Goal: Task Accomplishment & Management: Use online tool/utility

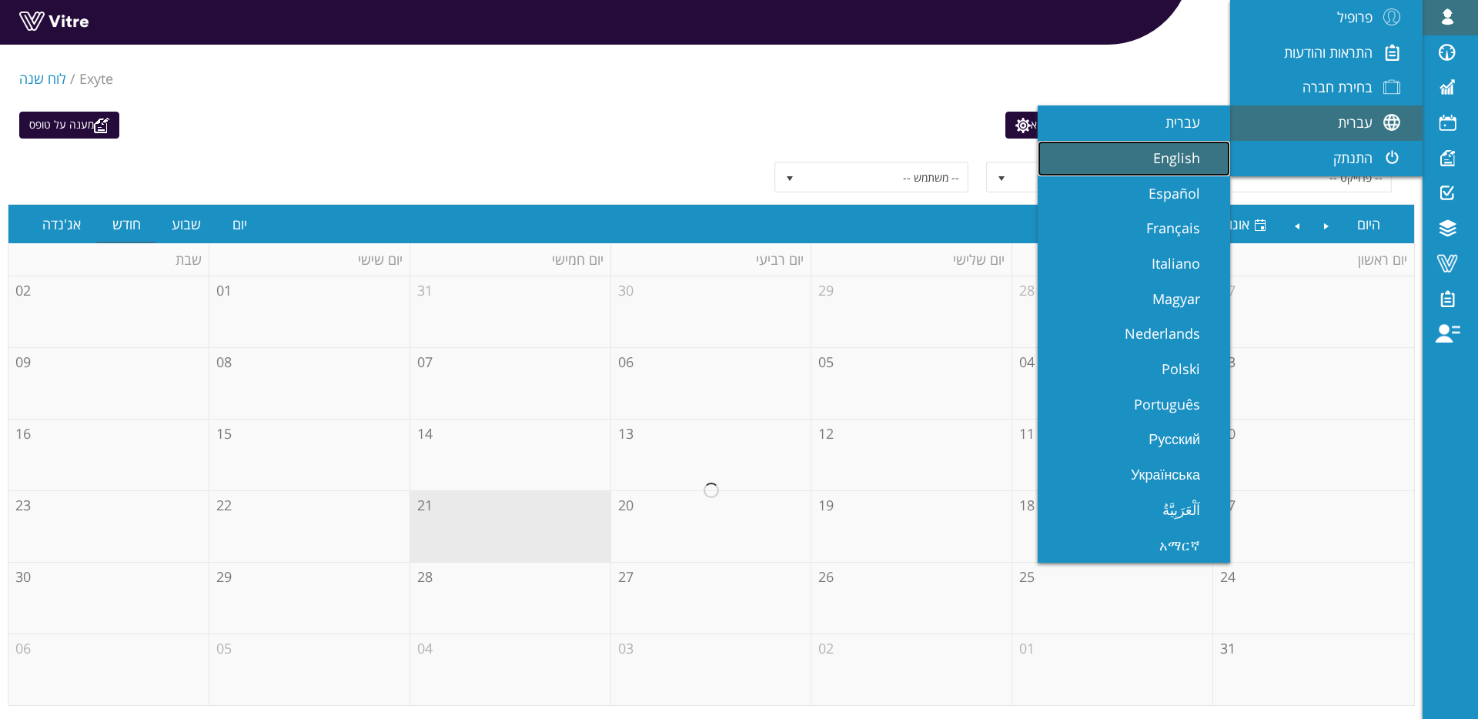
click at [1156, 151] on span "English" at bounding box center [1185, 158] width 65 height 18
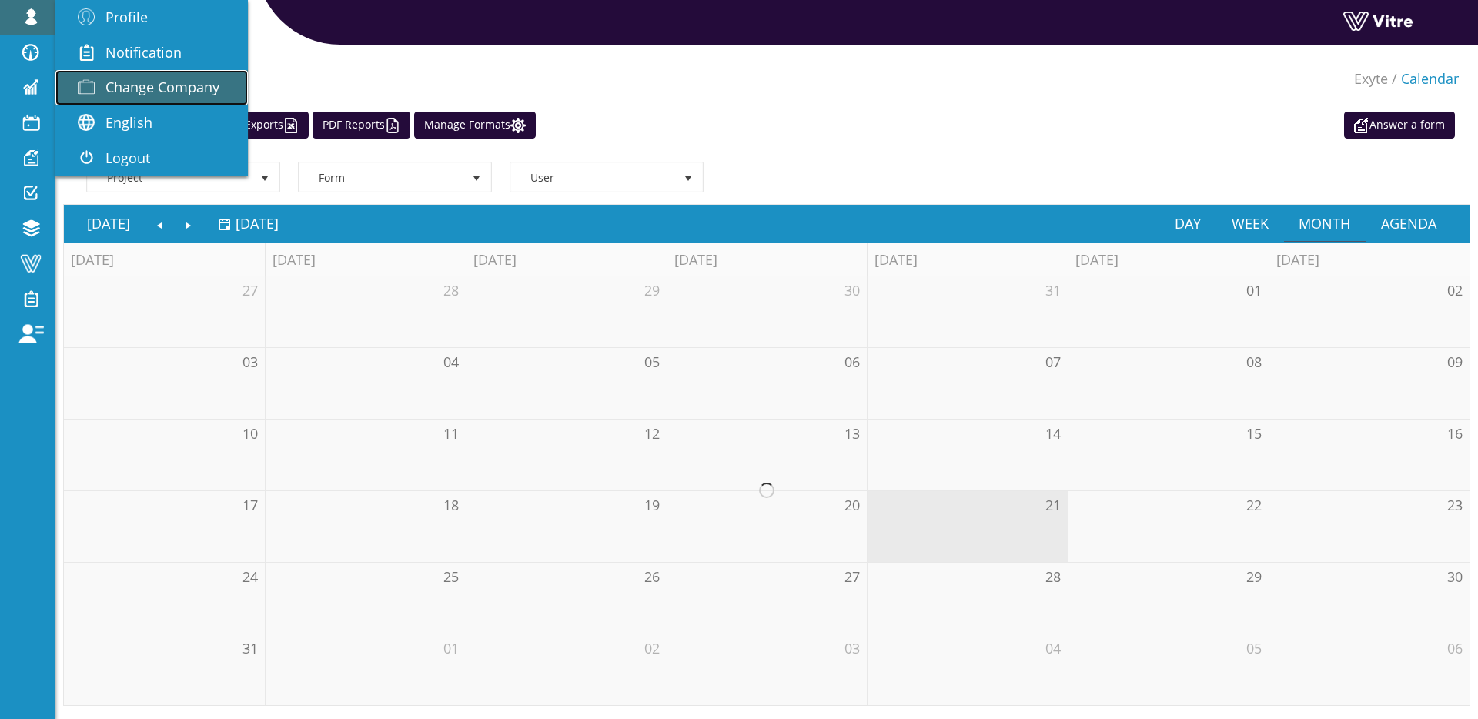
click at [168, 86] on span "Change Company" at bounding box center [162, 87] width 114 height 18
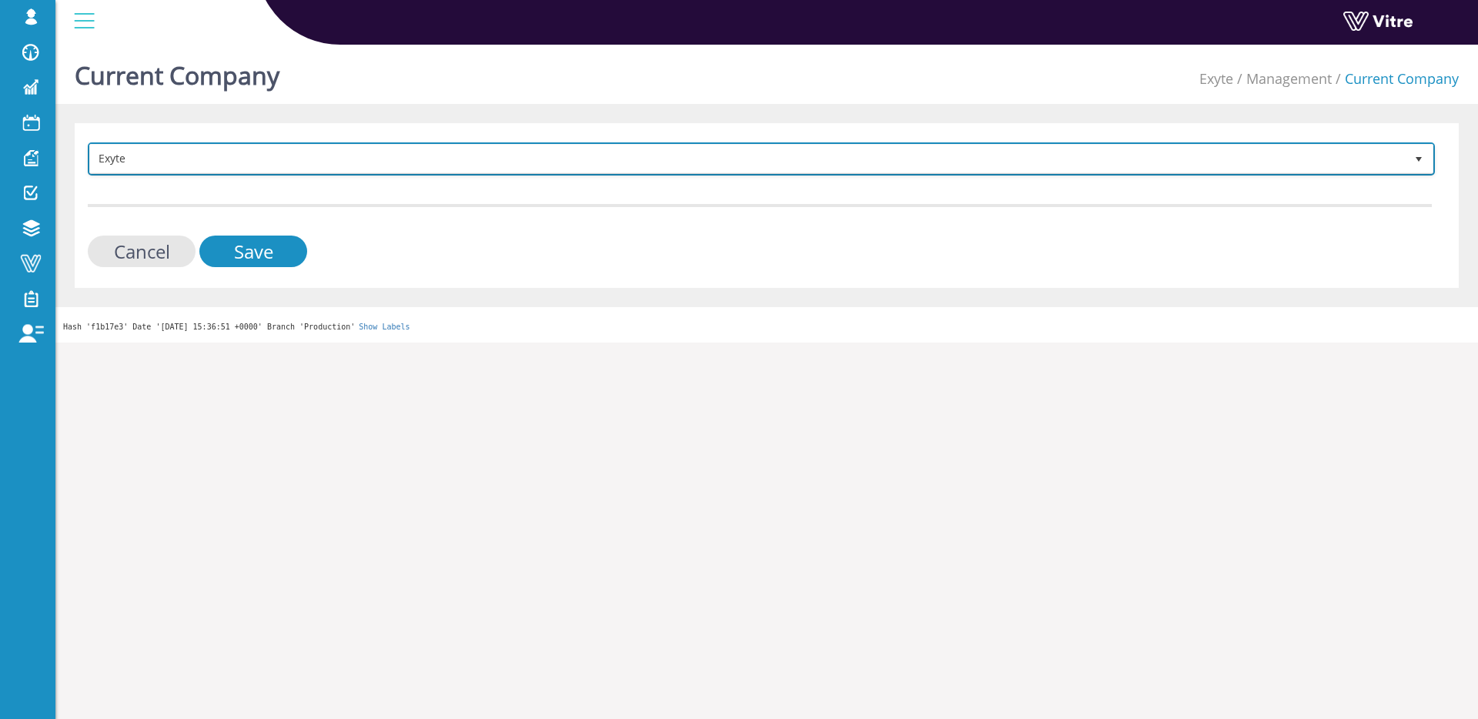
click at [443, 162] on span "Exyte" at bounding box center [747, 159] width 1315 height 28
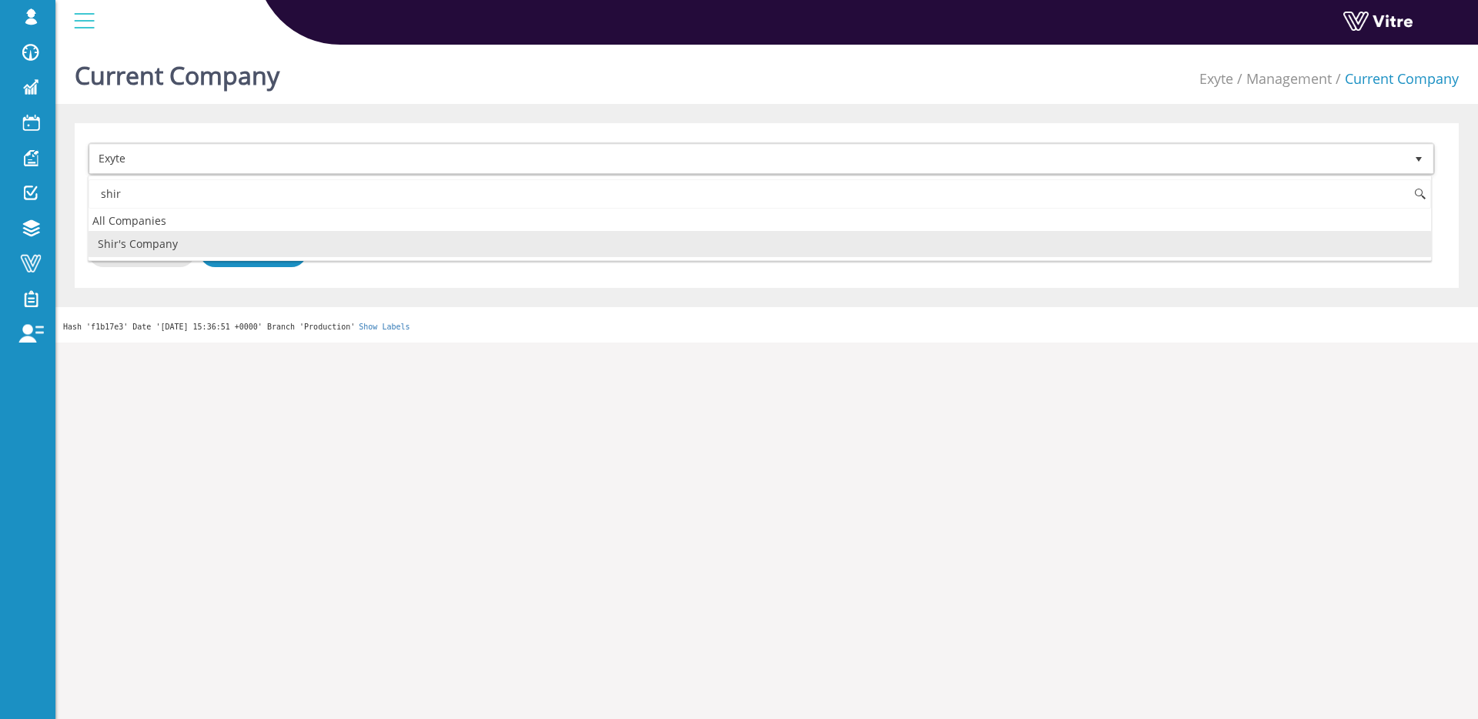
drag, startPoint x: 235, startPoint y: 237, endPoint x: 245, endPoint y: 251, distance: 17.1
click at [235, 238] on li "Shir's Company" at bounding box center [760, 244] width 1343 height 26
type input "shir"
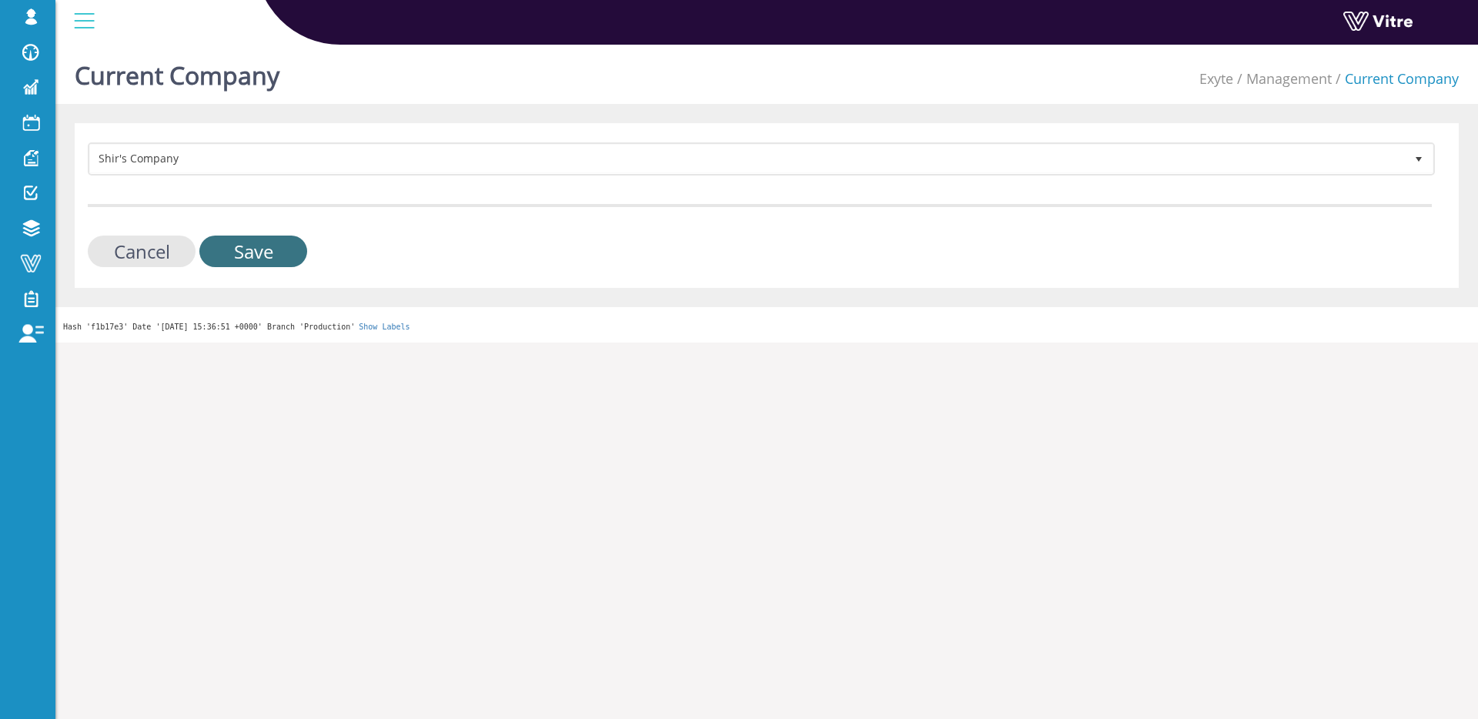
click at [245, 252] on input "Save" at bounding box center [253, 252] width 108 height 32
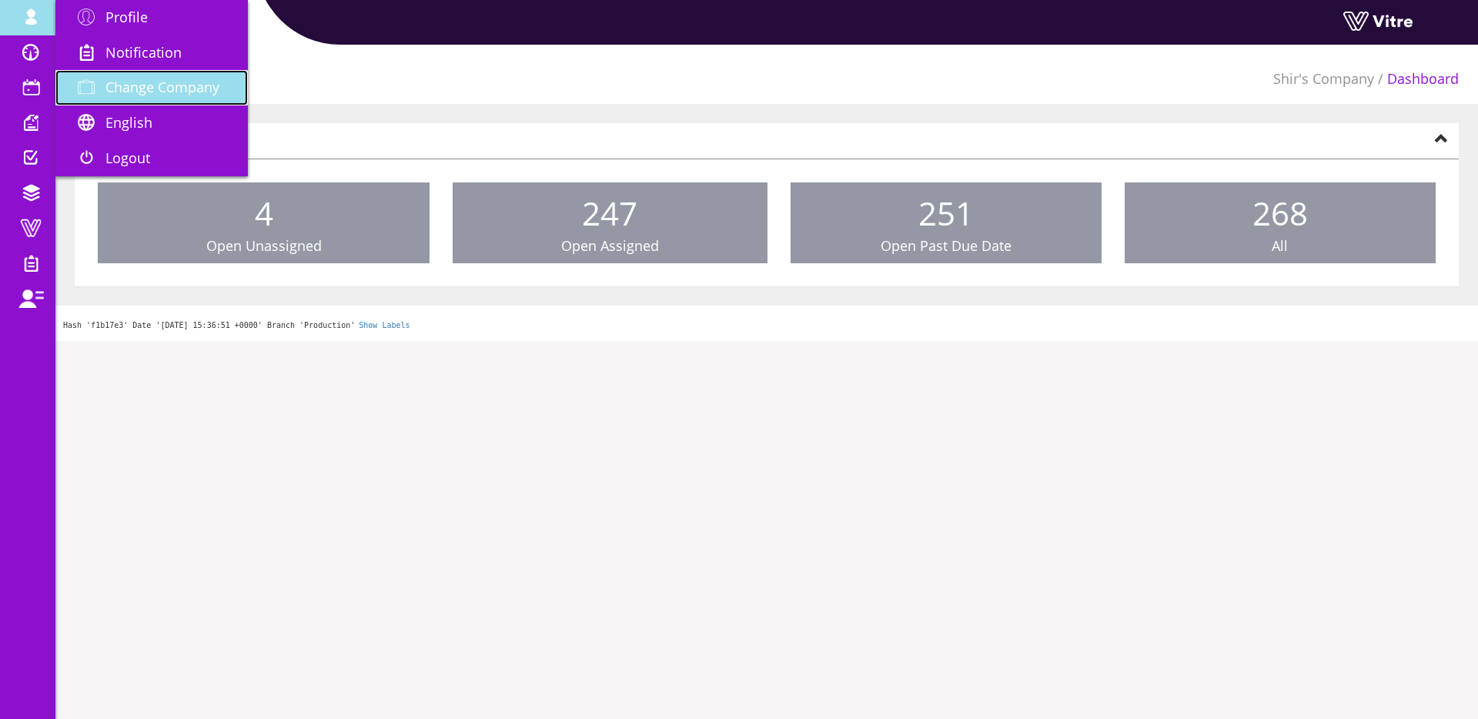
click at [199, 92] on span "Change Company" at bounding box center [162, 87] width 114 height 18
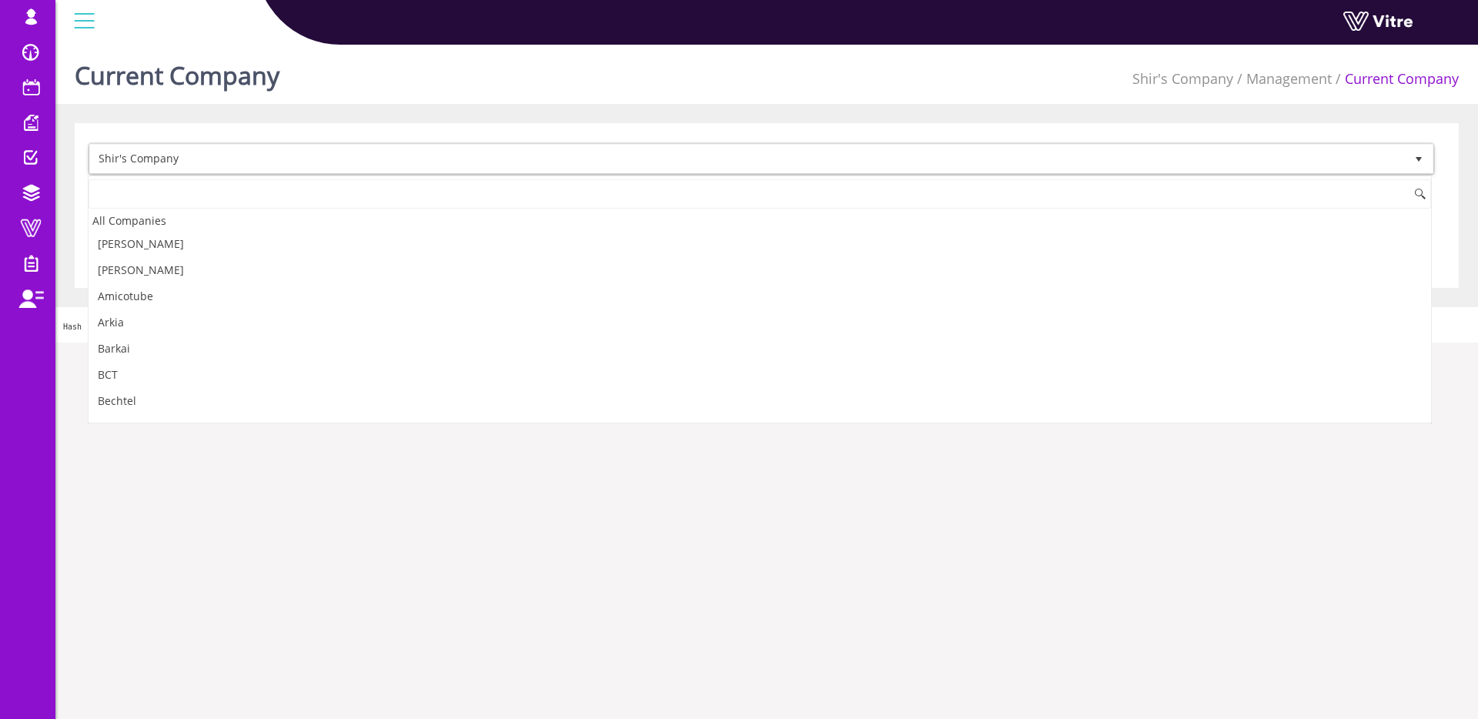
scroll to position [1722, 0]
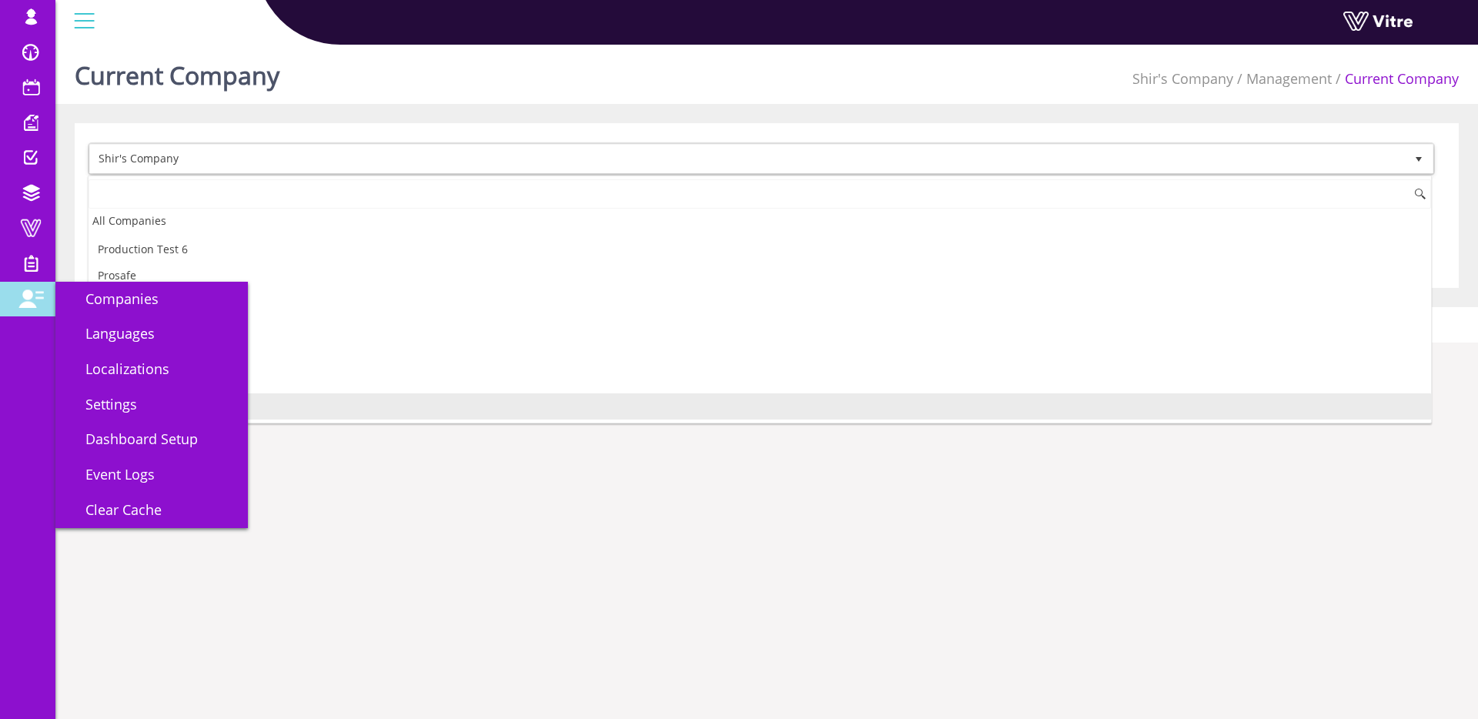
type input "p"
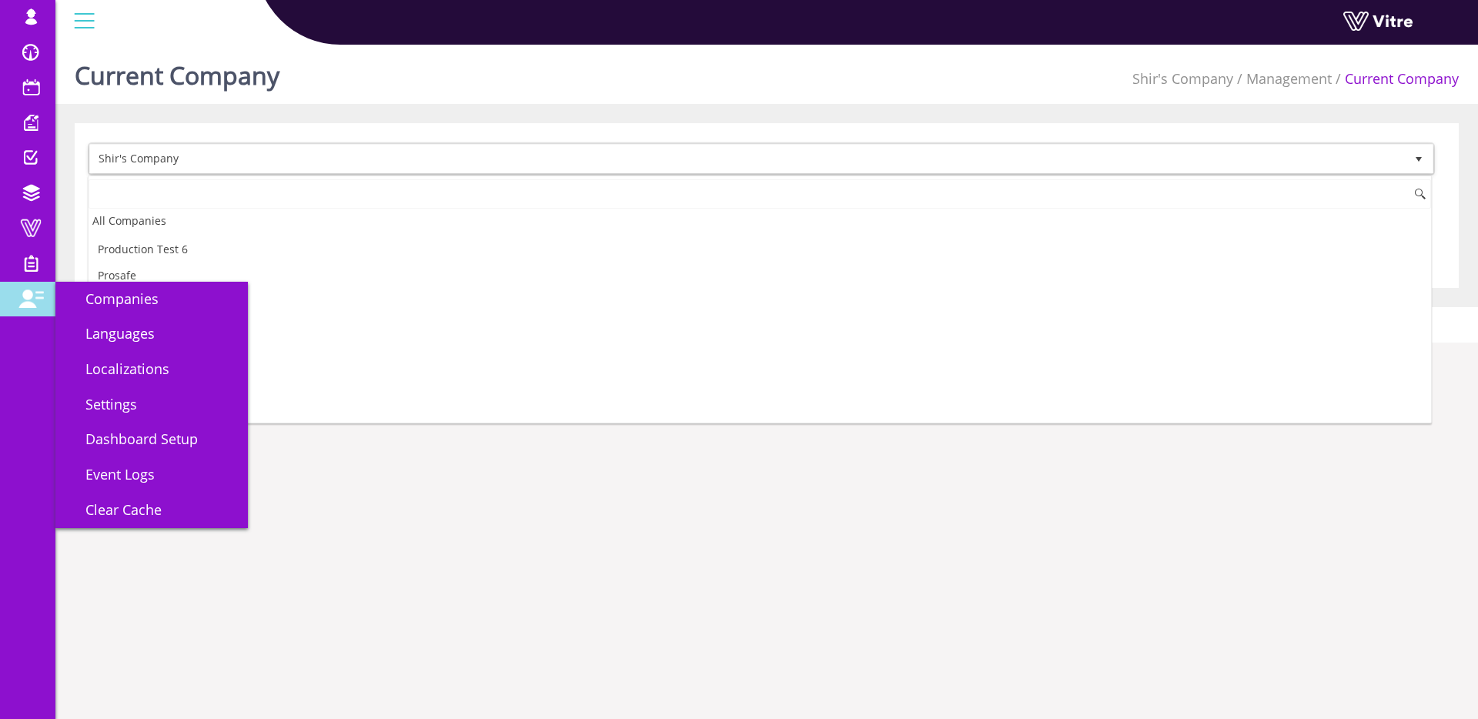
scroll to position [0, 0]
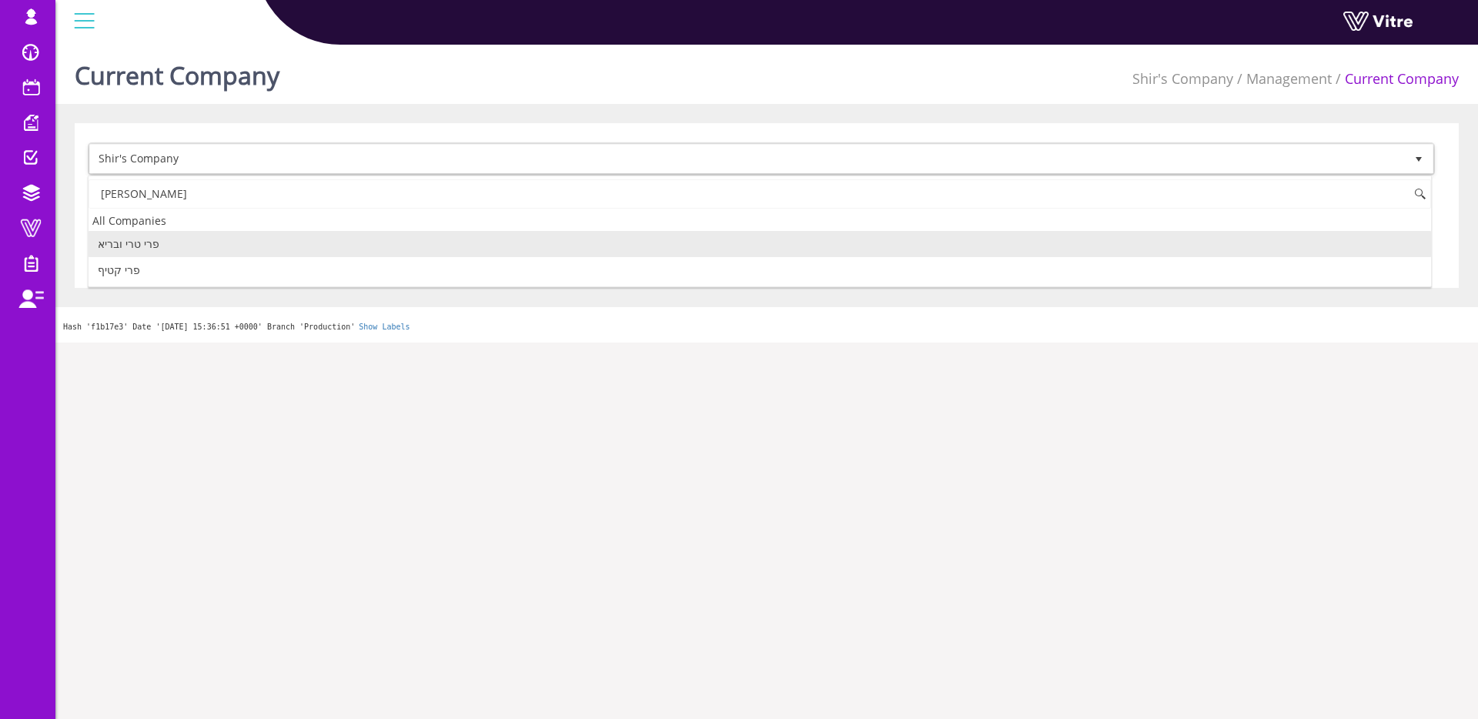
drag, startPoint x: 193, startPoint y: 239, endPoint x: 202, endPoint y: 240, distance: 8.5
click at [193, 239] on li "פרי טרי ובריא" at bounding box center [760, 244] width 1343 height 26
type input "פרי"
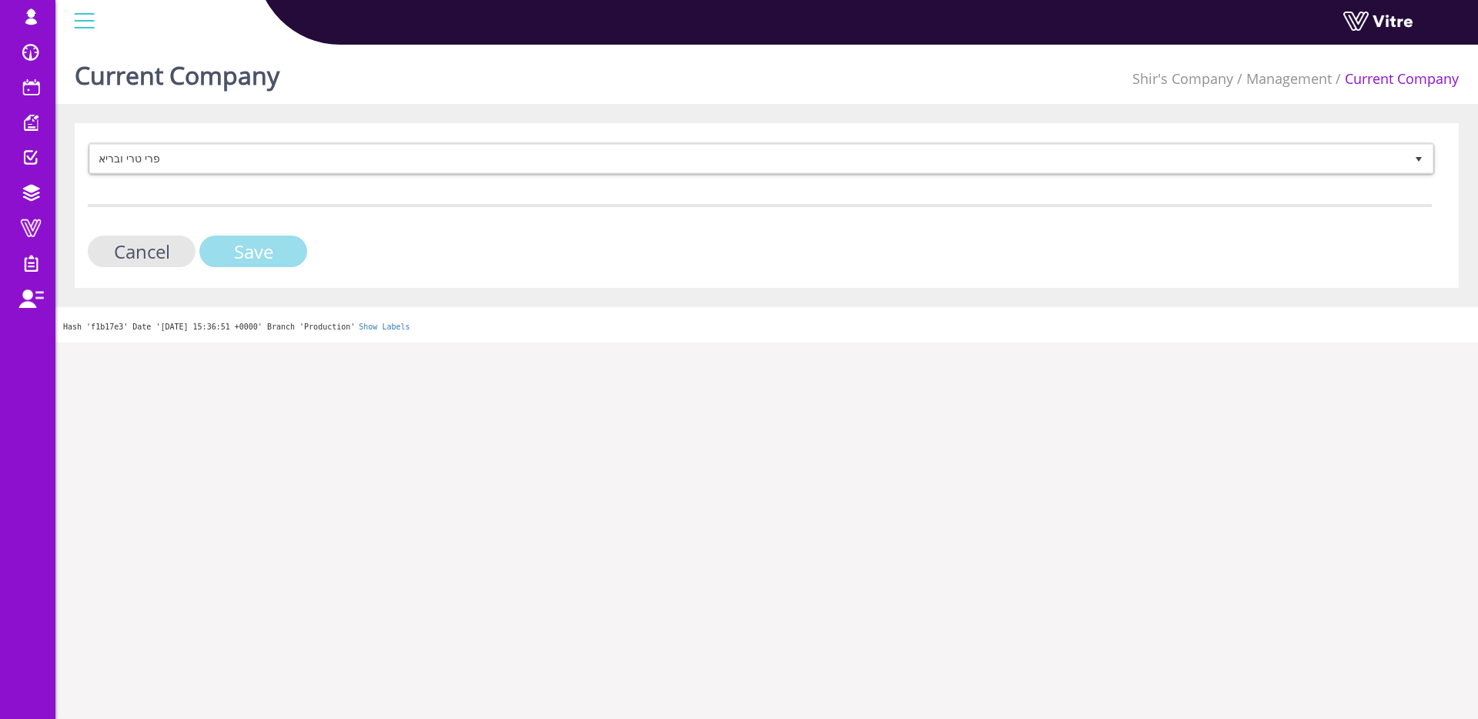
click at [242, 254] on input "Save" at bounding box center [253, 252] width 108 height 32
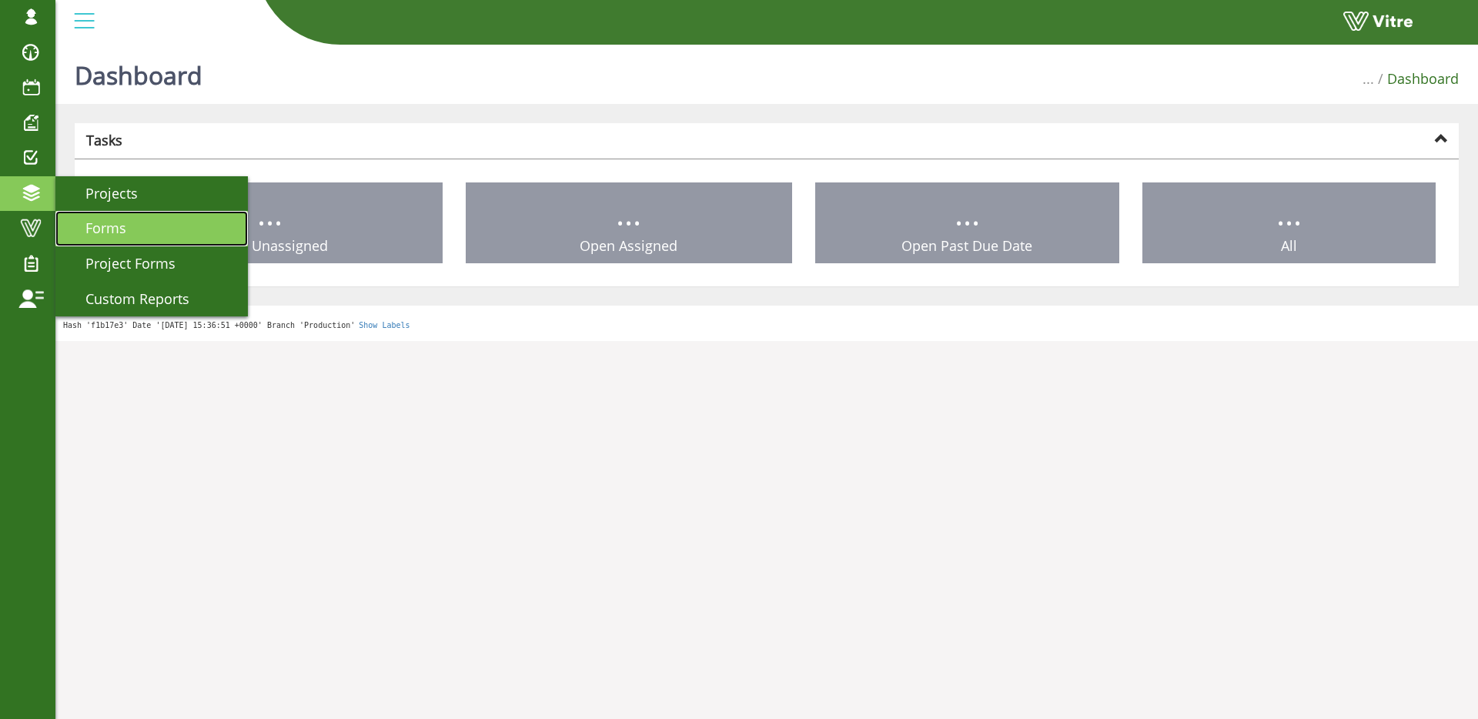
click at [102, 222] on span "Forms" at bounding box center [96, 228] width 59 height 18
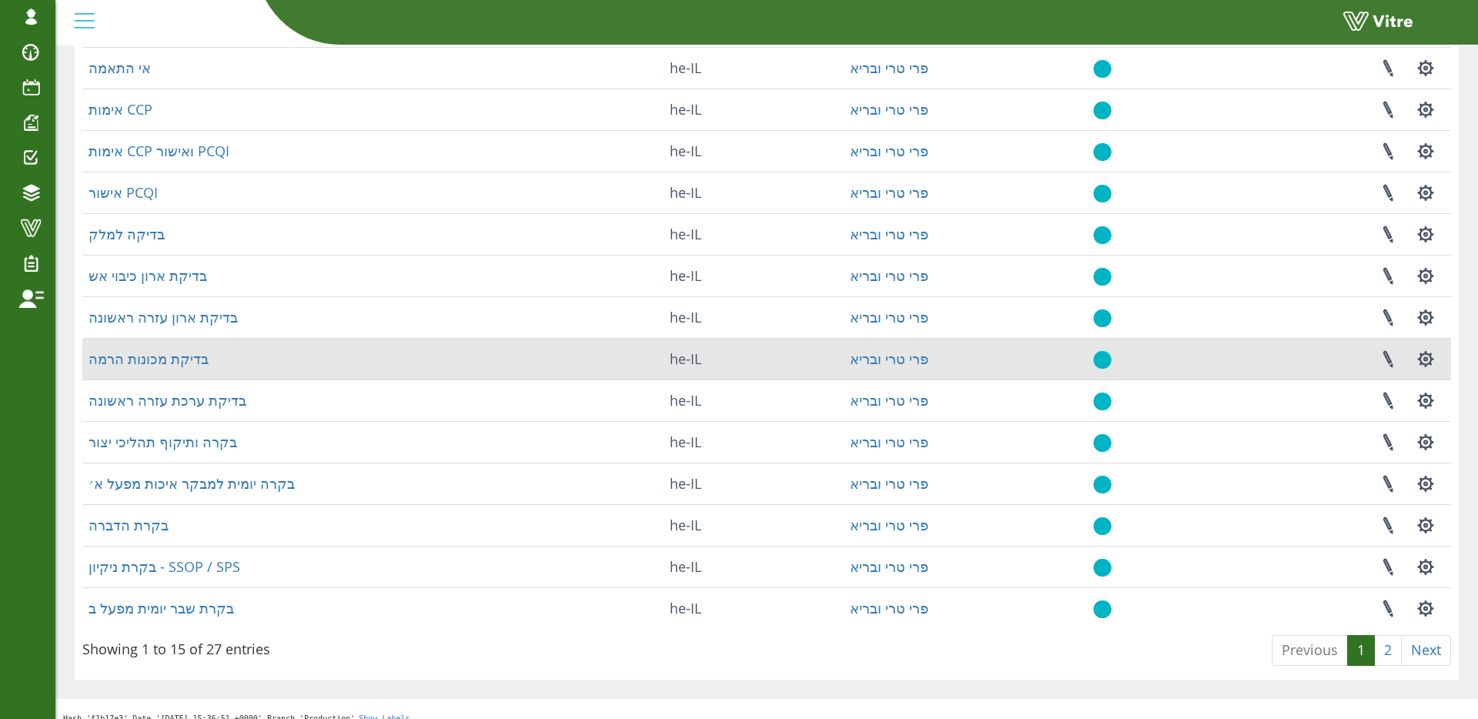
scroll to position [203, 0]
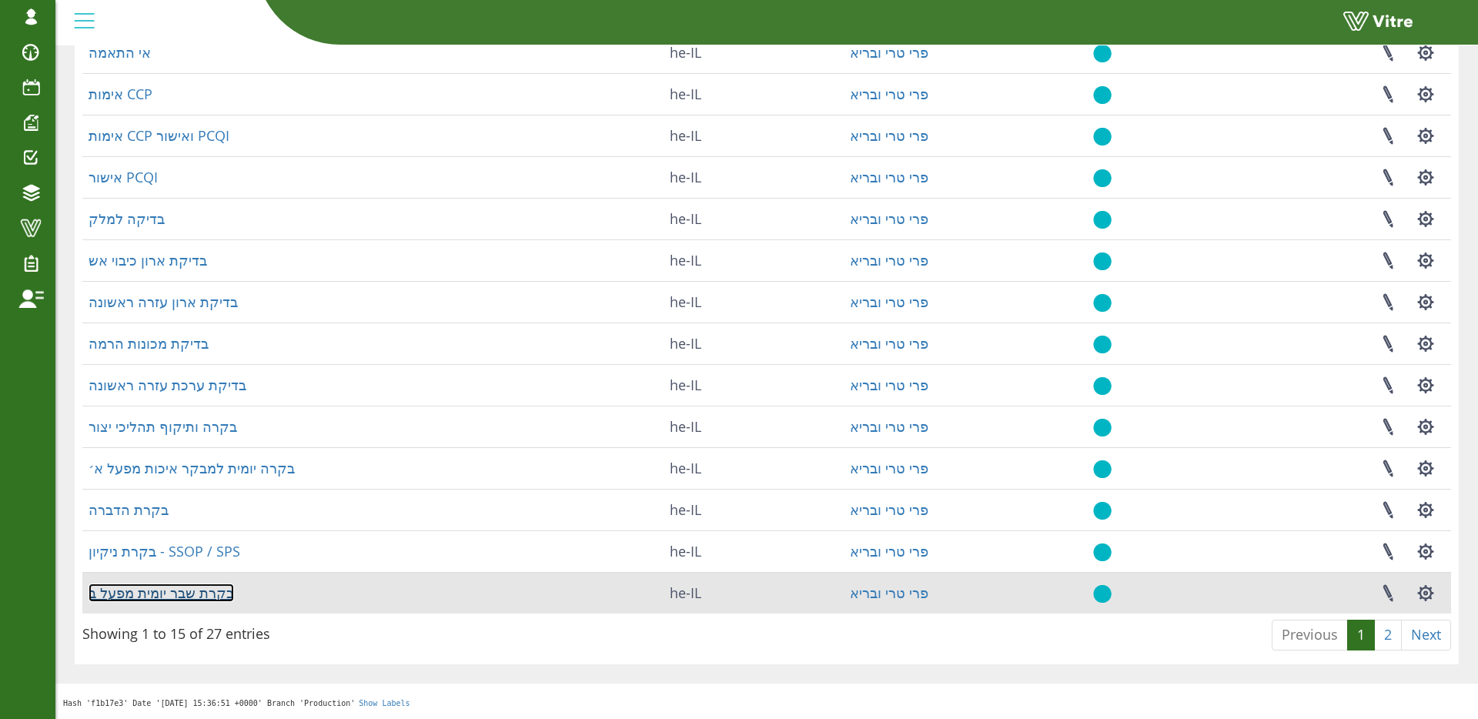
click at [199, 599] on link "בקרת שבר יומית מפעל ב" at bounding box center [161, 593] width 145 height 18
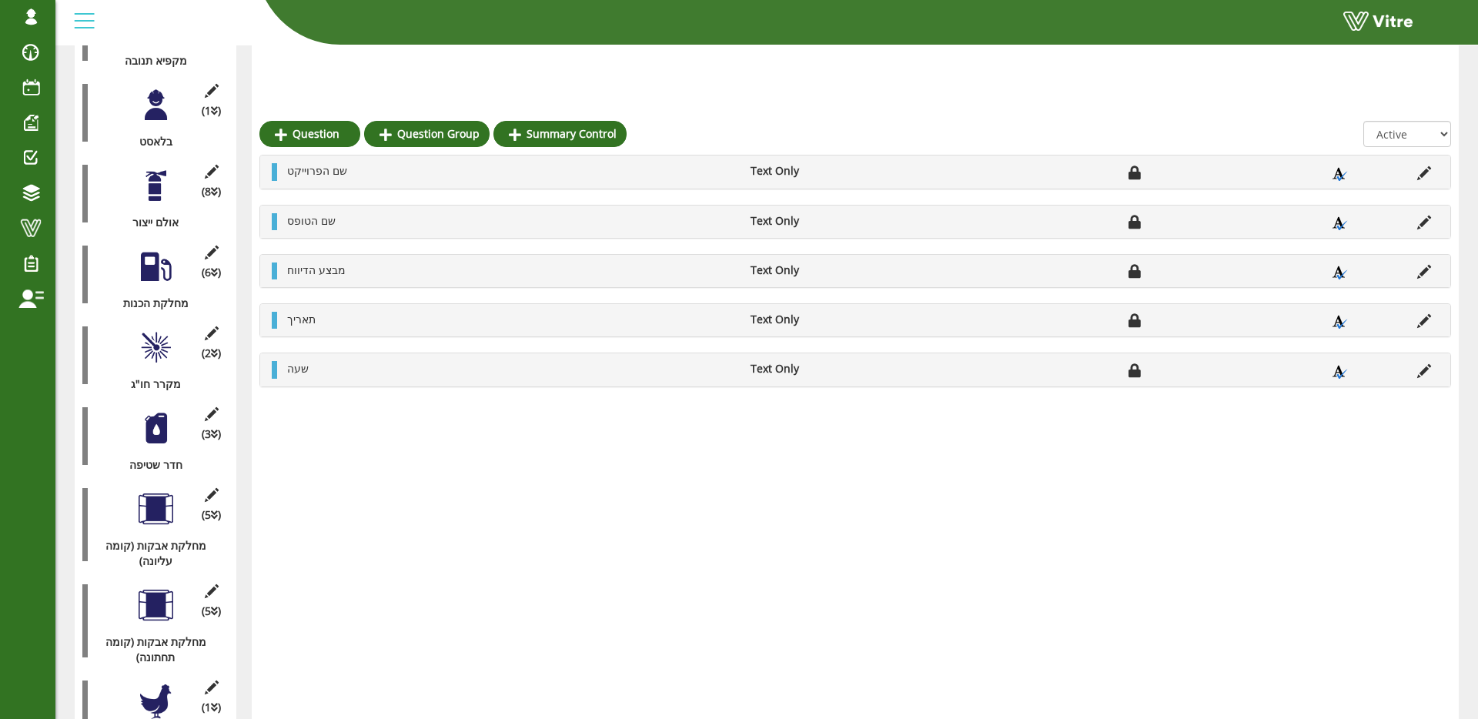
scroll to position [1380, 0]
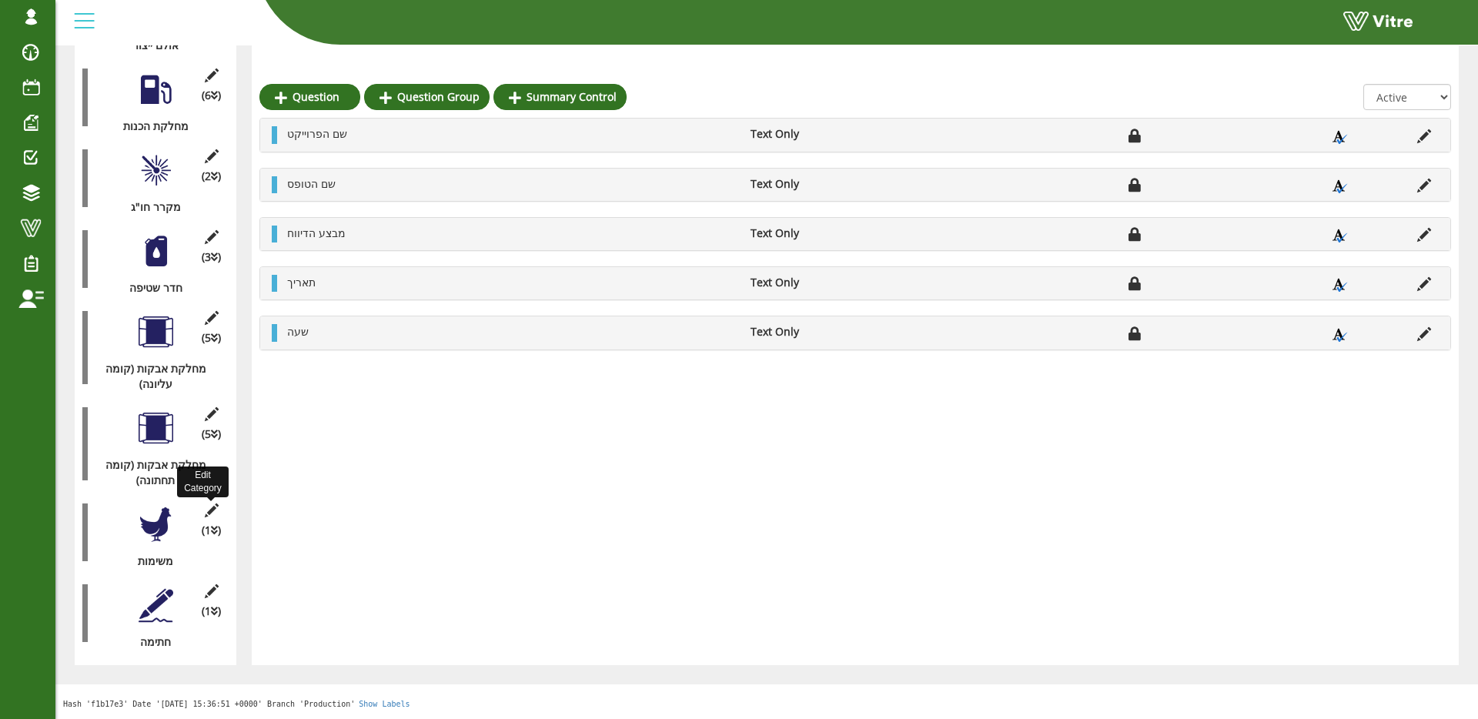
click at [211, 507] on icon at bounding box center [211, 510] width 19 height 14
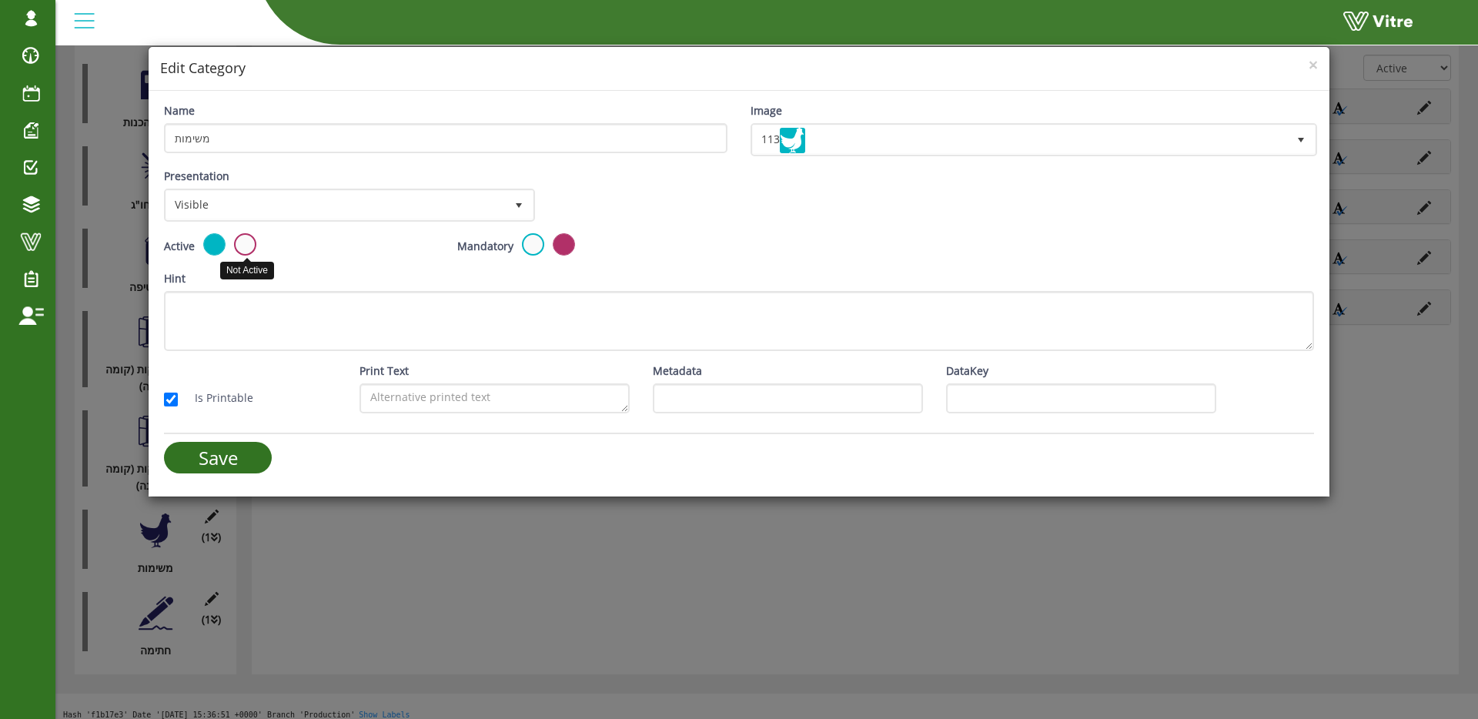
drag, startPoint x: 242, startPoint y: 244, endPoint x: 282, endPoint y: 250, distance: 39.7
click at [243, 244] on label at bounding box center [245, 244] width 22 height 22
click at [0, 0] on input "radio" at bounding box center [0, 0] width 0 height 0
click at [257, 449] on input "Save" at bounding box center [218, 458] width 108 height 32
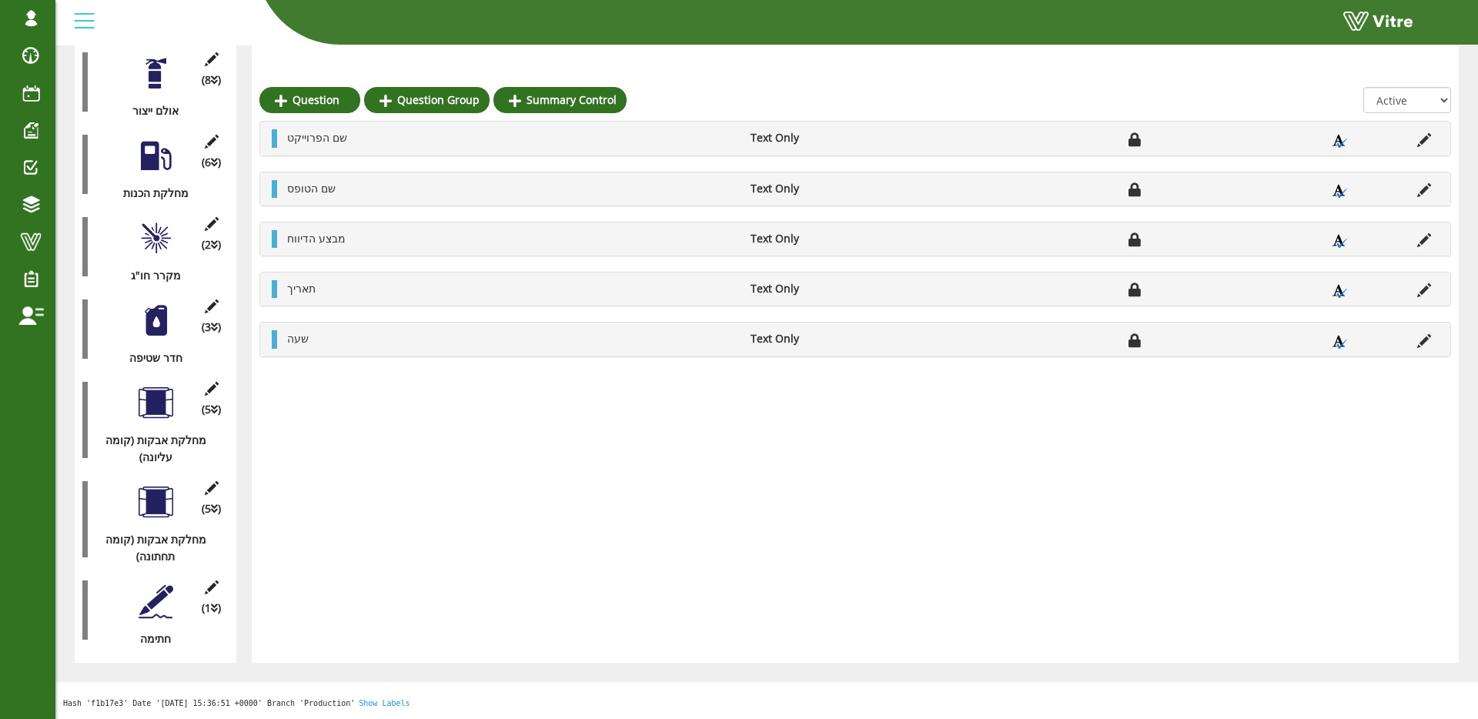
scroll to position [1343, 0]
click at [216, 577] on div "(1 ) חתימה" at bounding box center [155, 610] width 146 height 75
click at [214, 583] on icon at bounding box center [211, 587] width 19 height 14
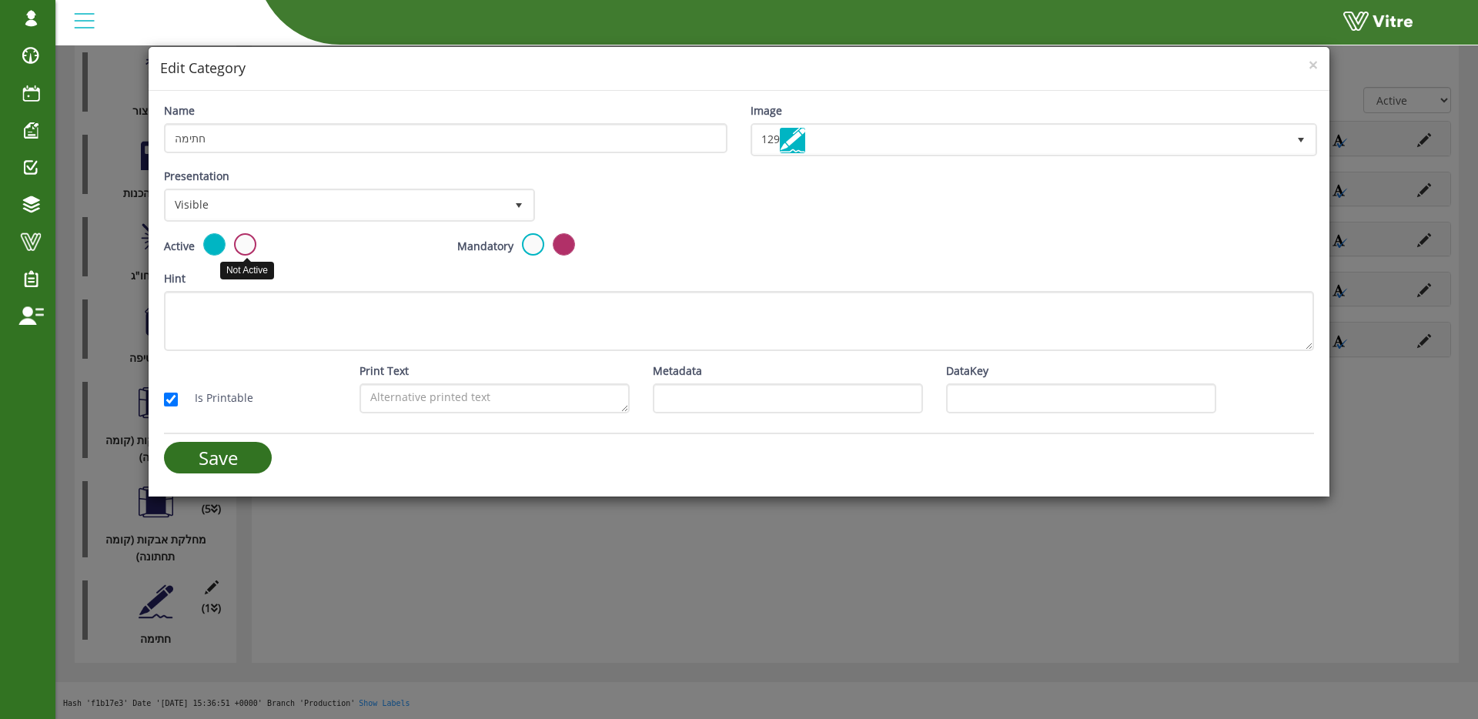
click at [241, 242] on label at bounding box center [245, 244] width 22 height 22
click at [0, 0] on input "radio" at bounding box center [0, 0] width 0 height 0
click at [251, 452] on input "Save" at bounding box center [218, 458] width 108 height 32
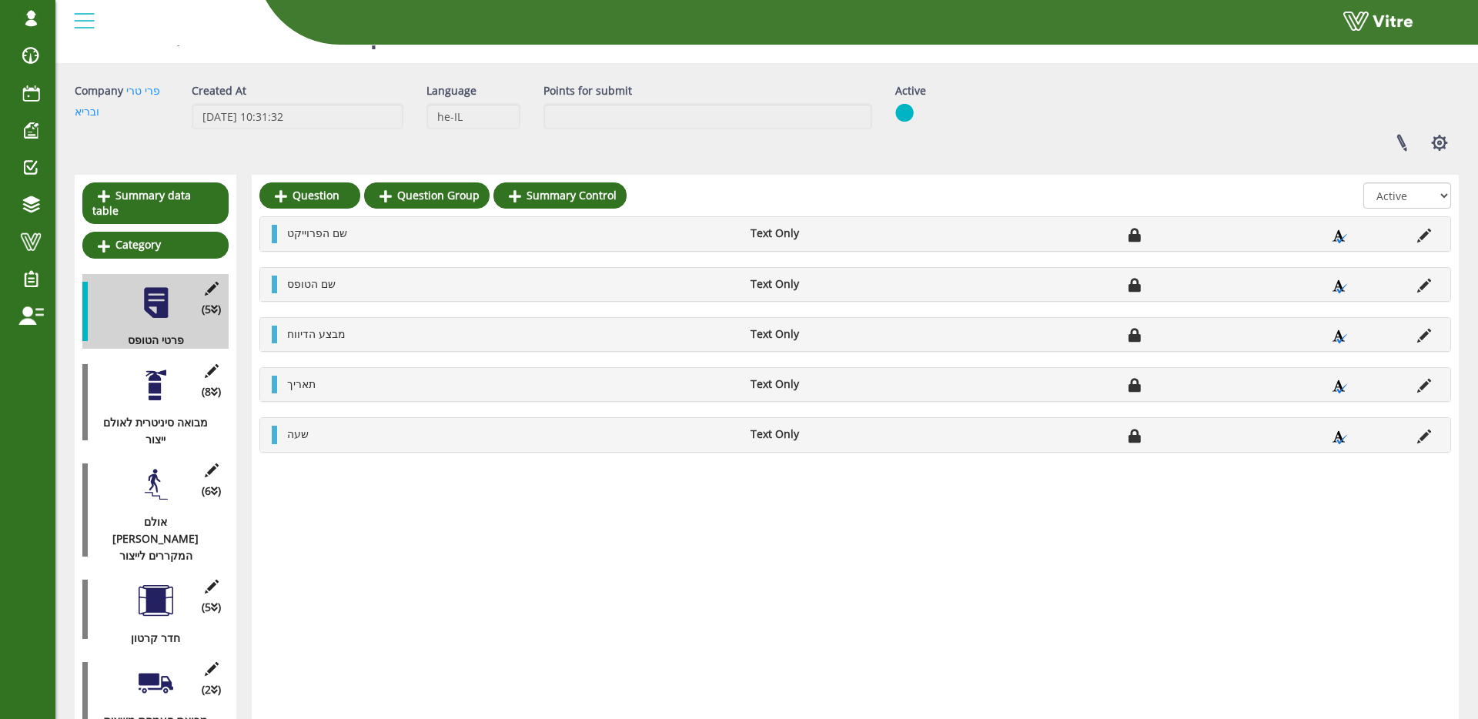
scroll to position [50, 0]
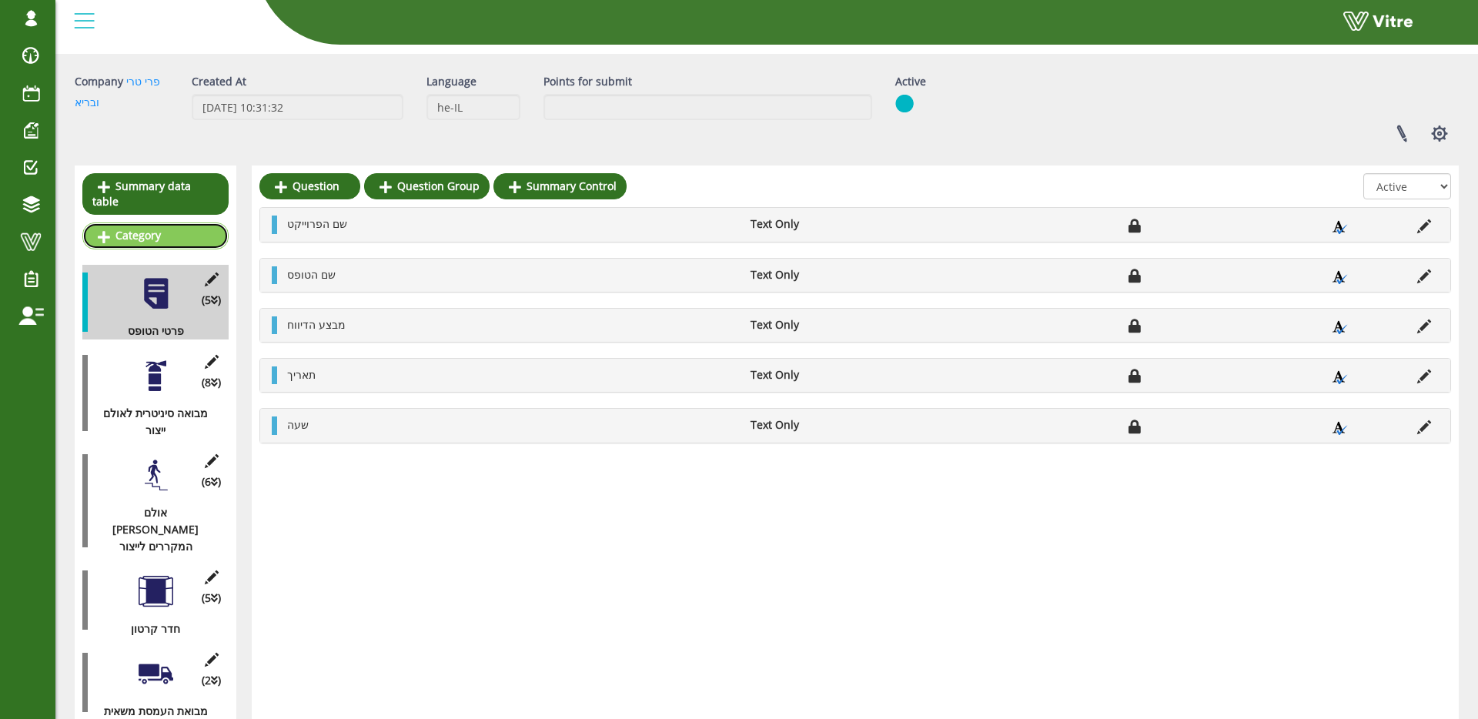
click at [189, 239] on link "Category" at bounding box center [155, 235] width 146 height 26
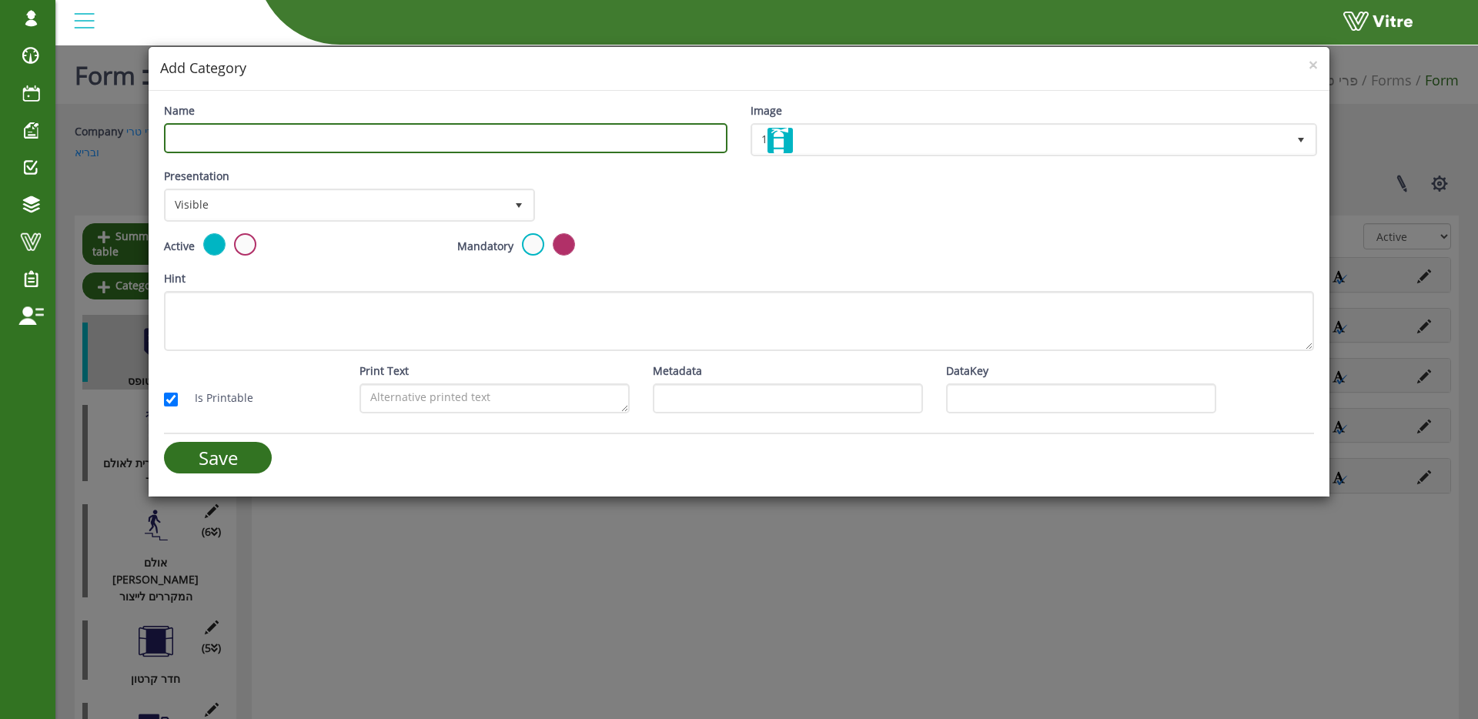
click at [353, 135] on input "Name" at bounding box center [445, 138] width 563 height 30
type input "פרטי הבקרה"
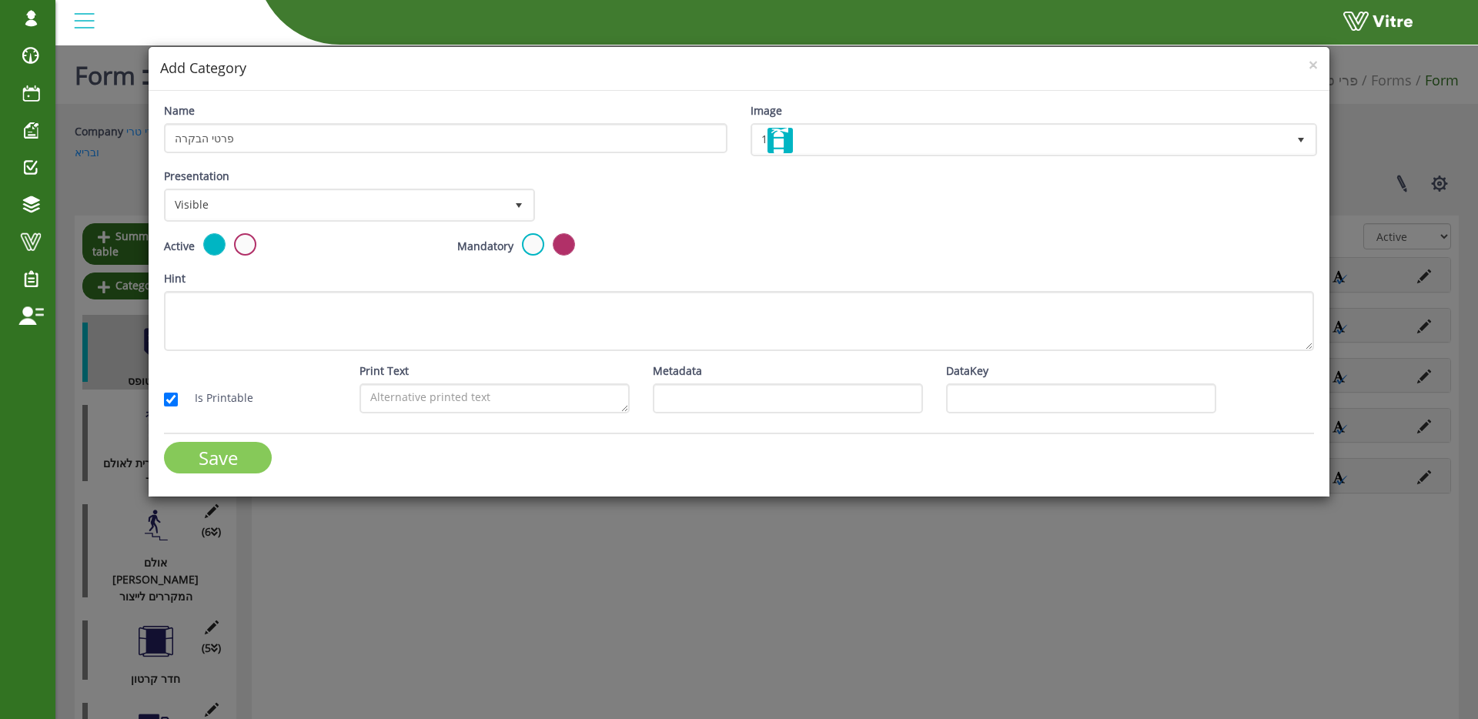
drag, startPoint x: 223, startPoint y: 456, endPoint x: 299, endPoint y: 451, distance: 75.6
click at [222, 456] on input "Save" at bounding box center [218, 458] width 108 height 32
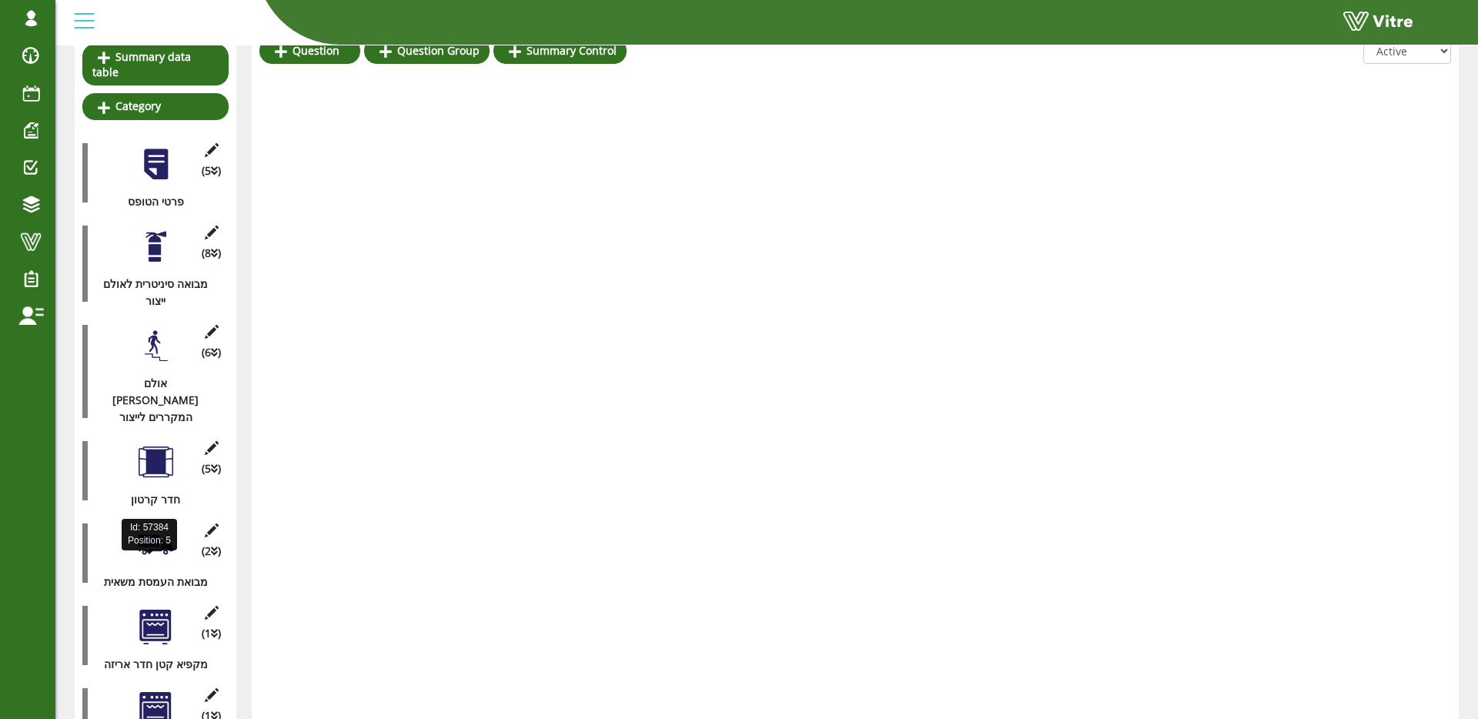
scroll to position [149, 0]
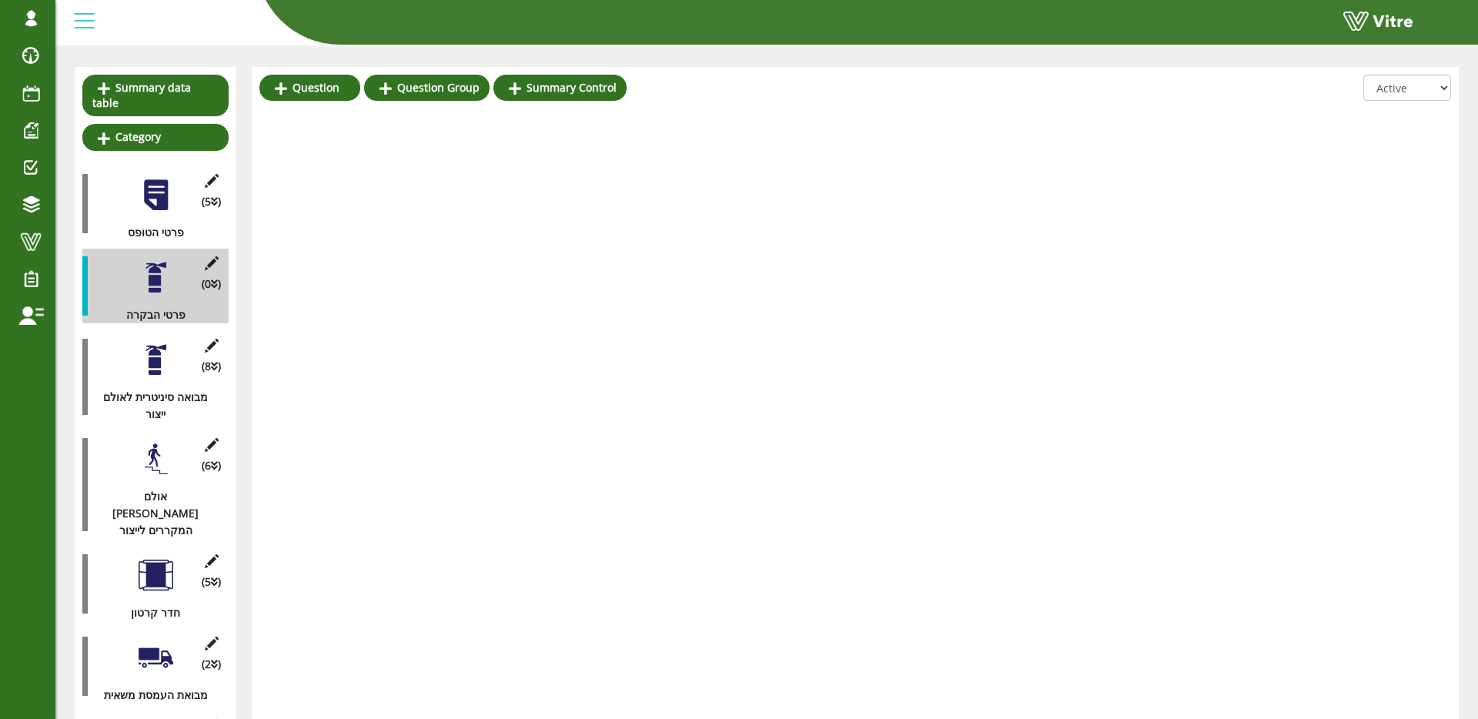
click at [153, 266] on div at bounding box center [156, 277] width 35 height 35
click at [305, 75] on link "Question" at bounding box center [309, 88] width 101 height 26
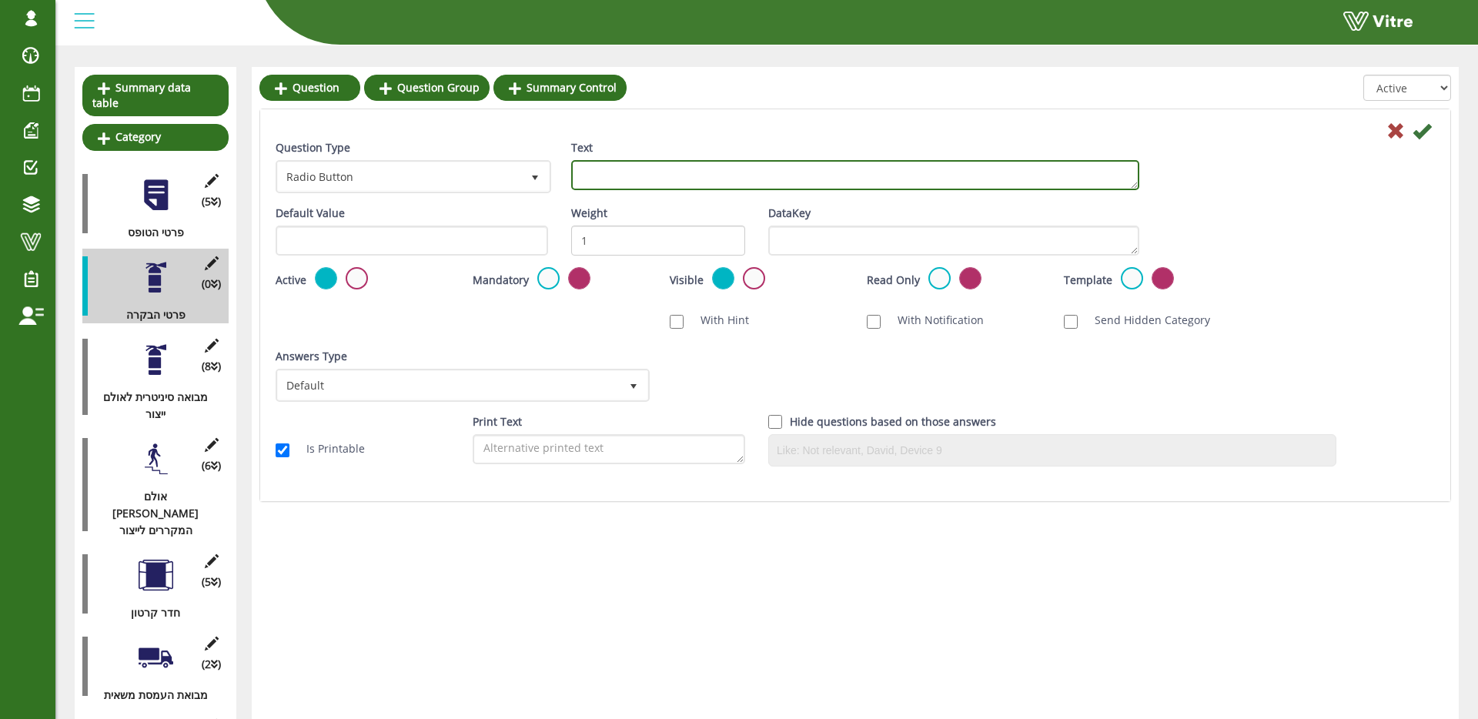
click at [644, 175] on textarea "Text" at bounding box center [855, 175] width 568 height 30
type textarea "מיקום הבקרה"
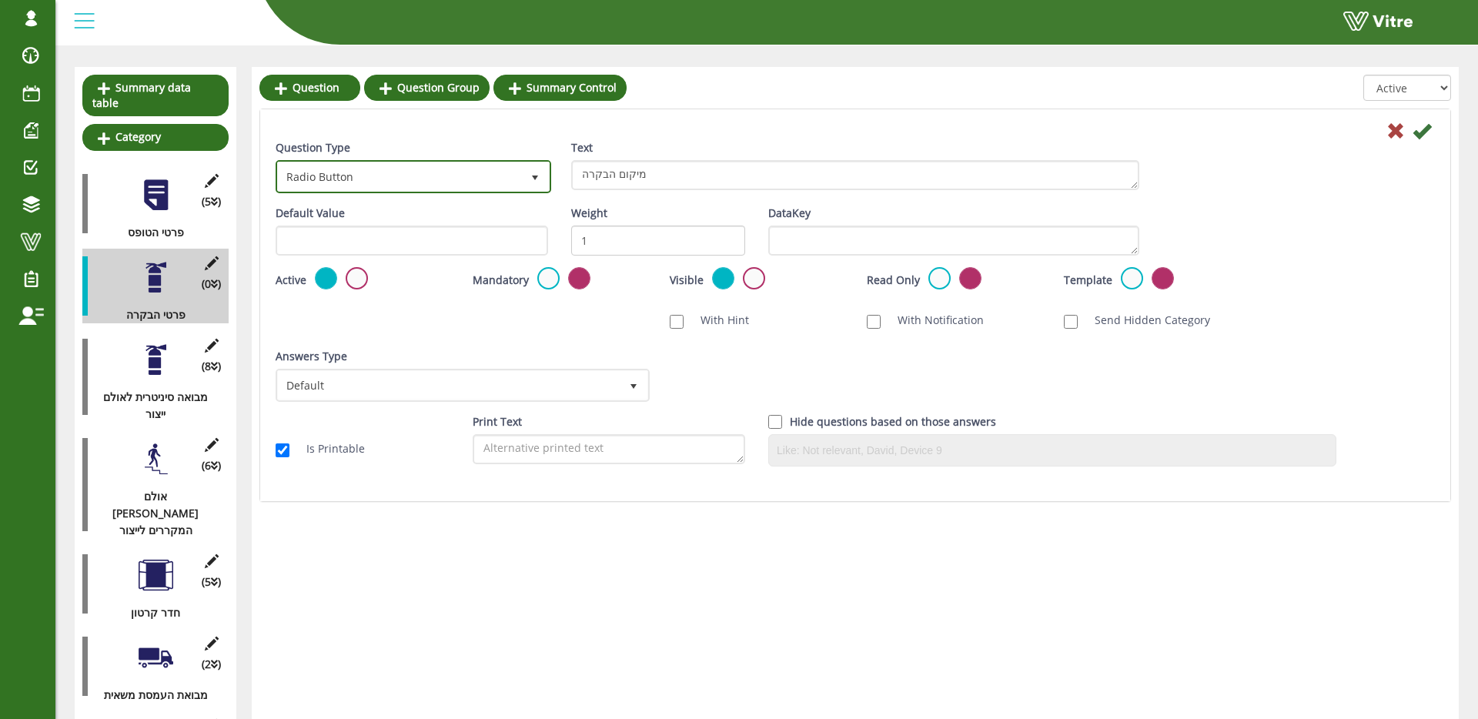
click at [477, 192] on span "Radio Button 3" at bounding box center [414, 176] width 276 height 33
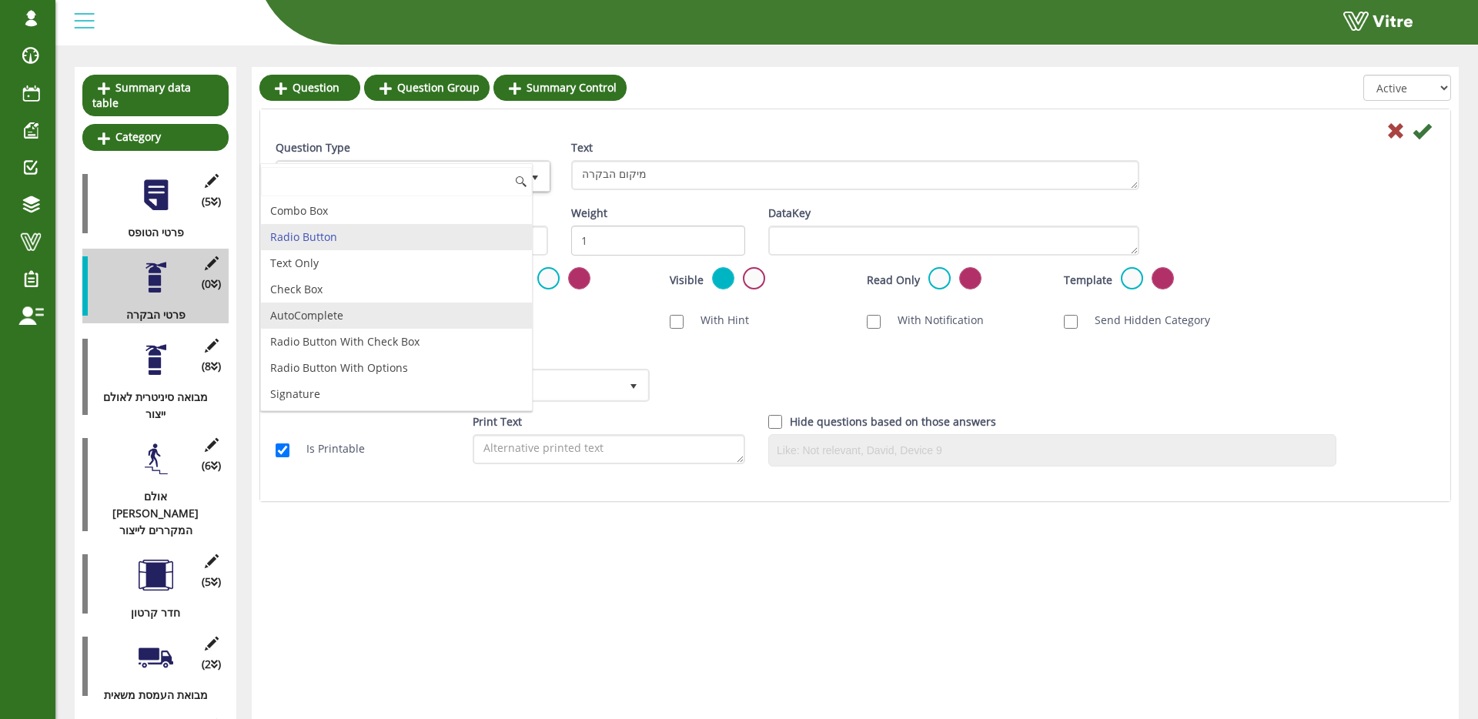
click at [394, 306] on li "AutoComplete" at bounding box center [396, 316] width 271 height 26
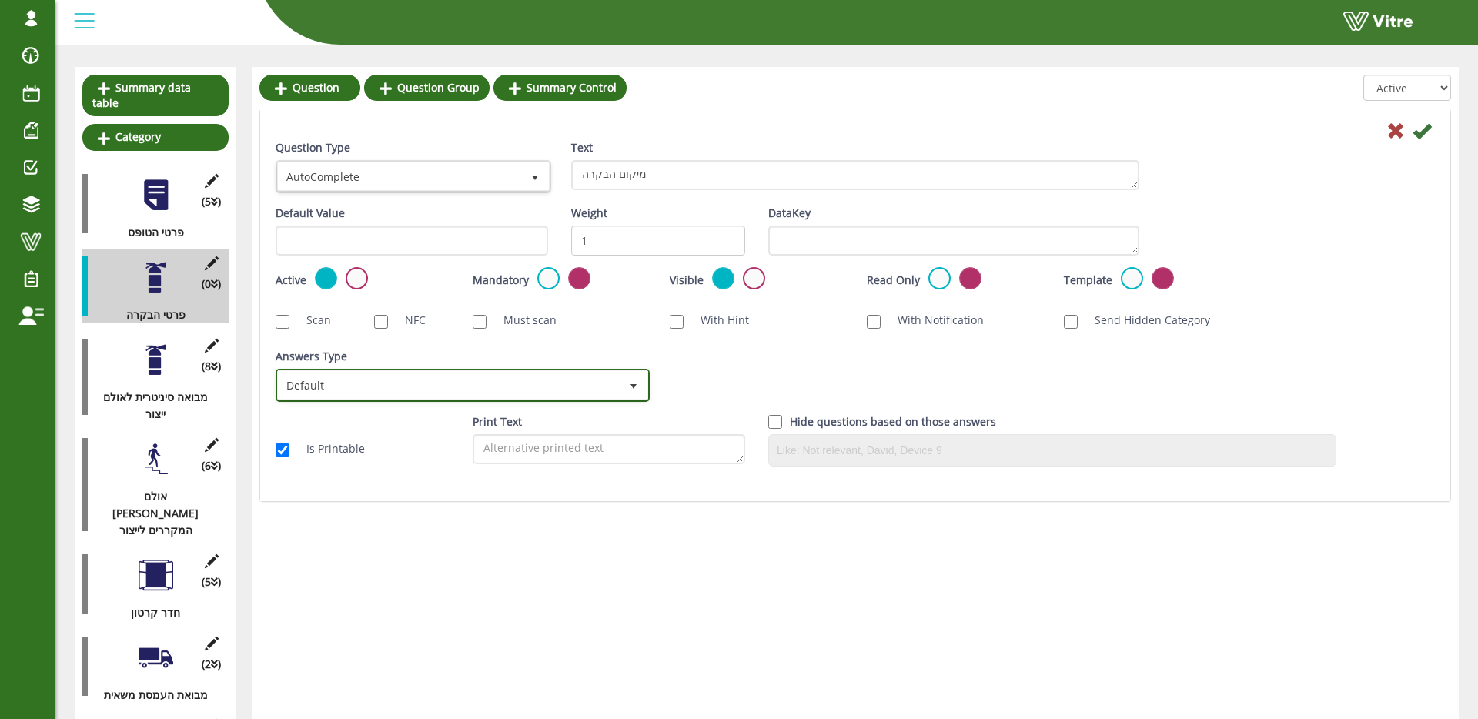
click at [593, 396] on span "Default" at bounding box center [449, 385] width 342 height 28
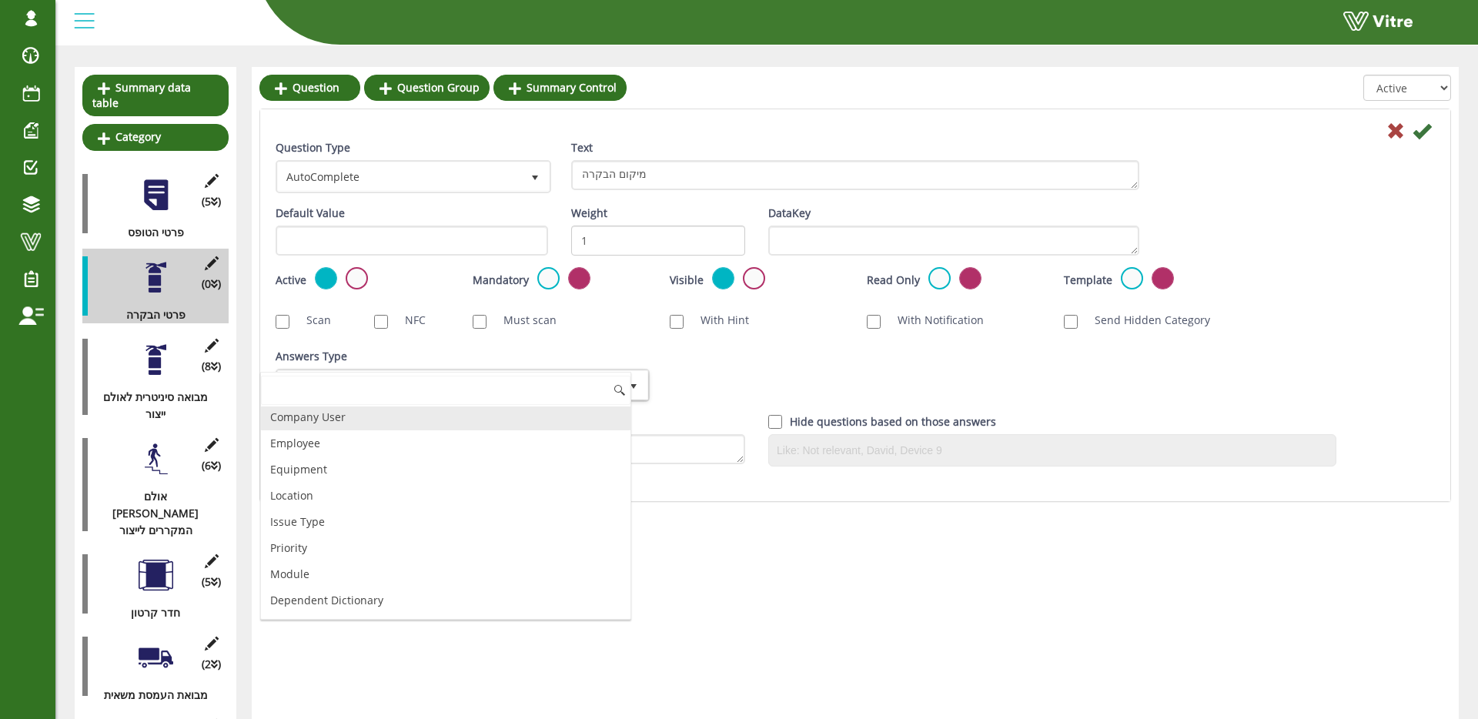
scroll to position [138, 0]
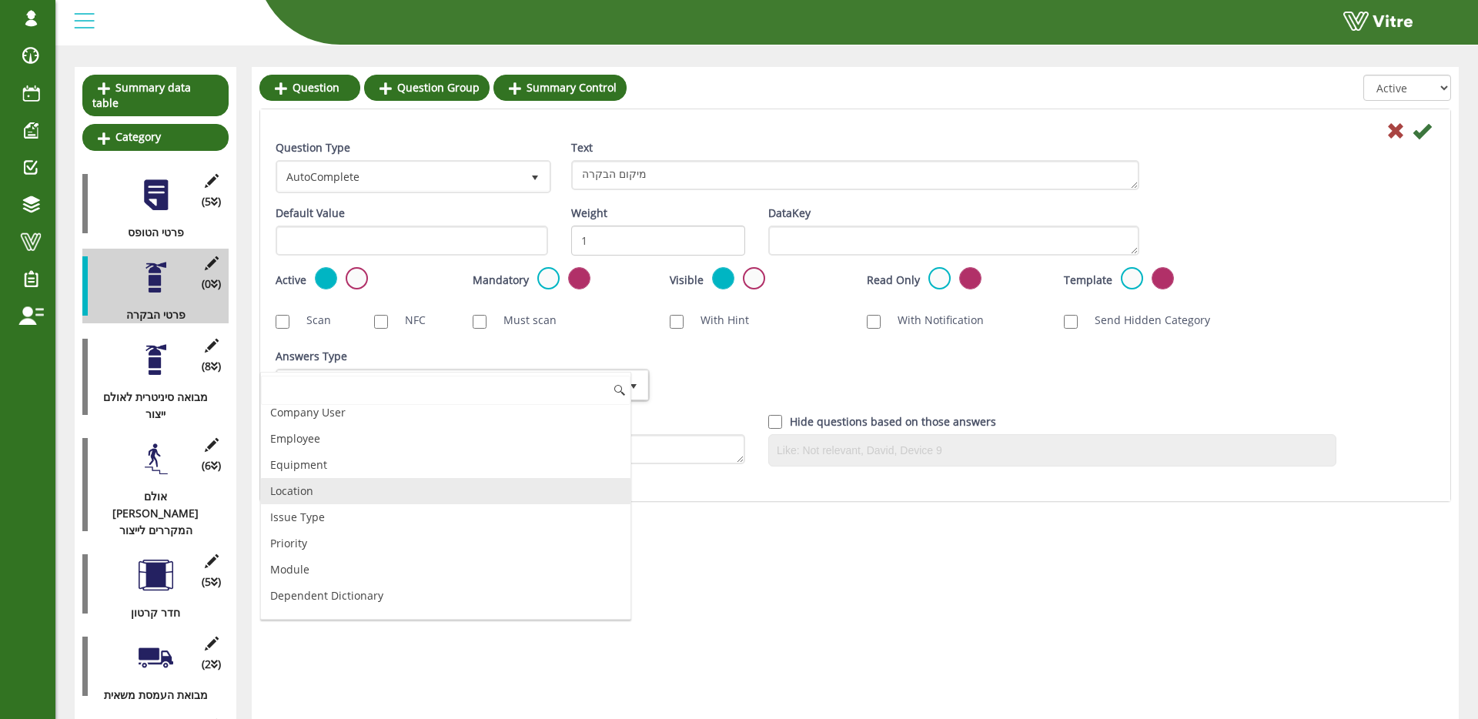
click at [329, 494] on li "Location" at bounding box center [445, 491] width 369 height 26
checkbox input "true"
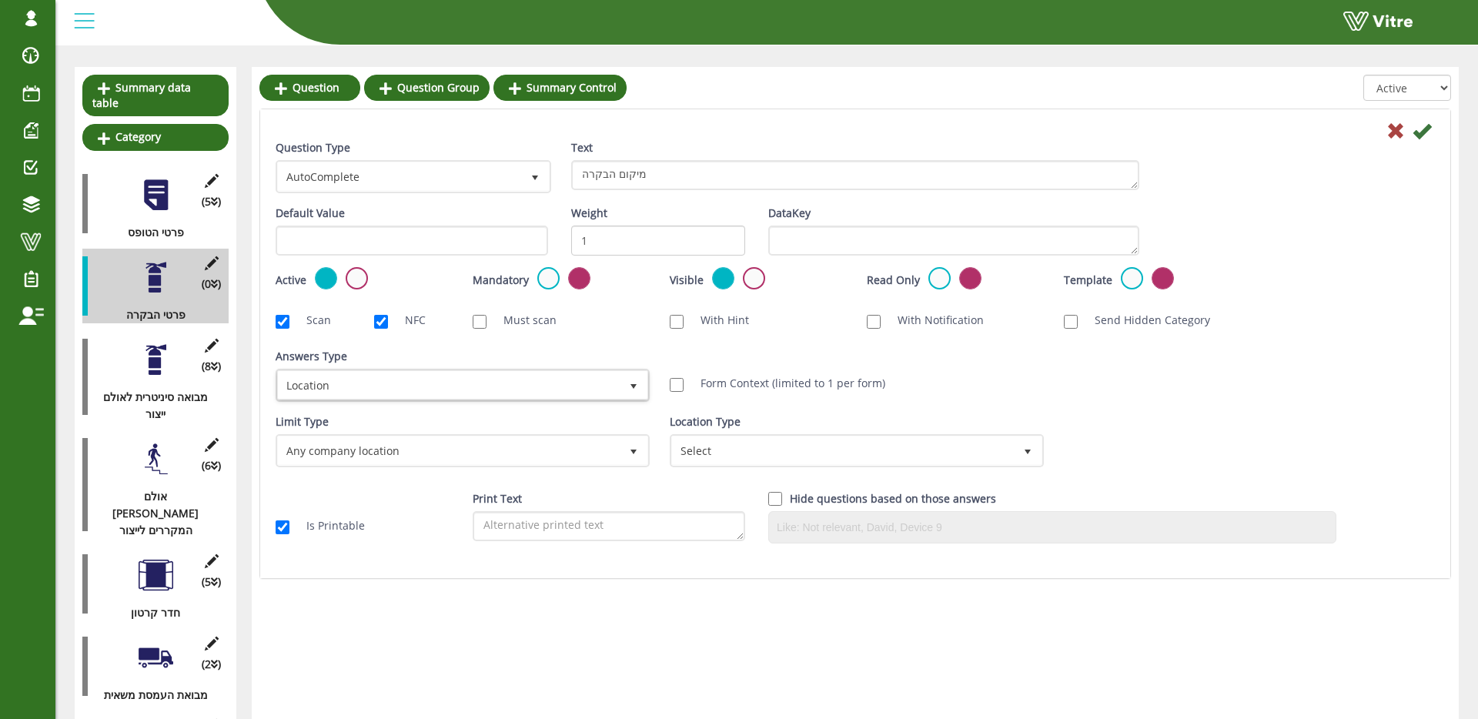
click at [815, 386] on label "Form Context (limited to 1 per form)" at bounding box center [785, 383] width 200 height 17
click at [684, 386] on input "Form Context (limited to 1 per form)" at bounding box center [677, 385] width 14 height 14
checkbox input "true"
click at [1421, 133] on icon at bounding box center [1422, 131] width 18 height 18
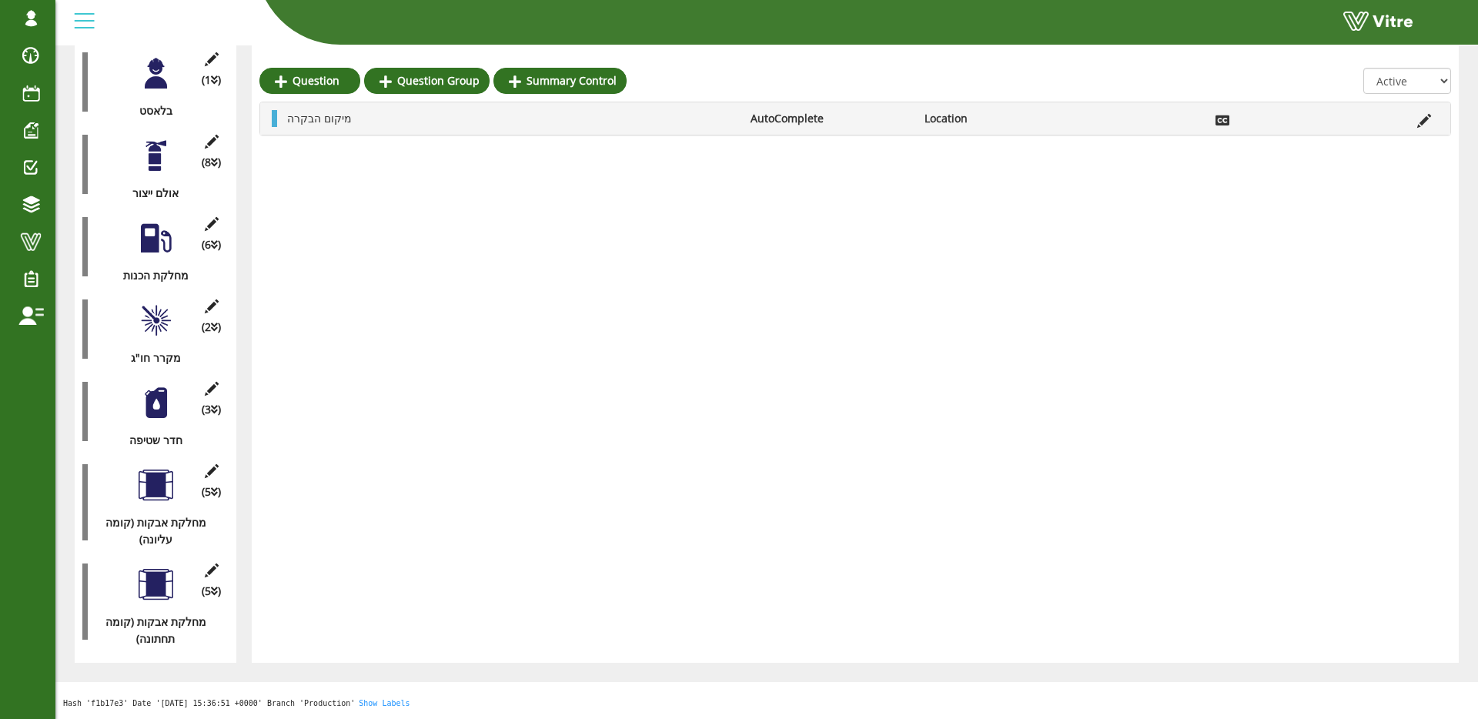
scroll to position [1343, 0]
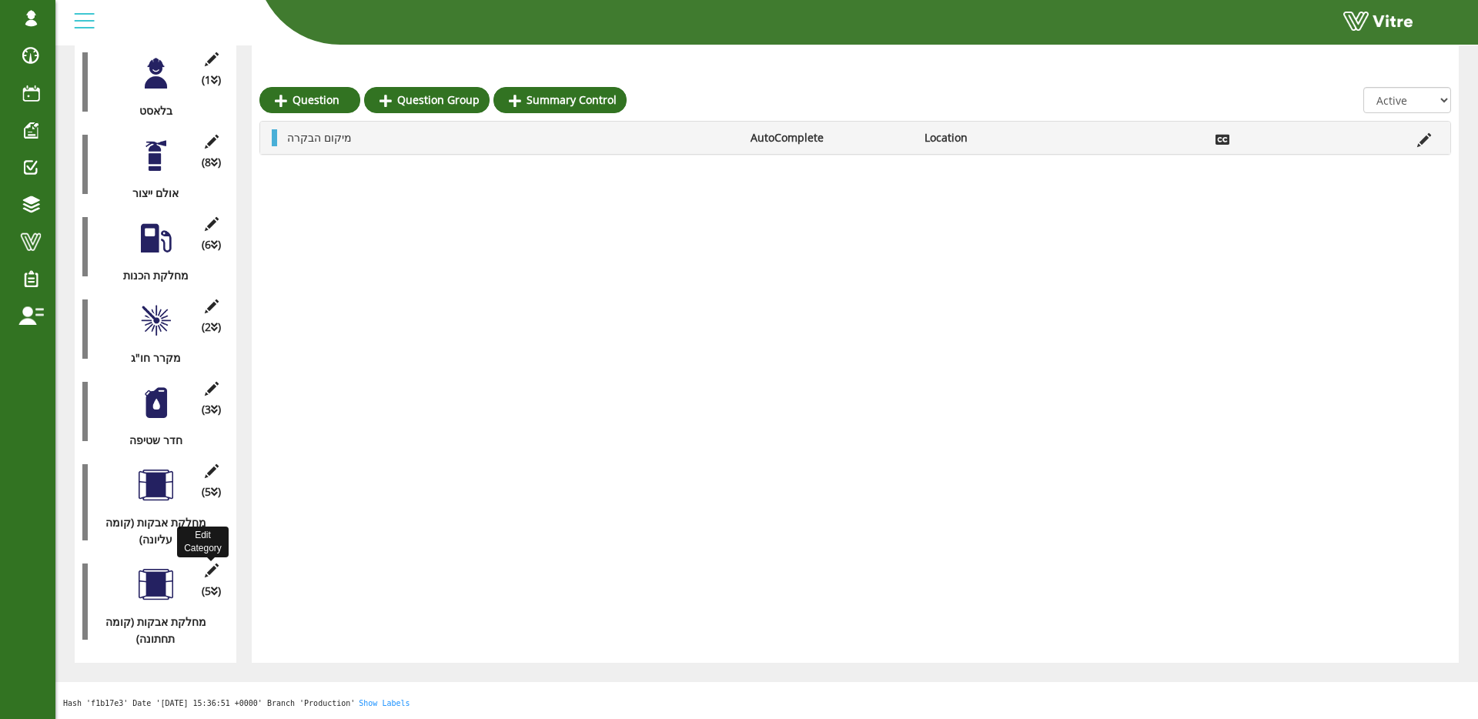
click at [212, 565] on icon at bounding box center [211, 570] width 19 height 14
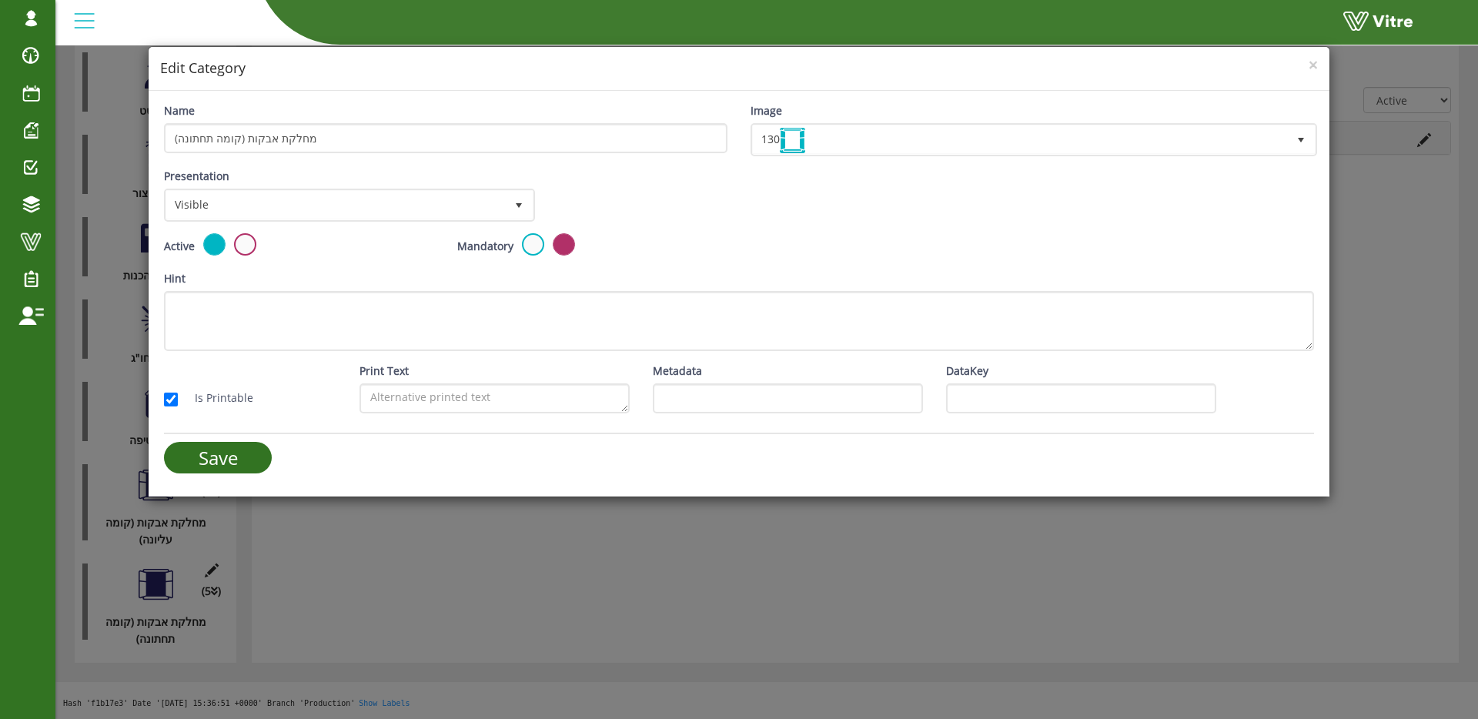
click at [97, 312] on div "× Edit Category Name מחלקת אבקות (קומה תחתונה) Image 130 130 Presentation Visib…" at bounding box center [739, 359] width 1478 height 719
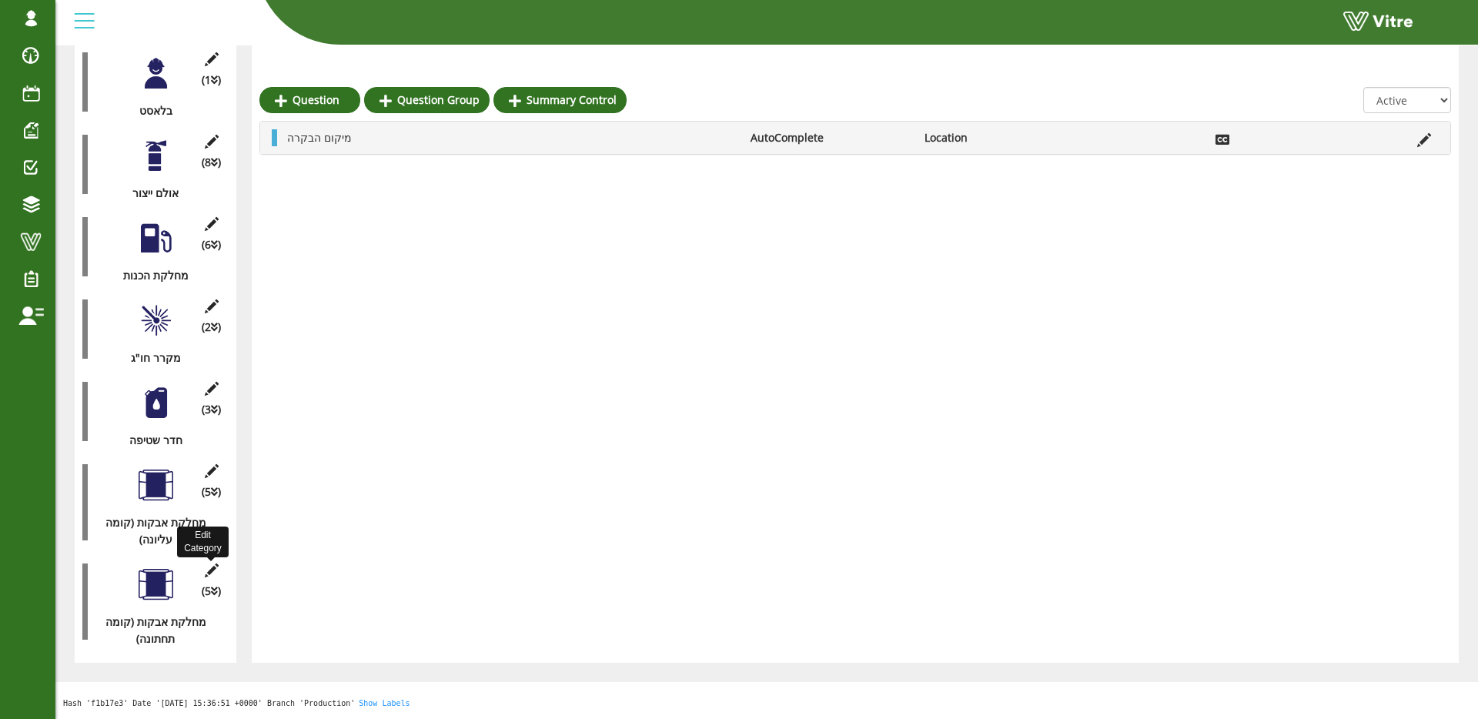
click at [212, 573] on icon at bounding box center [211, 570] width 19 height 14
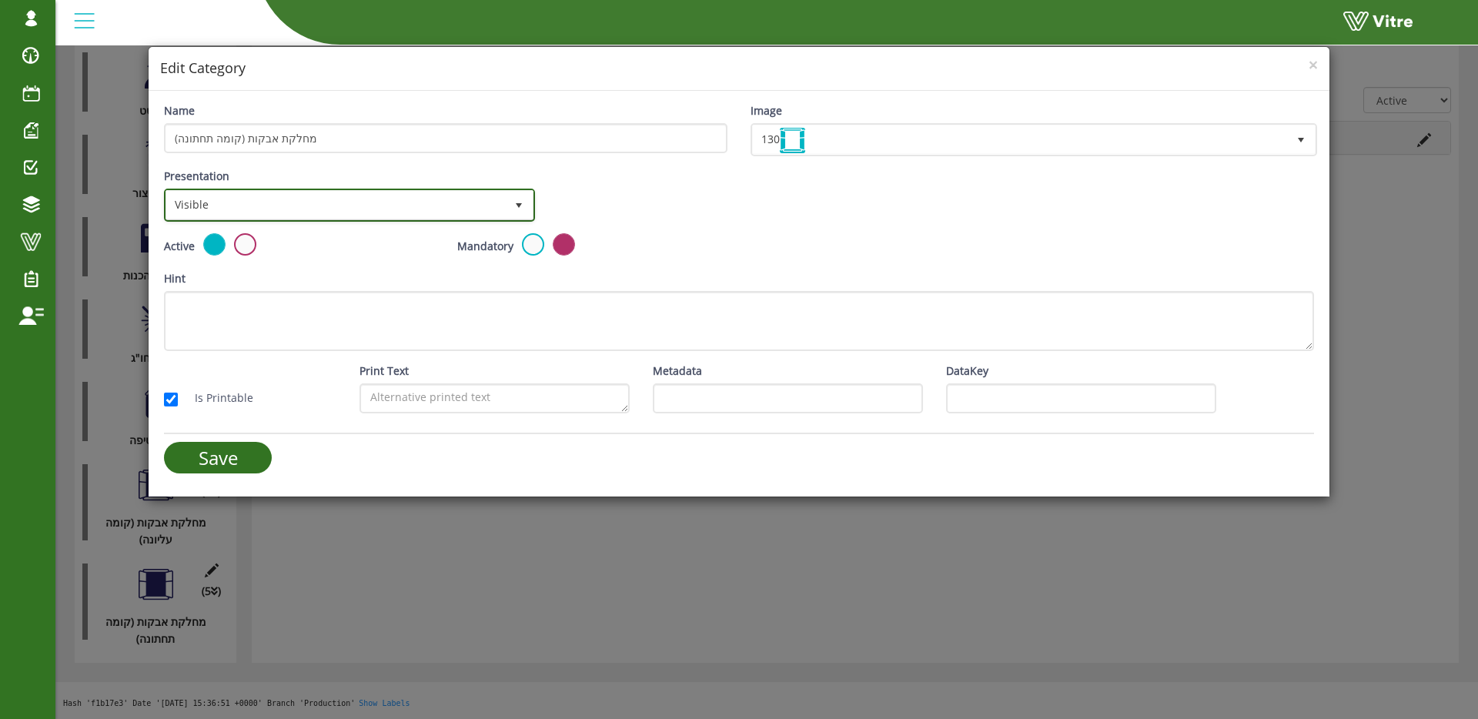
click at [448, 212] on span "Visible" at bounding box center [335, 205] width 339 height 28
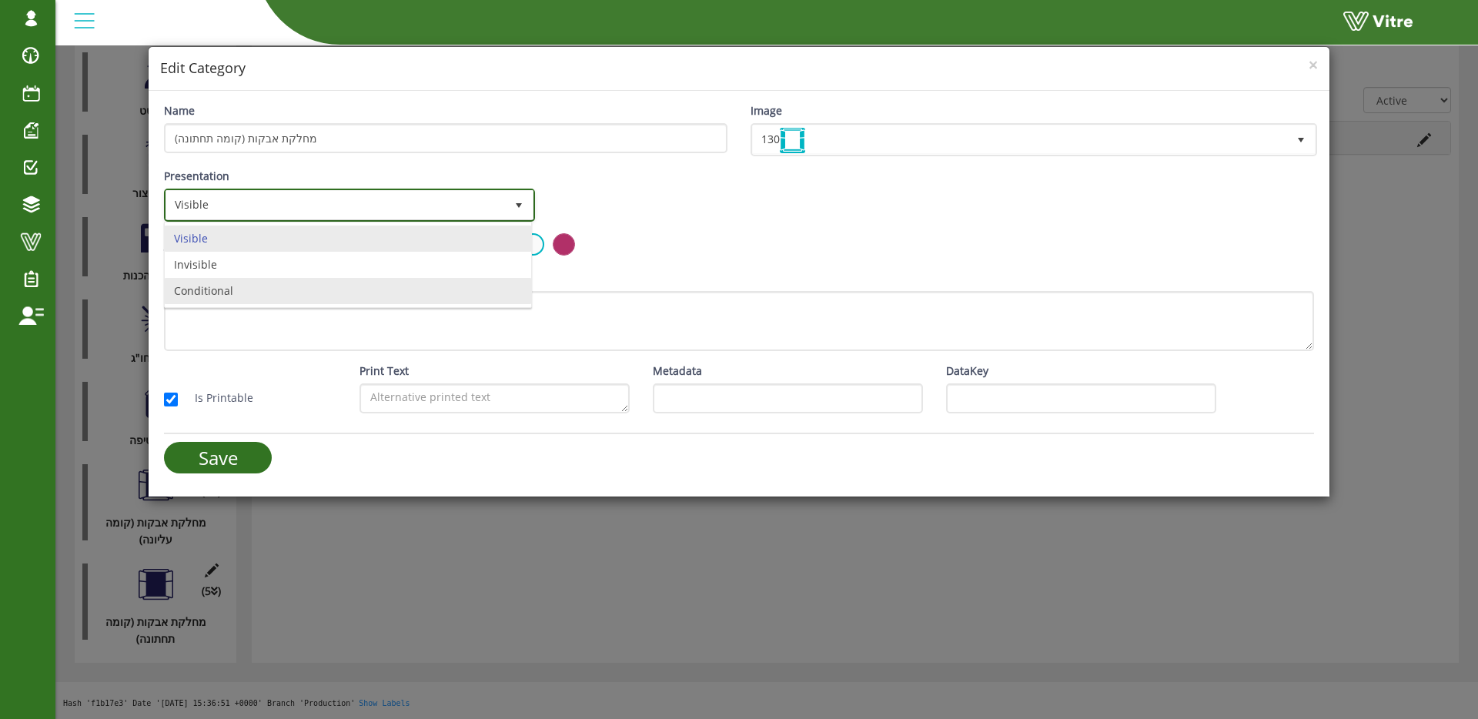
click at [311, 293] on li "Conditional" at bounding box center [348, 291] width 366 height 26
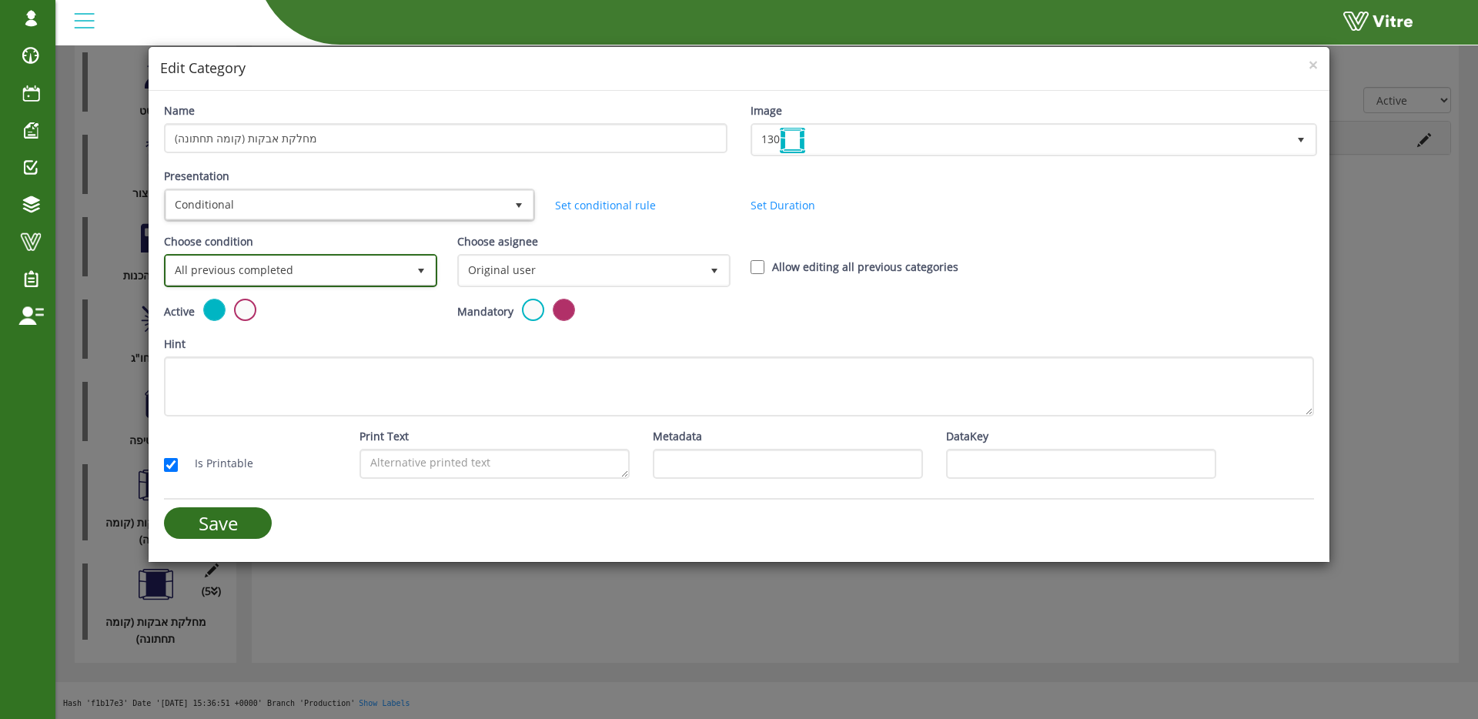
click at [331, 265] on span "All previous completed" at bounding box center [286, 270] width 241 height 28
click at [278, 339] on li "Based on answer" at bounding box center [299, 330] width 269 height 26
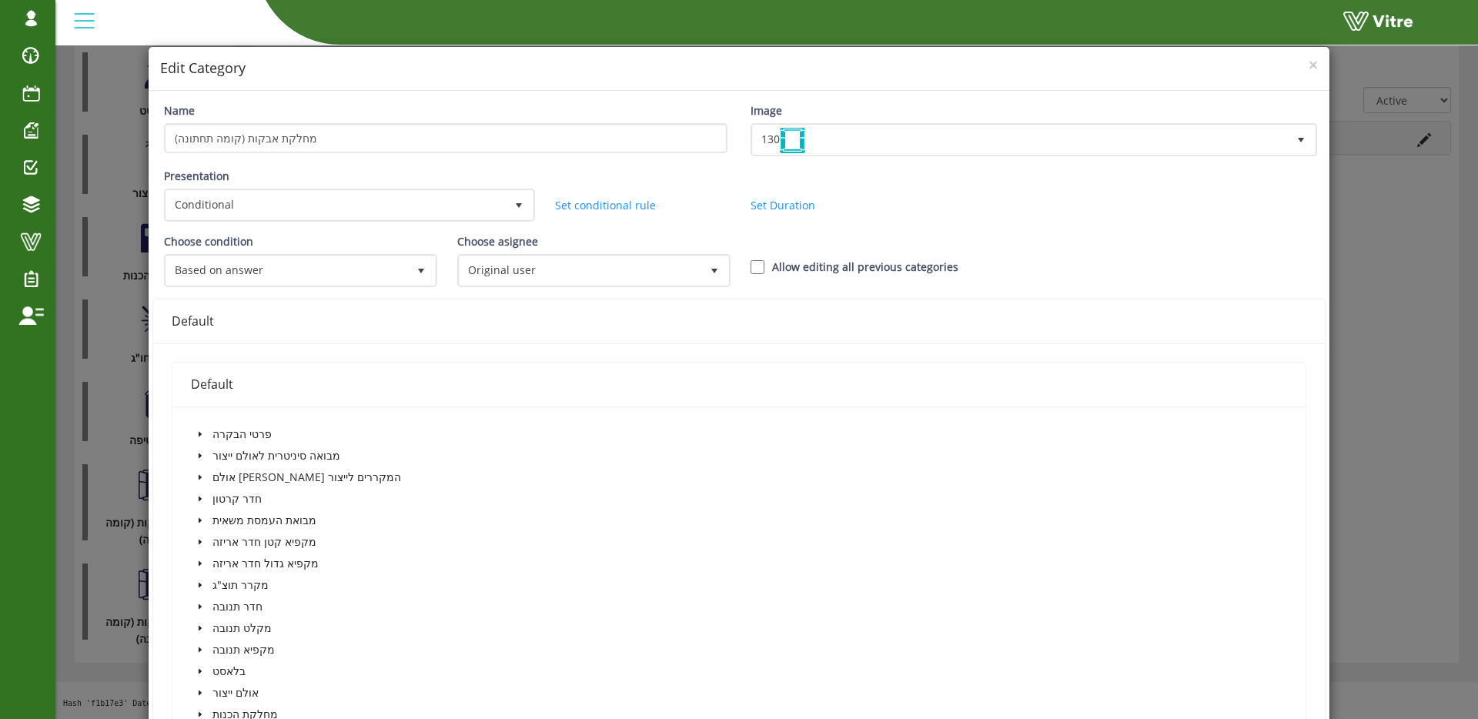
click at [201, 430] on icon "caret-down" at bounding box center [200, 434] width 8 height 8
click at [215, 452] on icon "caret-down" at bounding box center [219, 456] width 8 height 8
click at [252, 476] on span at bounding box center [252, 477] width 12 height 12
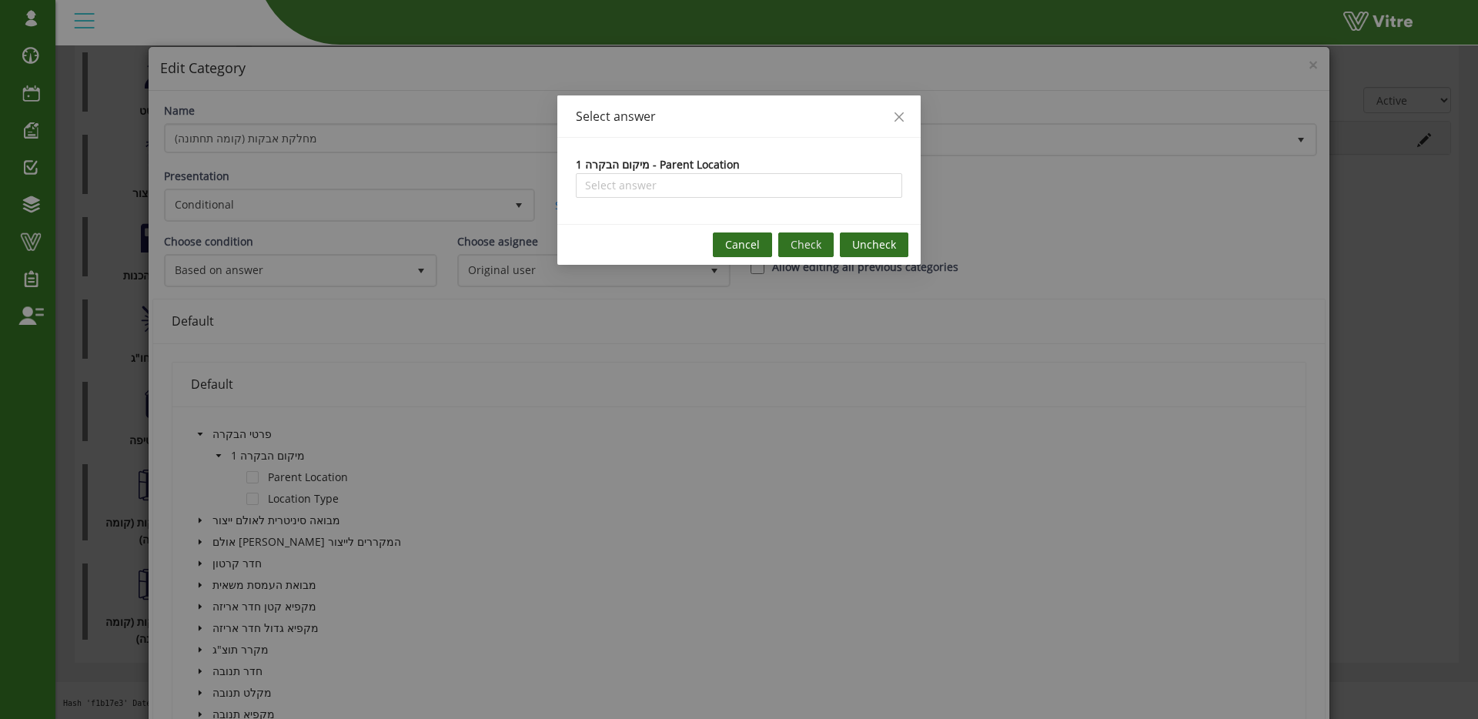
click at [648, 171] on div "1 מיקום הבקרה - Parent Location" at bounding box center [658, 164] width 164 height 17
click at [650, 179] on input "search" at bounding box center [739, 185] width 308 height 23
type input "ב"
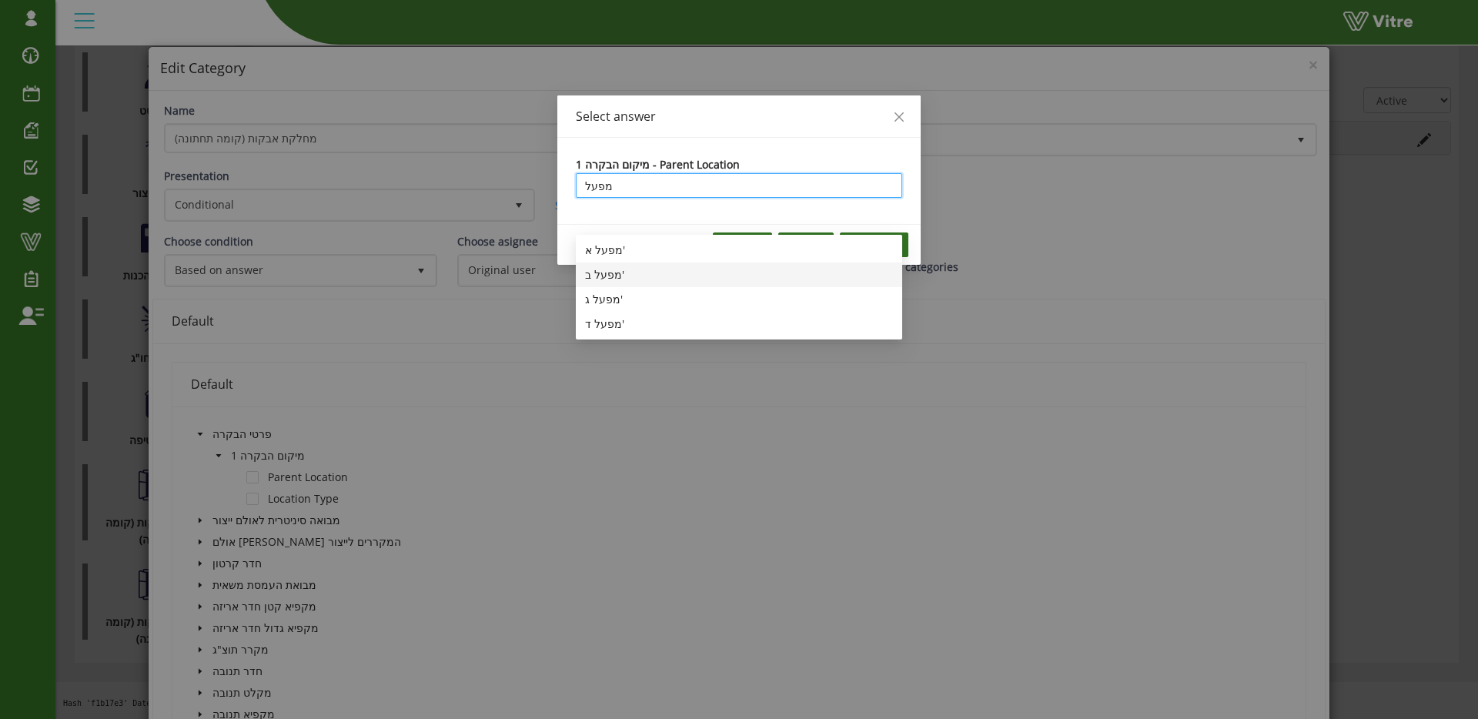
click at [644, 266] on div "מפעל ב'" at bounding box center [739, 274] width 308 height 17
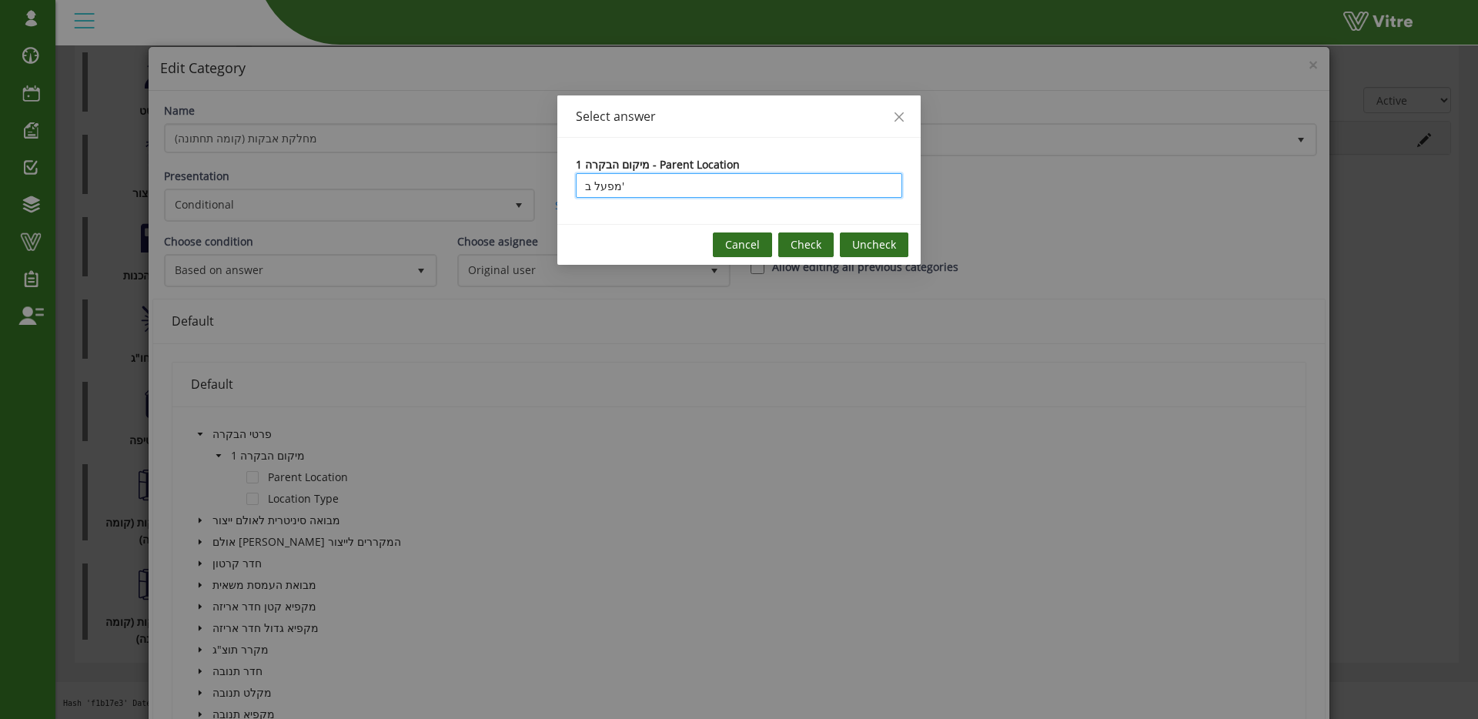
type input "מפעל ב'"
click at [818, 248] on span "Check" at bounding box center [806, 244] width 31 height 17
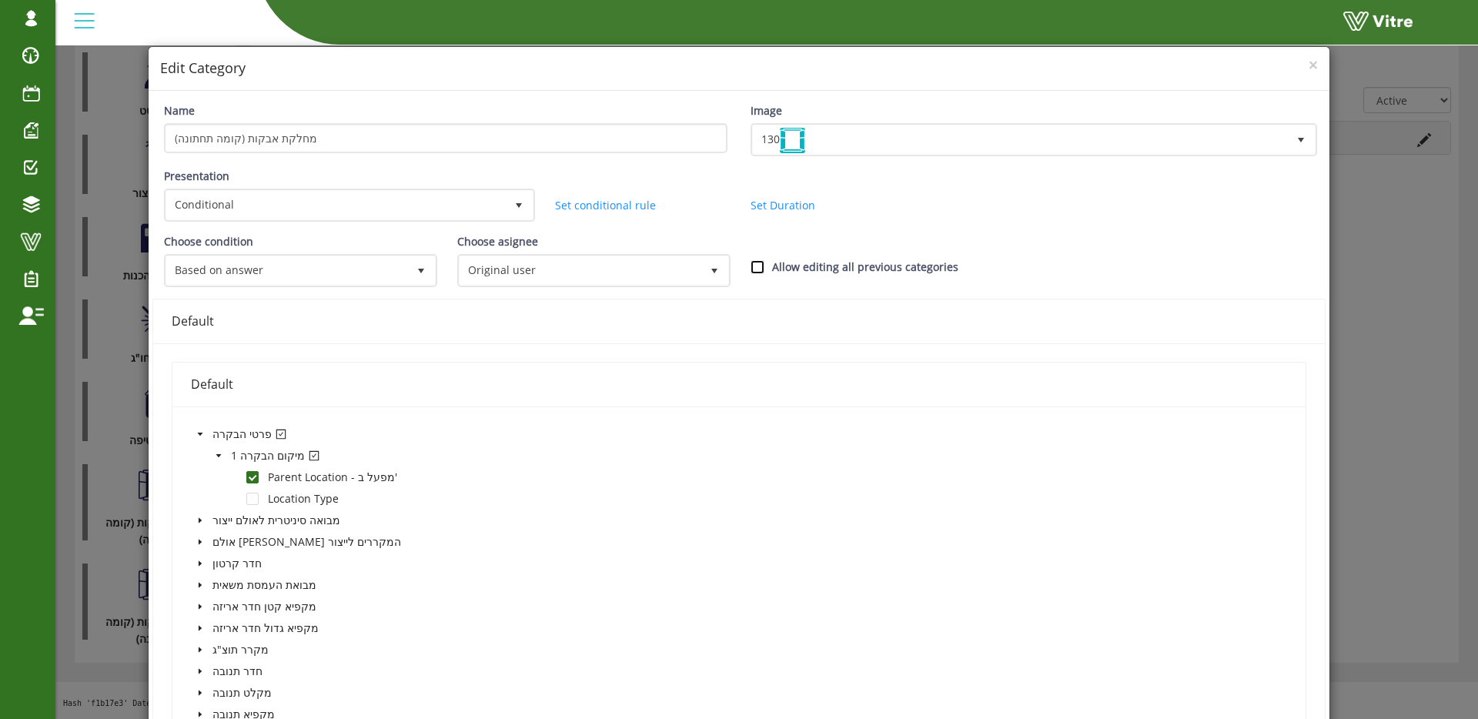
click at [756, 267] on input "Allow editing all previous categories" at bounding box center [758, 267] width 14 height 14
checkbox input "true"
click at [528, 284] on span "Original user 0" at bounding box center [593, 270] width 273 height 33
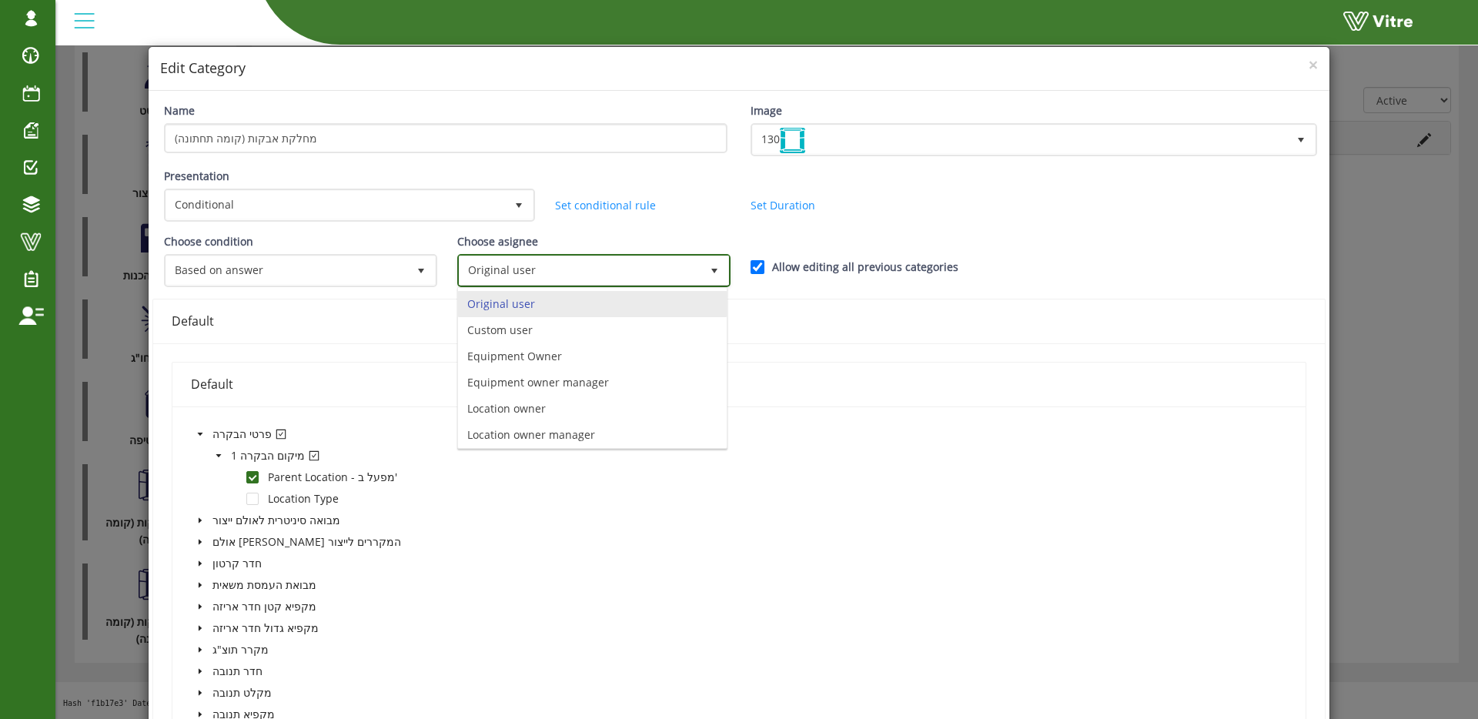
scroll to position [108, 0]
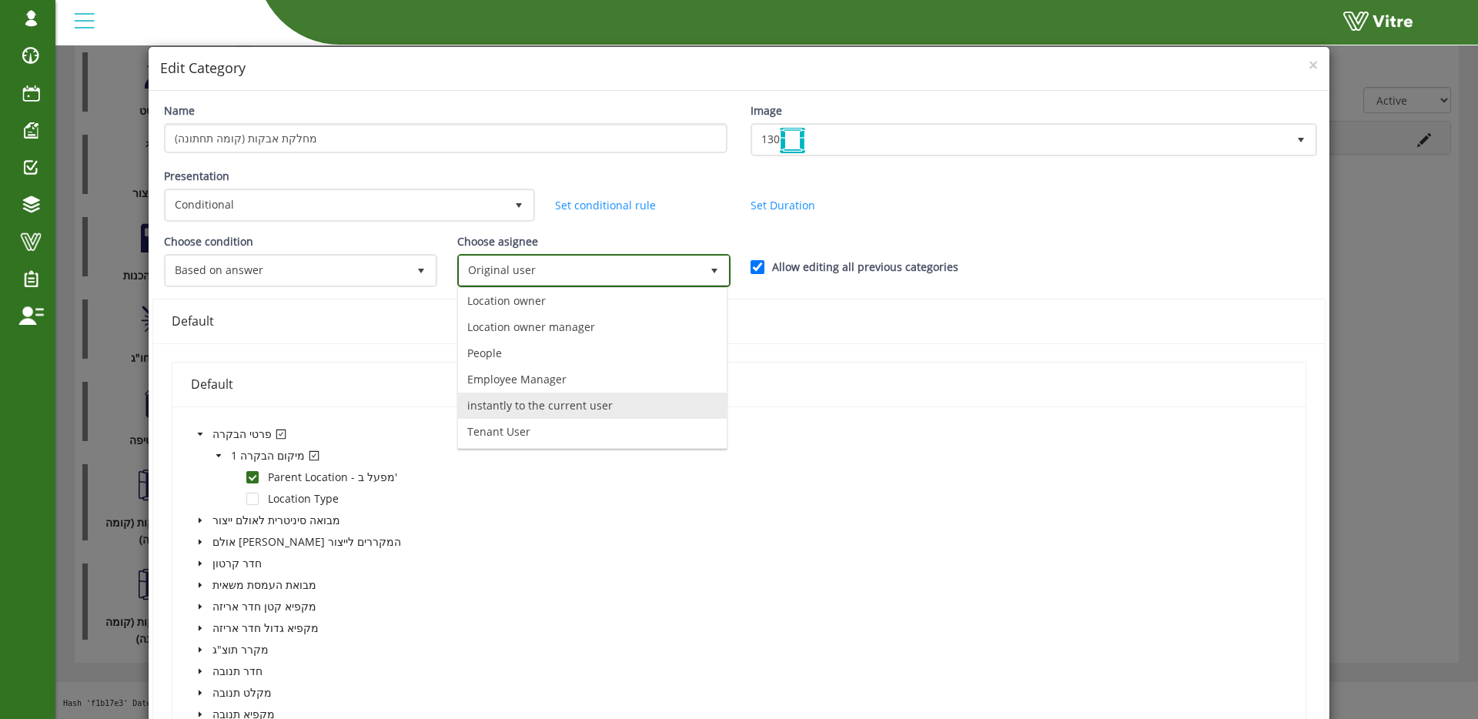
click at [561, 405] on li "instantly to the current user" at bounding box center [592, 406] width 269 height 26
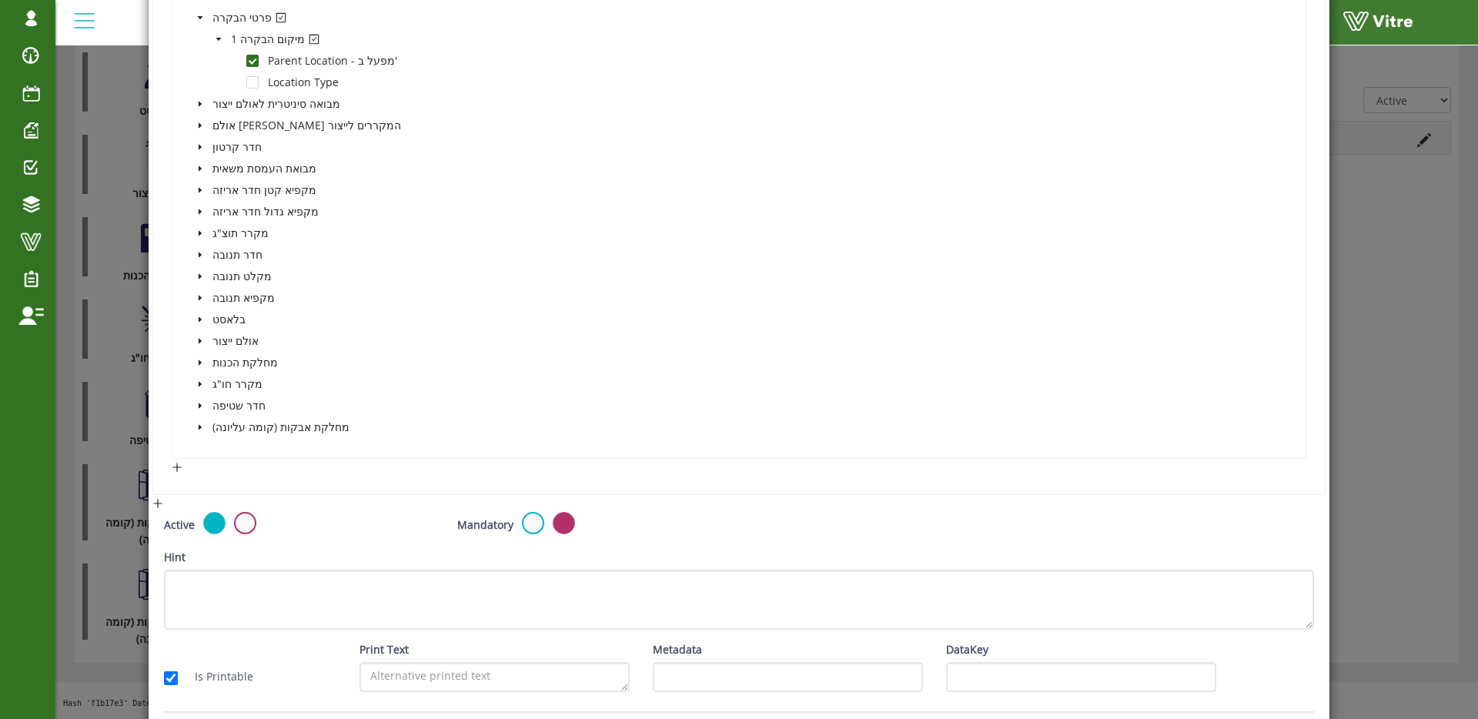
scroll to position [473, 0]
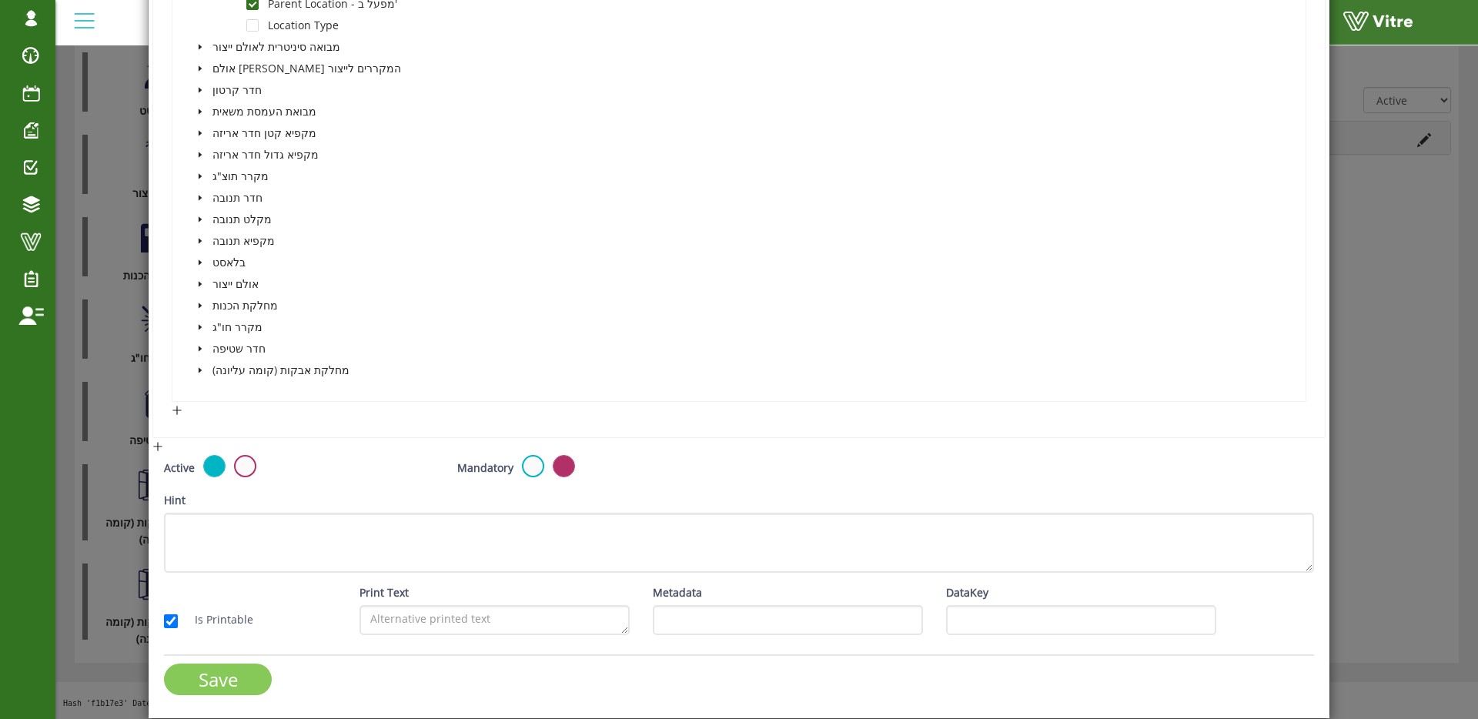
click at [235, 674] on input "Save" at bounding box center [218, 680] width 108 height 32
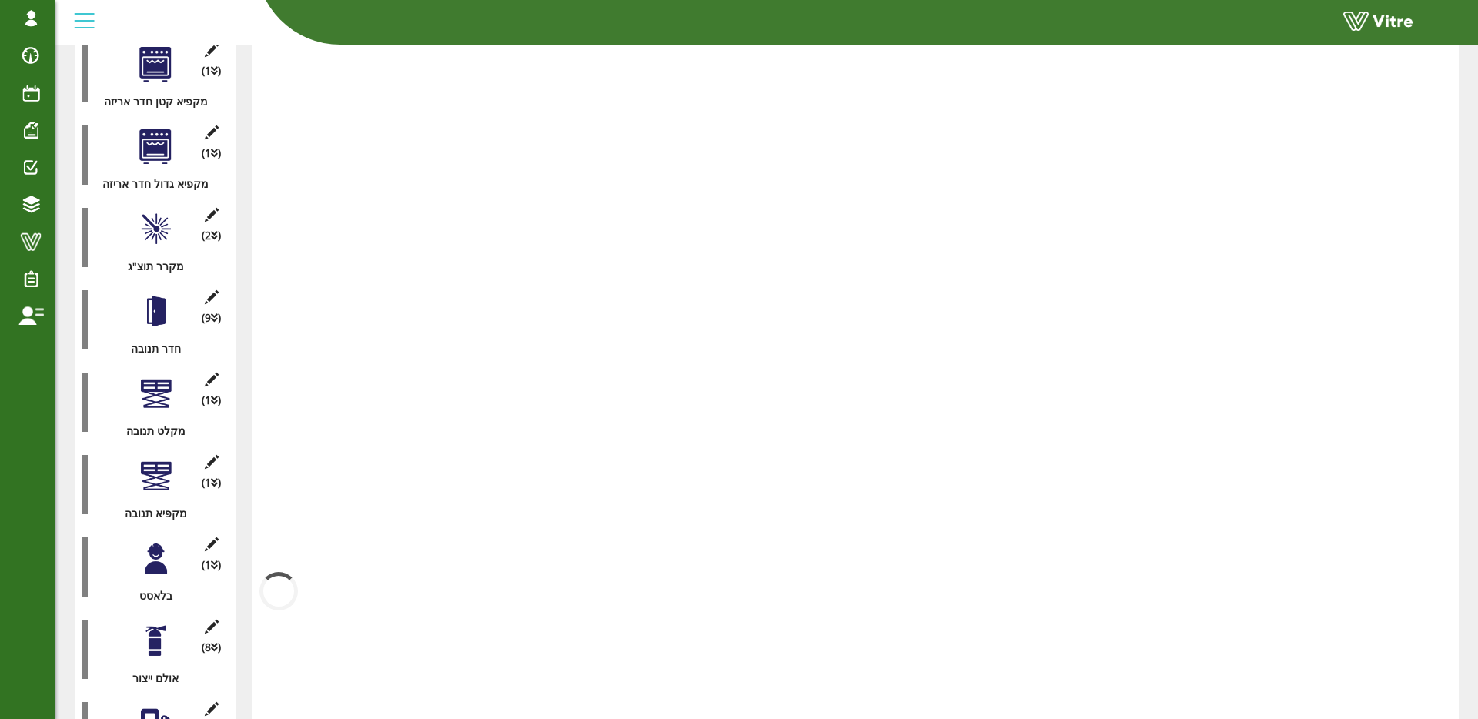
scroll to position [1343, 0]
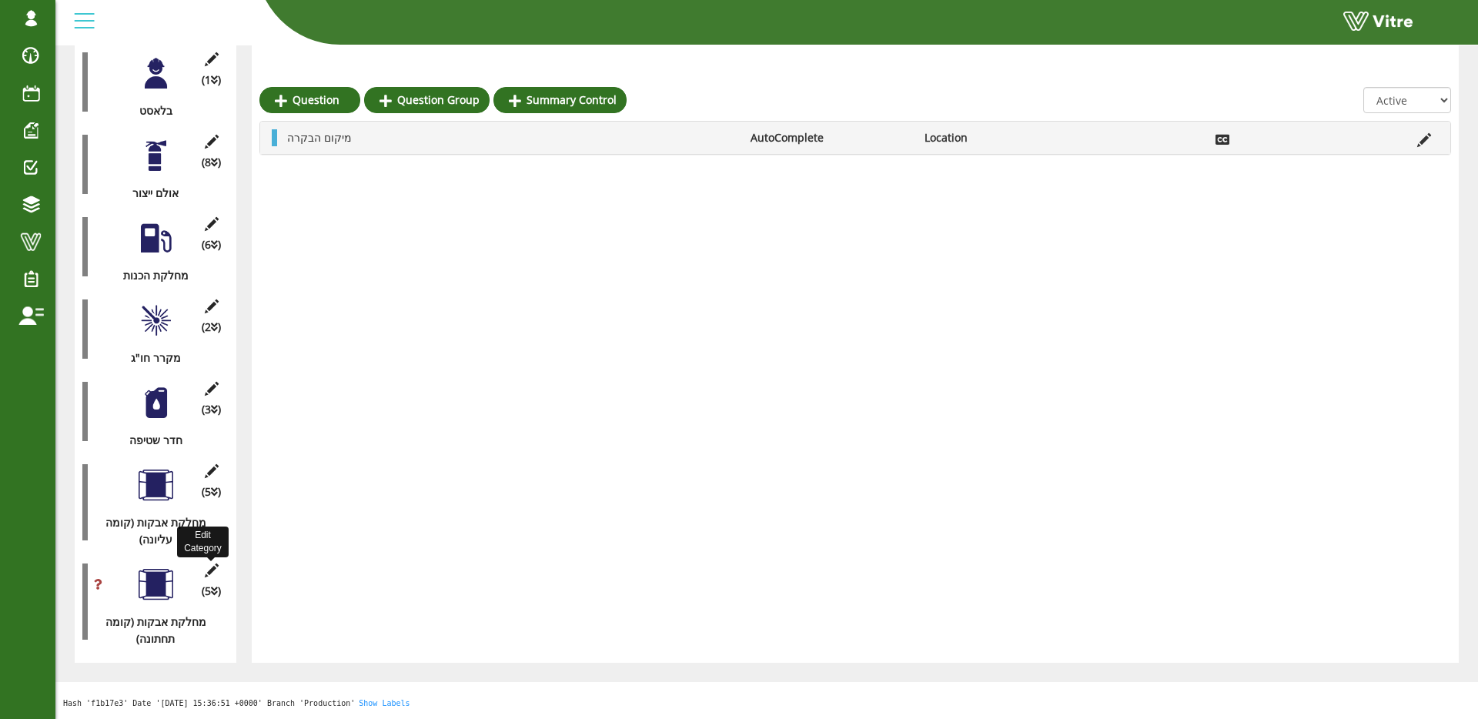
click at [212, 563] on icon at bounding box center [211, 570] width 19 height 14
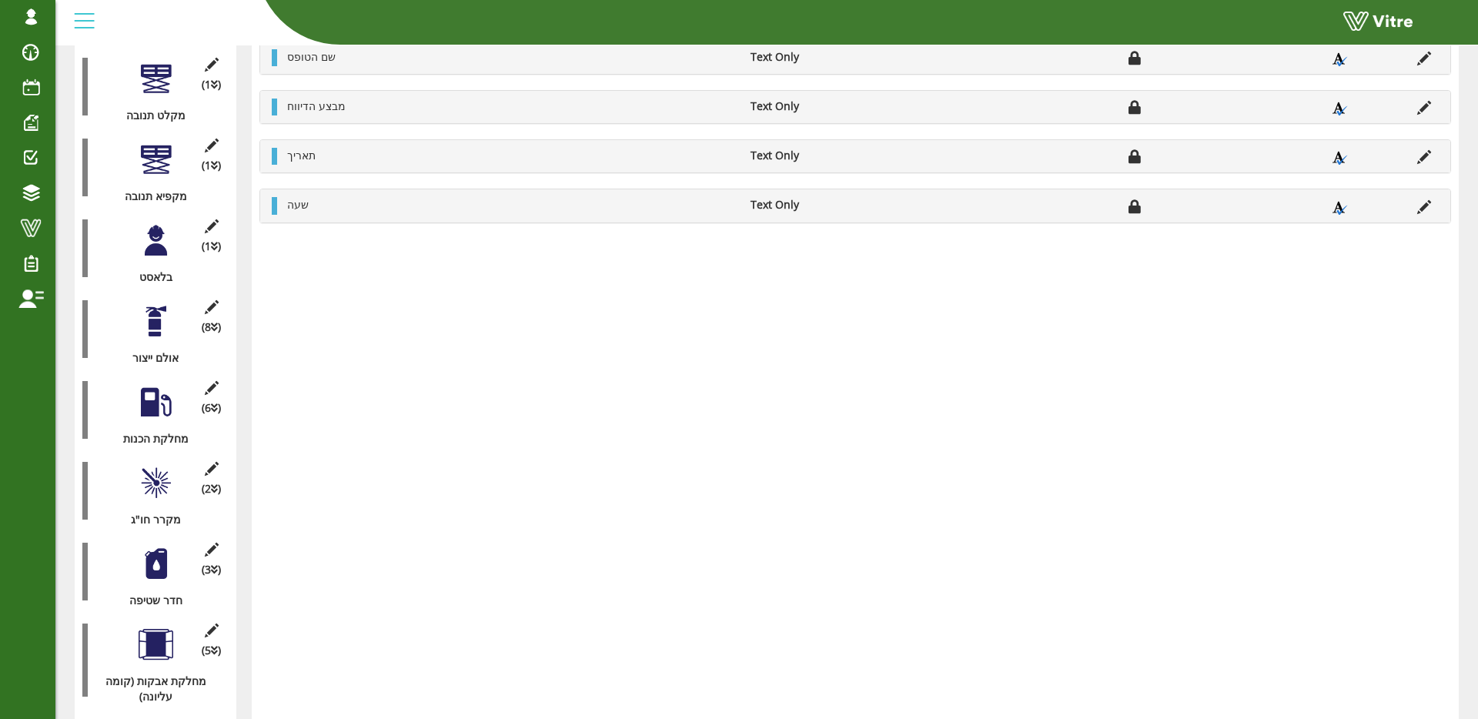
scroll to position [1299, 0]
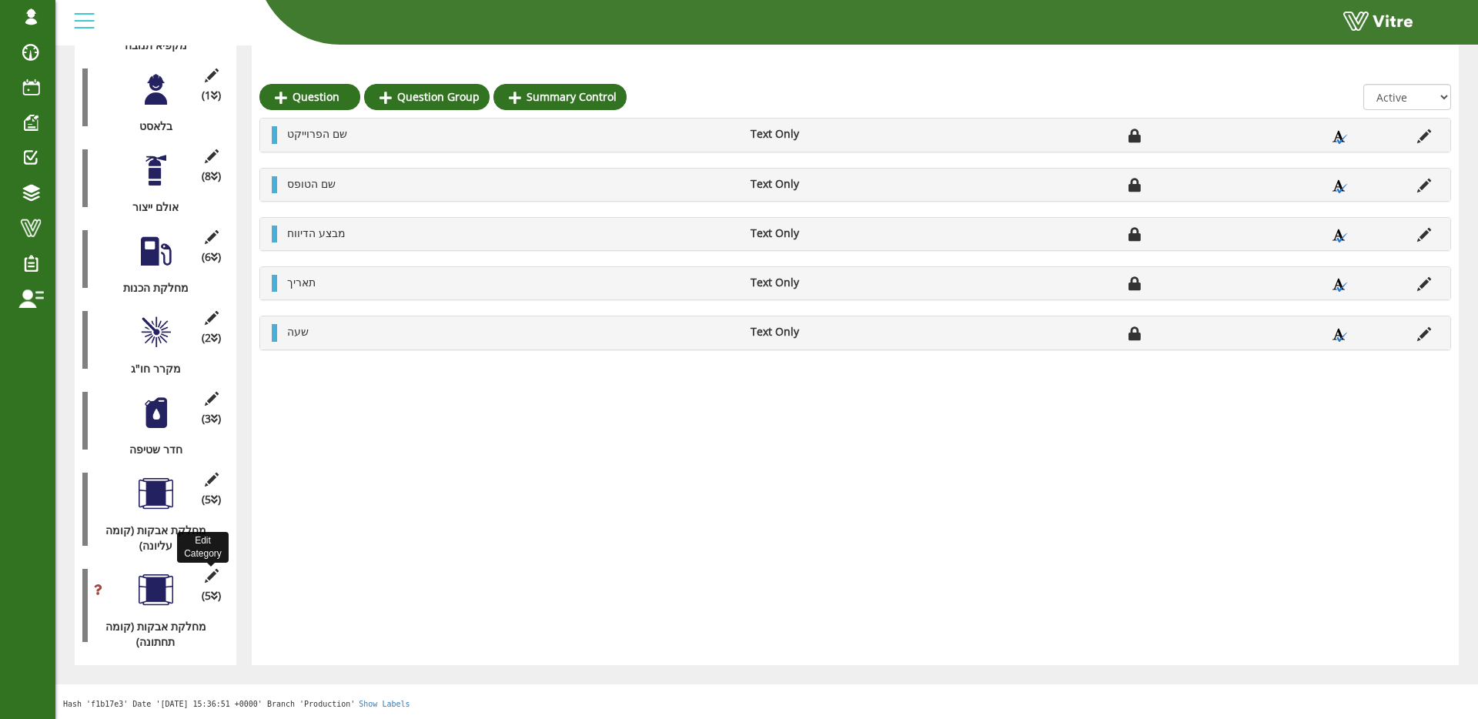
click at [211, 578] on icon at bounding box center [211, 576] width 19 height 14
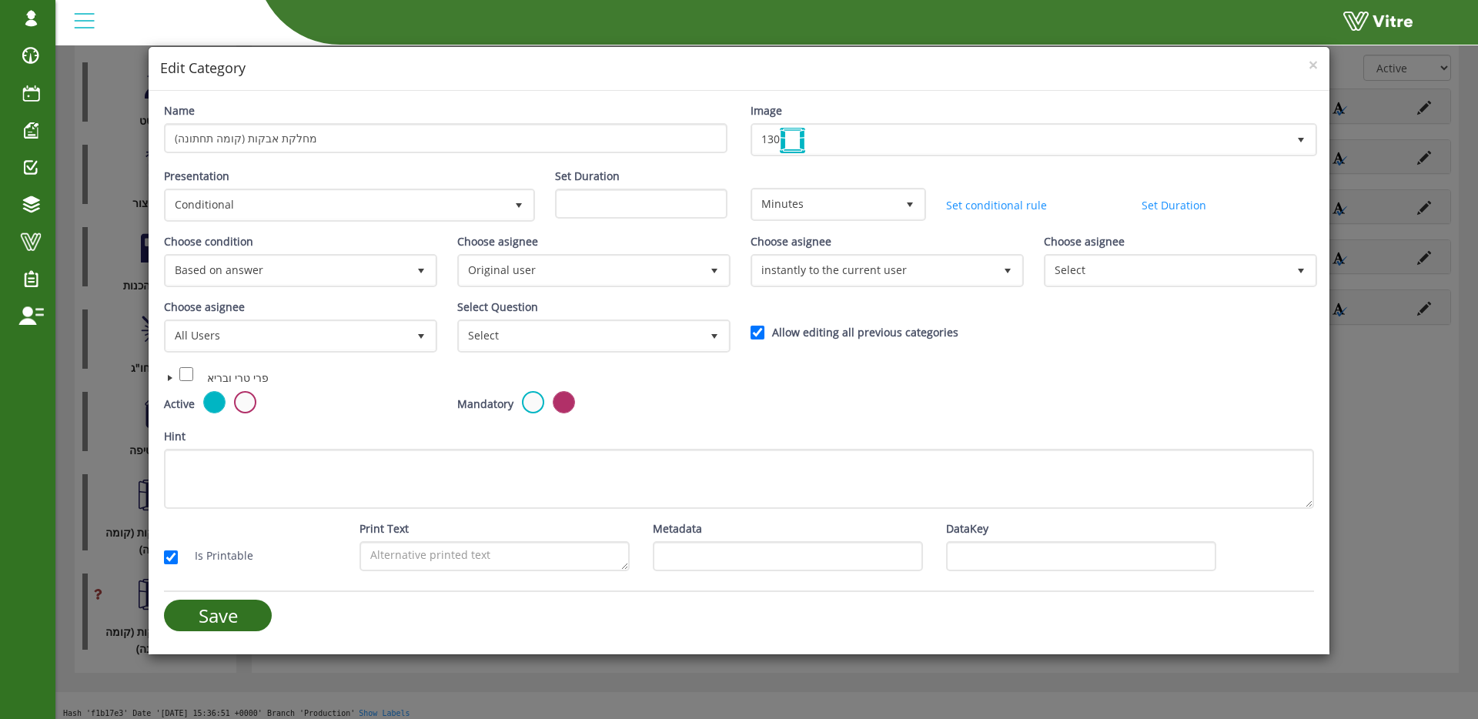
click at [365, 228] on div "Presentation Conditional 5" at bounding box center [347, 200] width 391 height 65
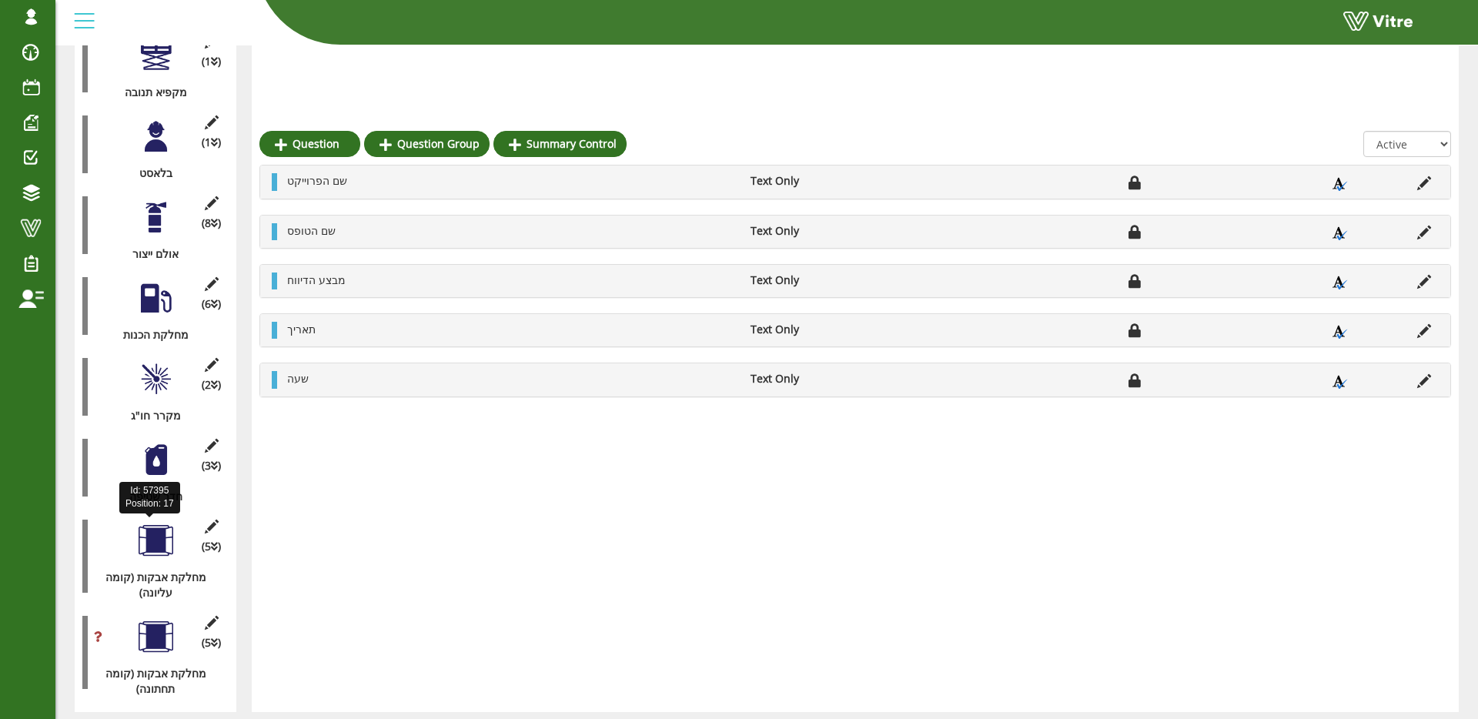
scroll to position [1299, 0]
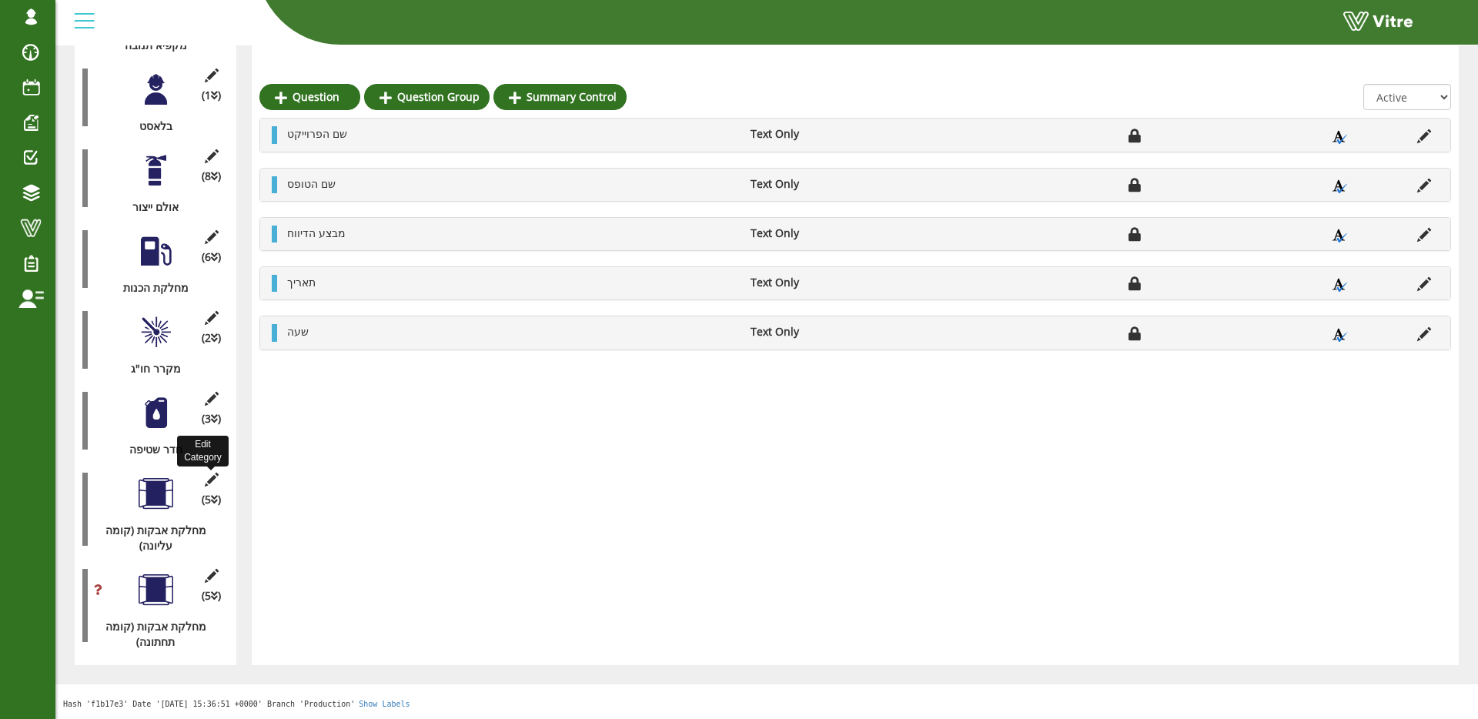
click at [213, 480] on icon at bounding box center [211, 480] width 19 height 14
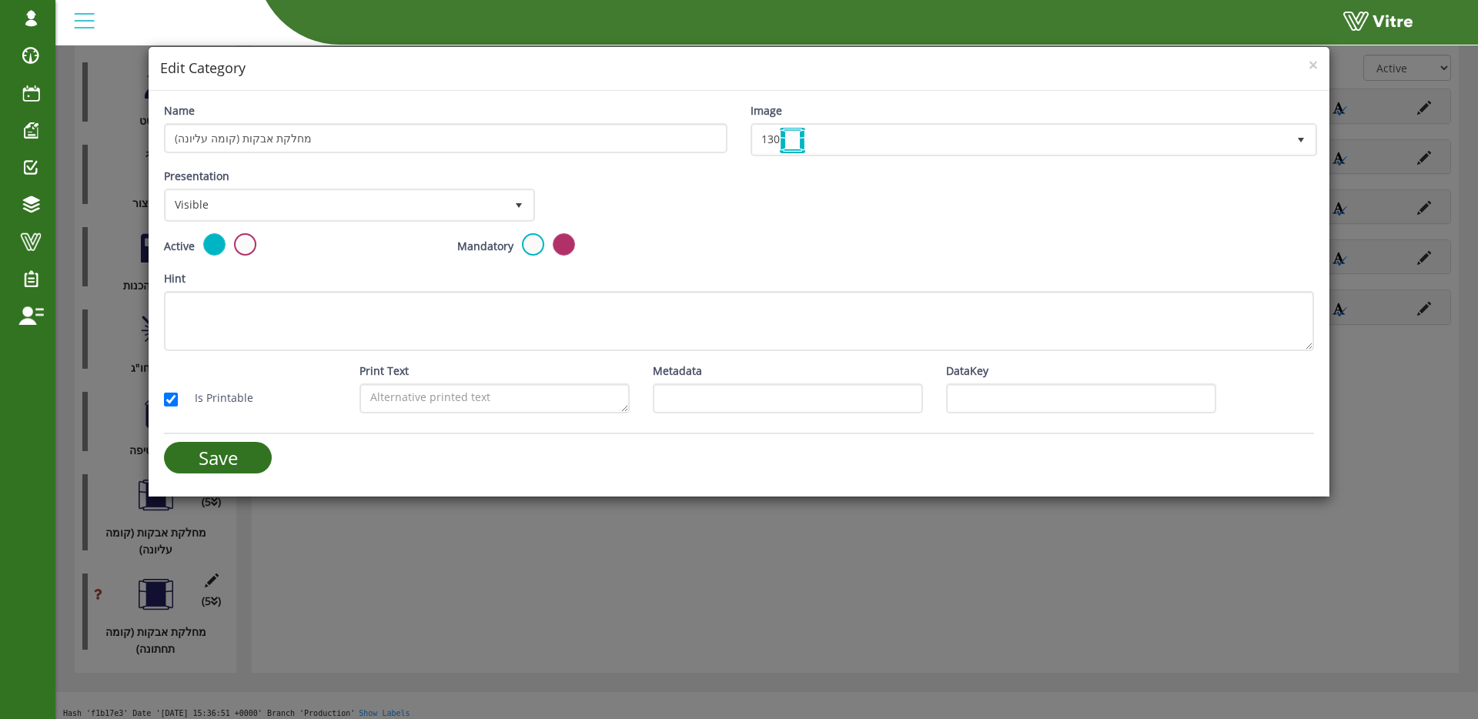
click at [110, 548] on div "× Edit Category Name מחלקת אבקות (קומה עליונה) Image 130 130 Presentation Visib…" at bounding box center [739, 359] width 1478 height 719
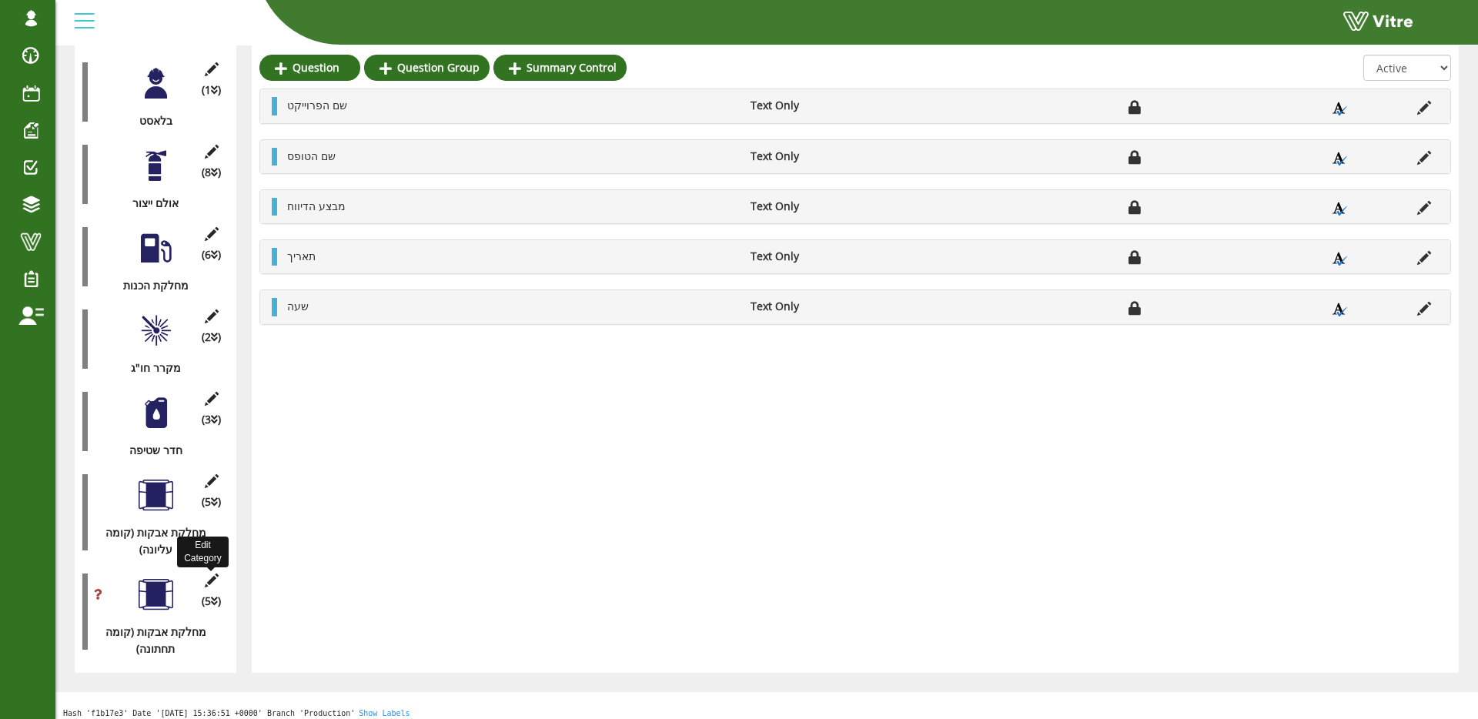
click at [206, 587] on icon at bounding box center [211, 580] width 19 height 14
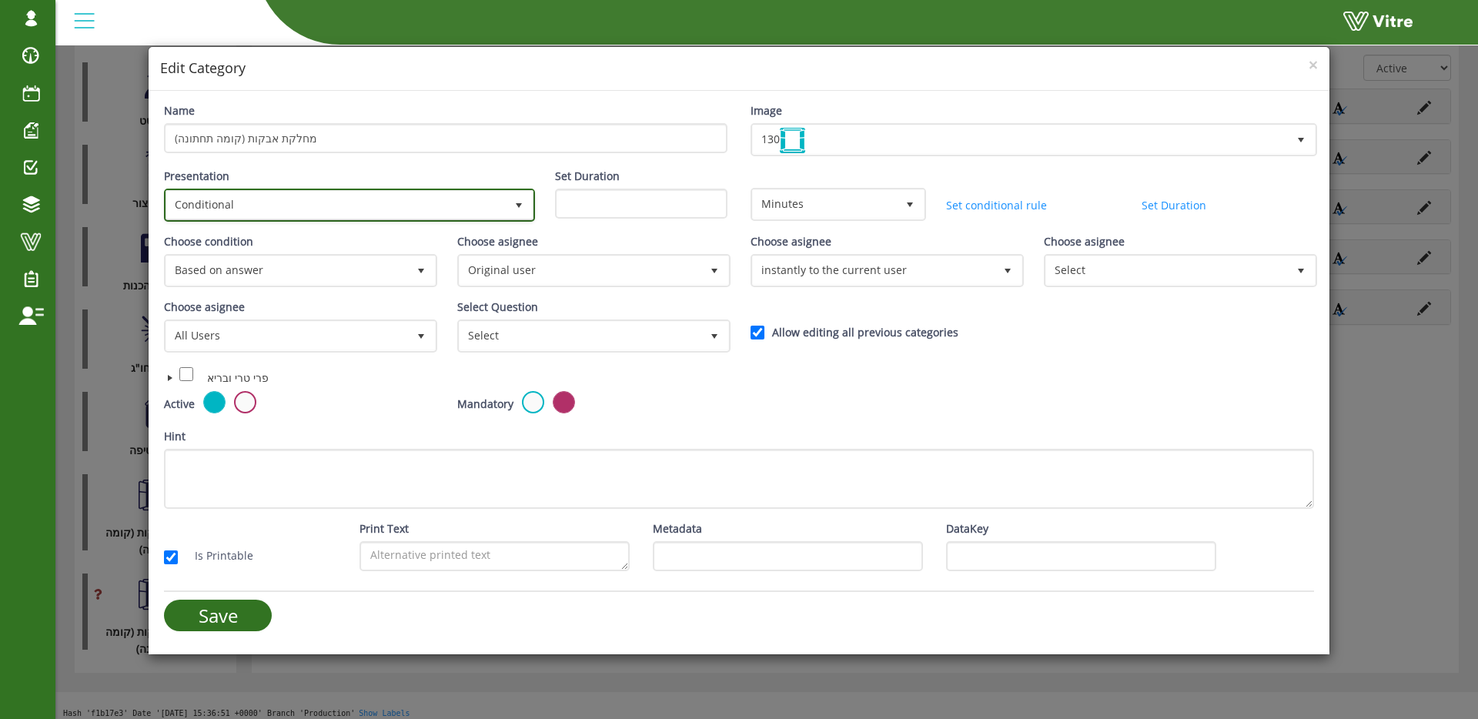
click at [456, 206] on span "Conditional" at bounding box center [335, 205] width 339 height 28
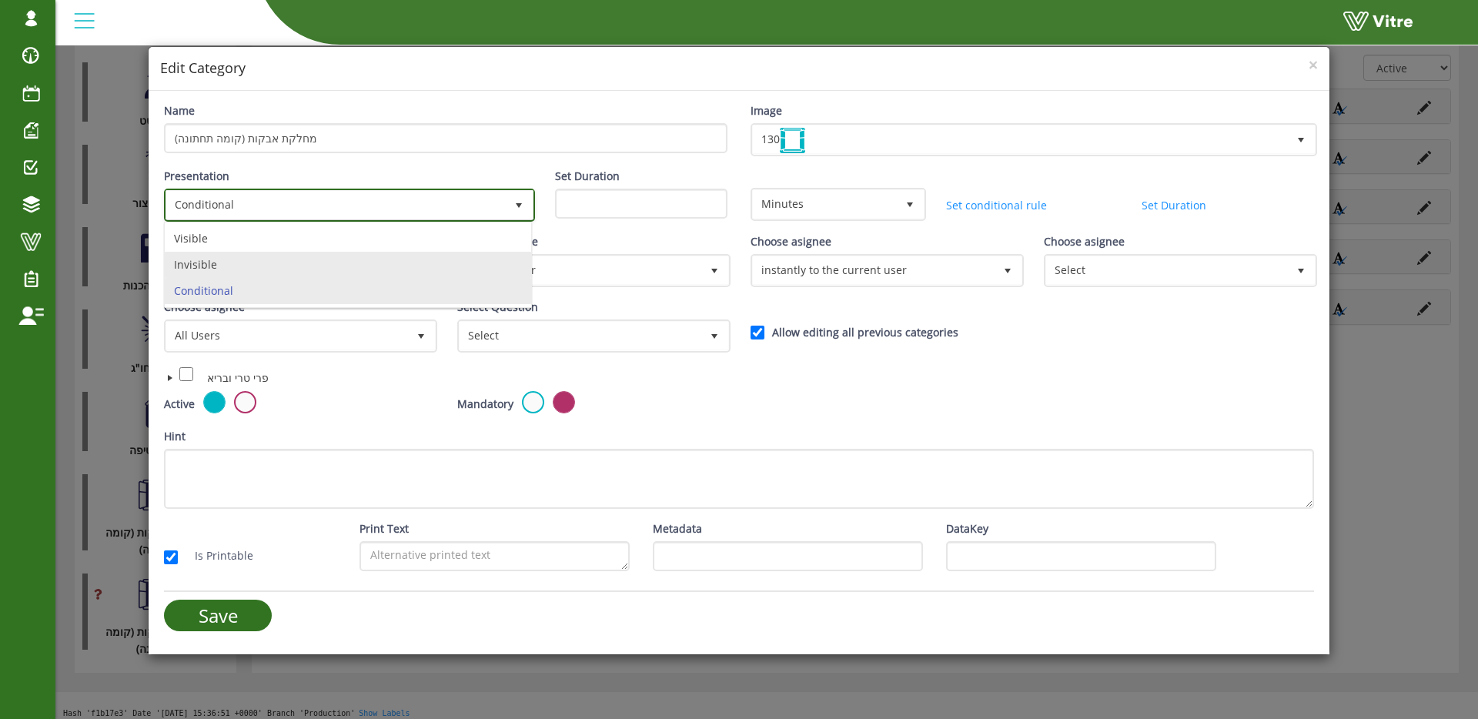
click at [343, 249] on li "Visible" at bounding box center [348, 239] width 366 height 26
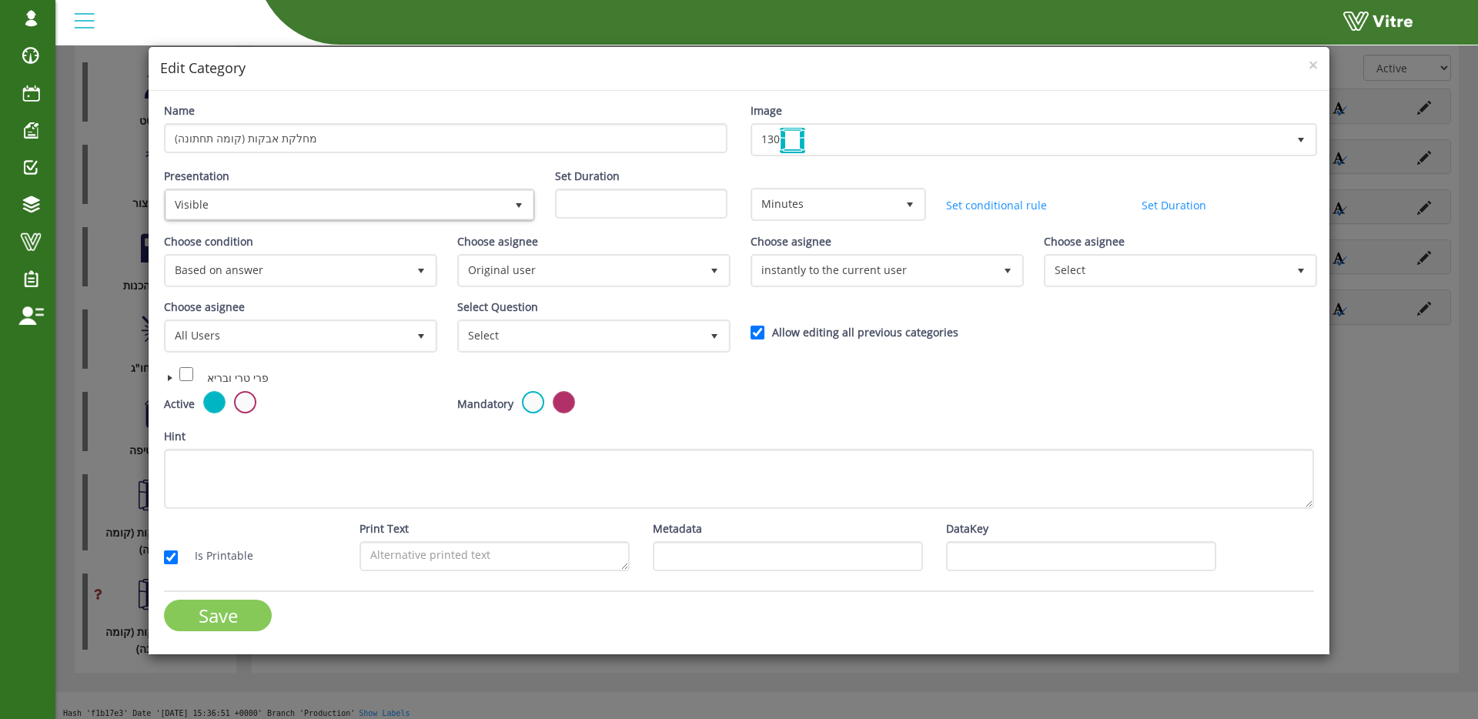
click at [209, 617] on input "Save" at bounding box center [218, 616] width 108 height 32
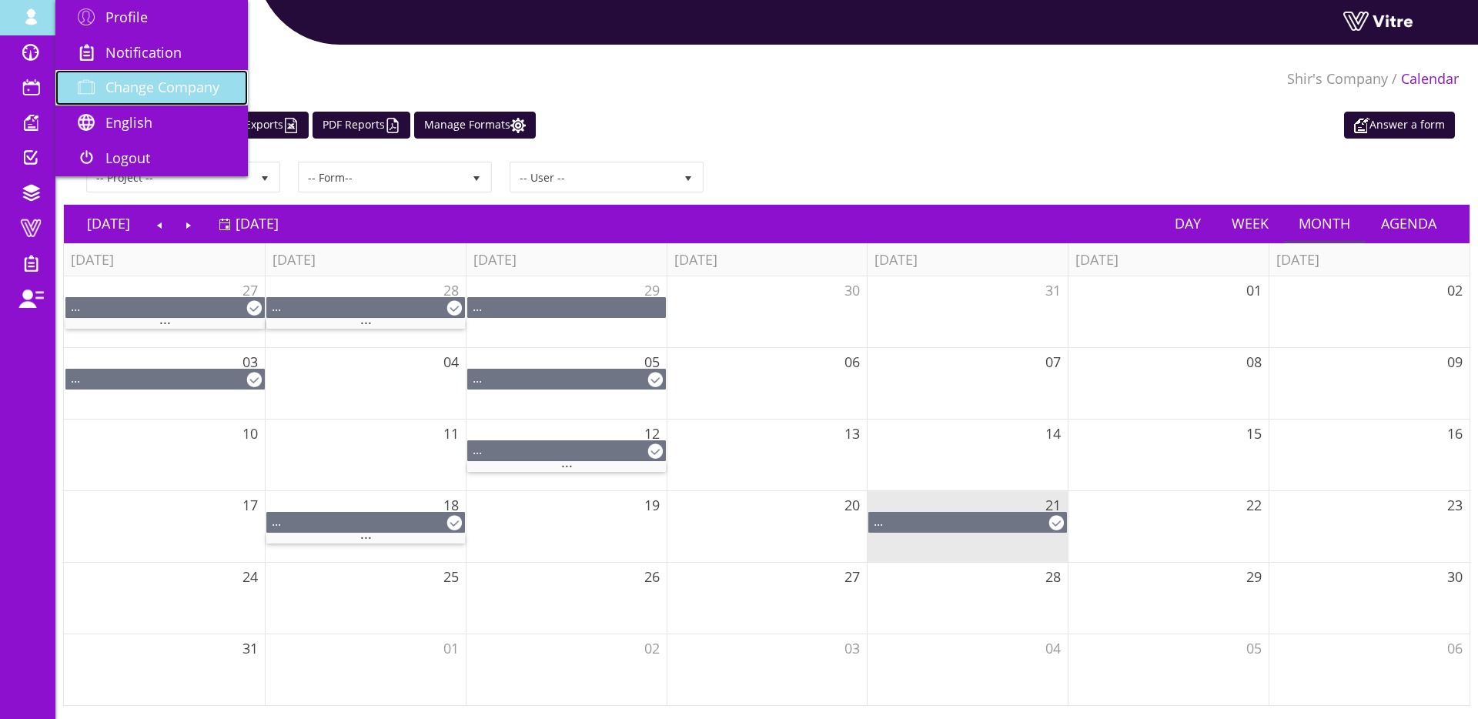
click at [142, 86] on span "Change Company" at bounding box center [162, 87] width 114 height 18
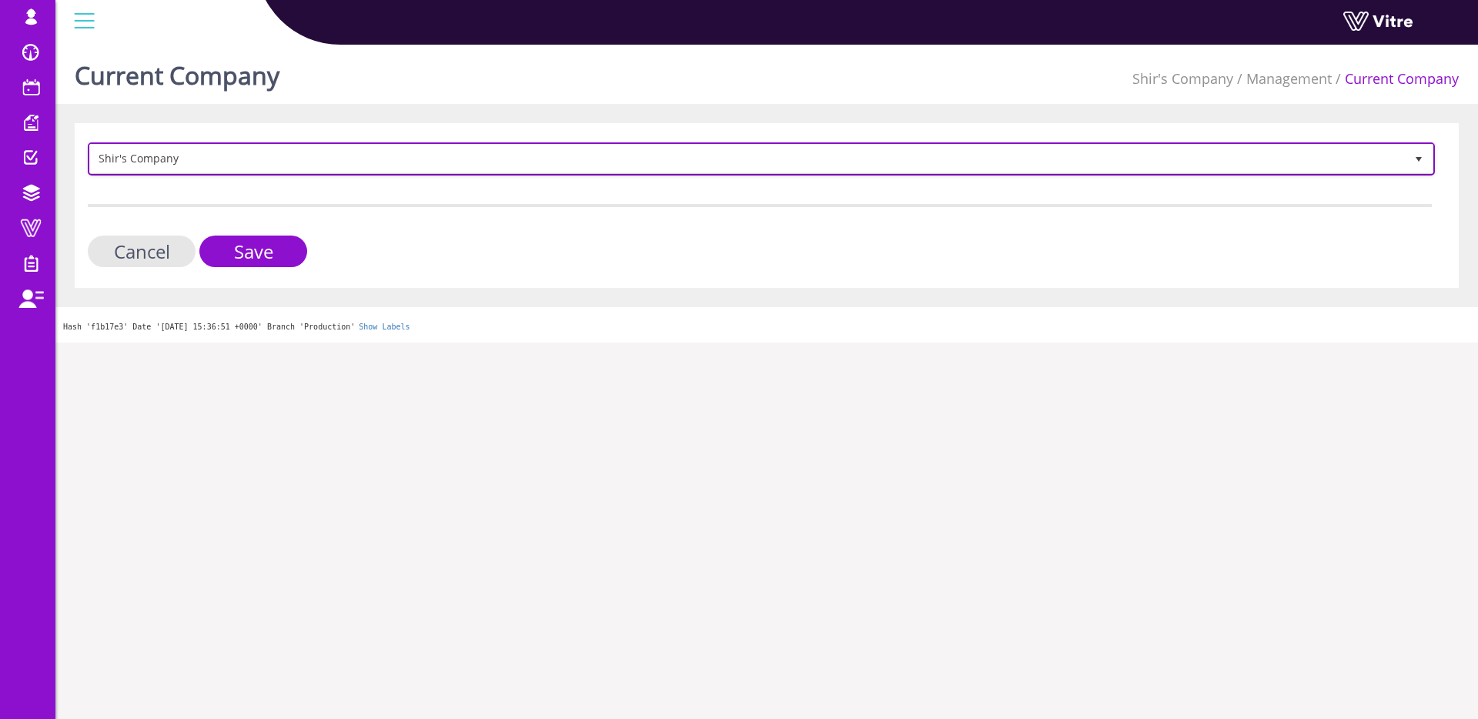
click at [589, 170] on span "Shir's Company" at bounding box center [747, 159] width 1315 height 28
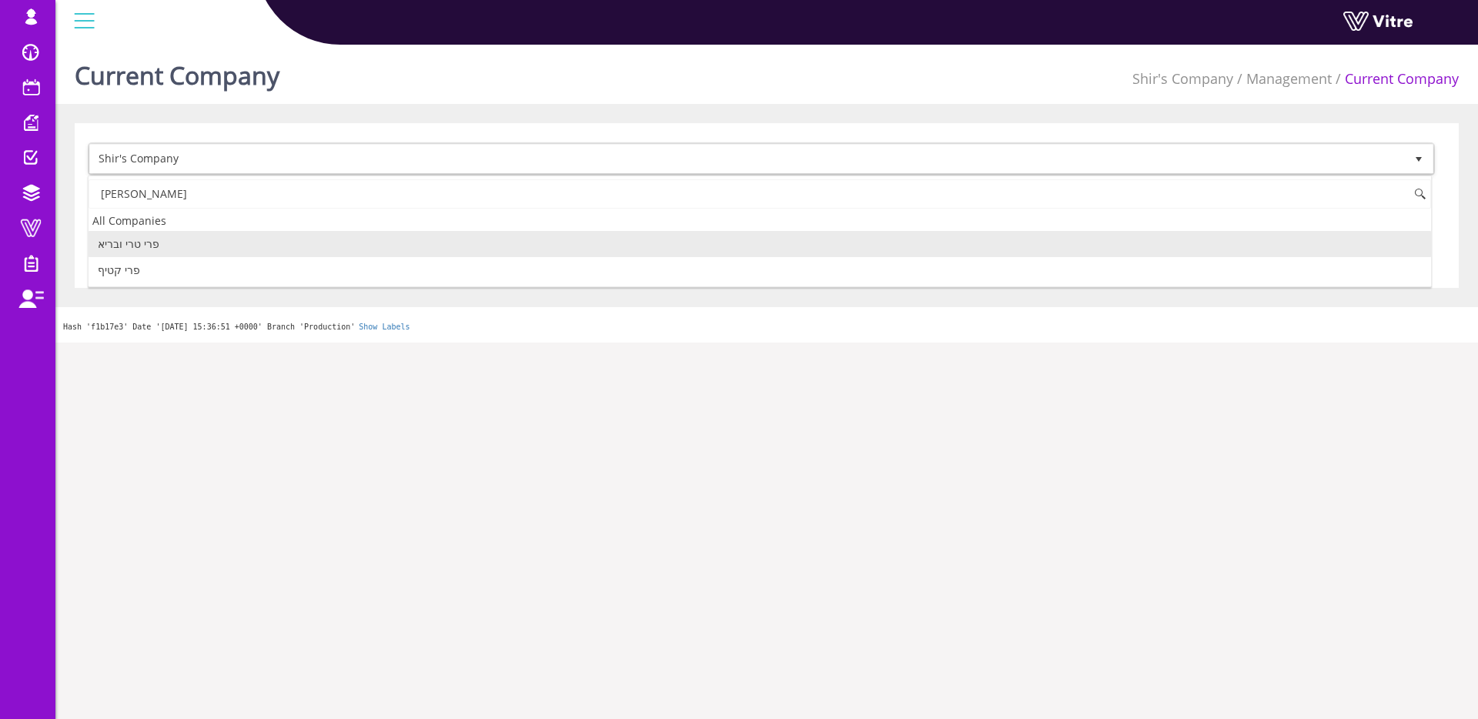
click at [238, 242] on li "פרי טרי ובריא" at bounding box center [760, 244] width 1343 height 26
type input "[PERSON_NAME]"
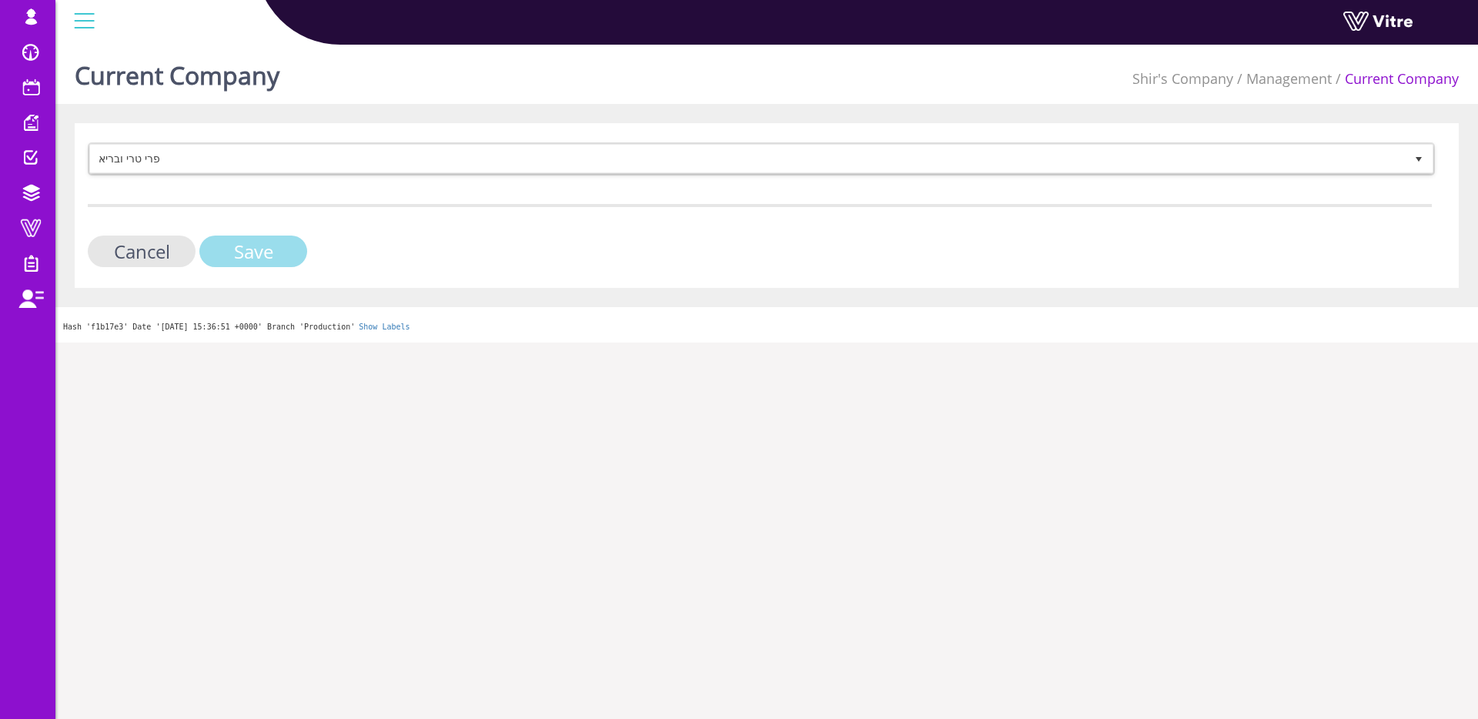
click at [227, 246] on input "Save" at bounding box center [253, 252] width 108 height 32
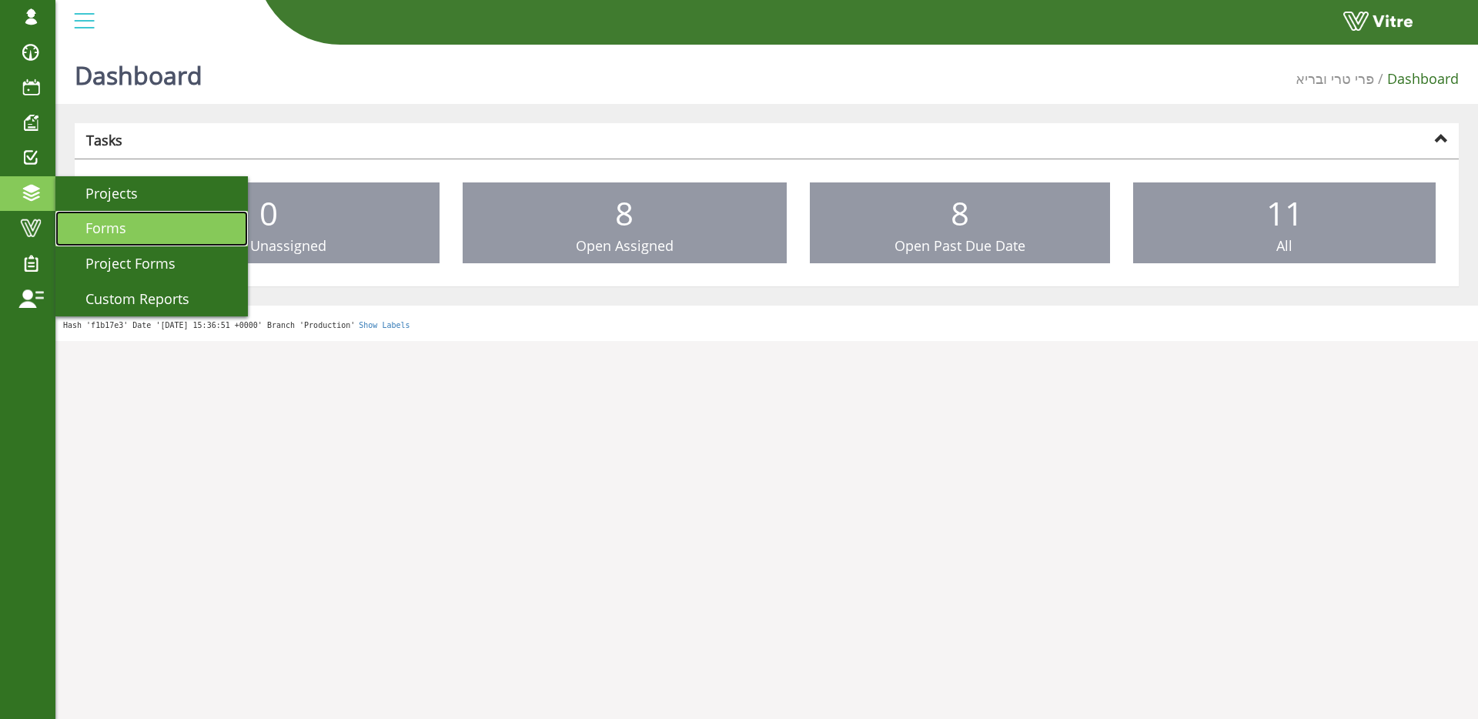
click at [98, 226] on span "Forms" at bounding box center [96, 228] width 59 height 18
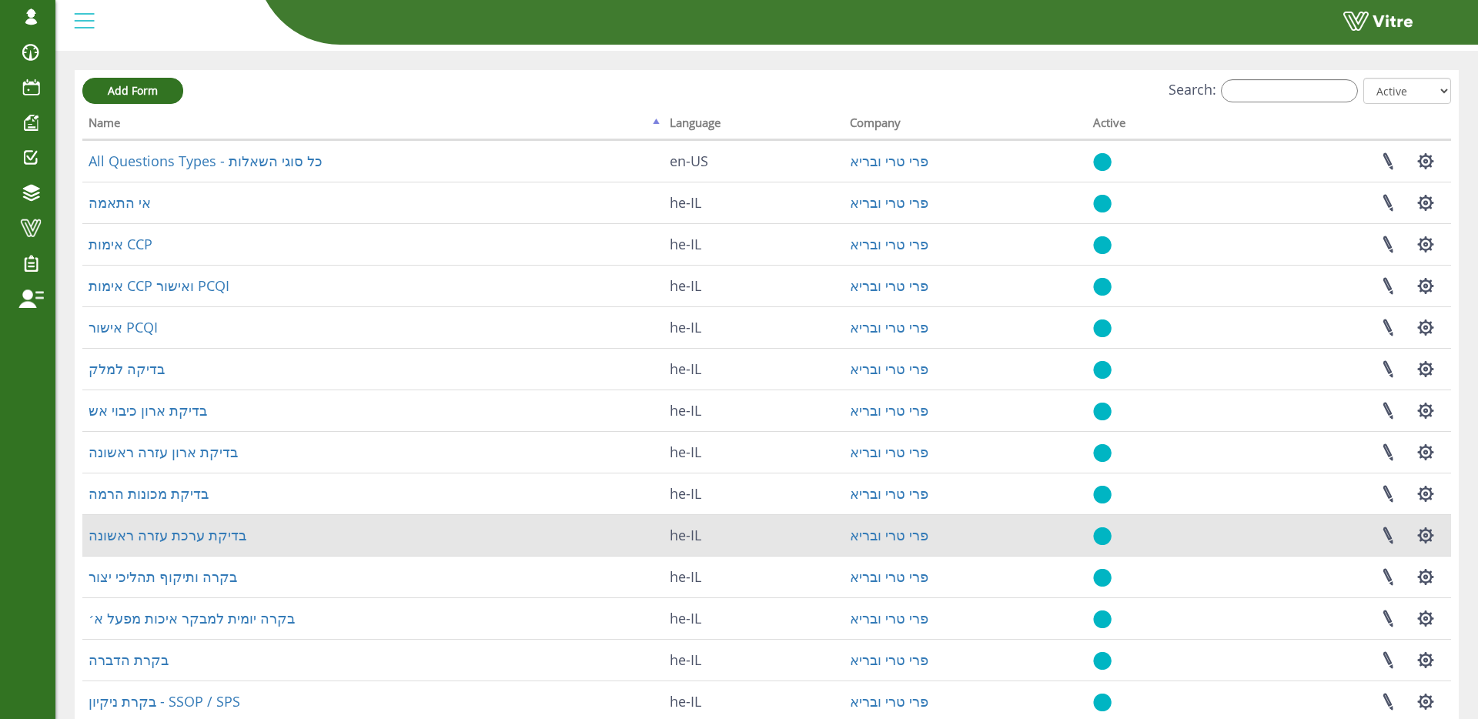
scroll to position [203, 0]
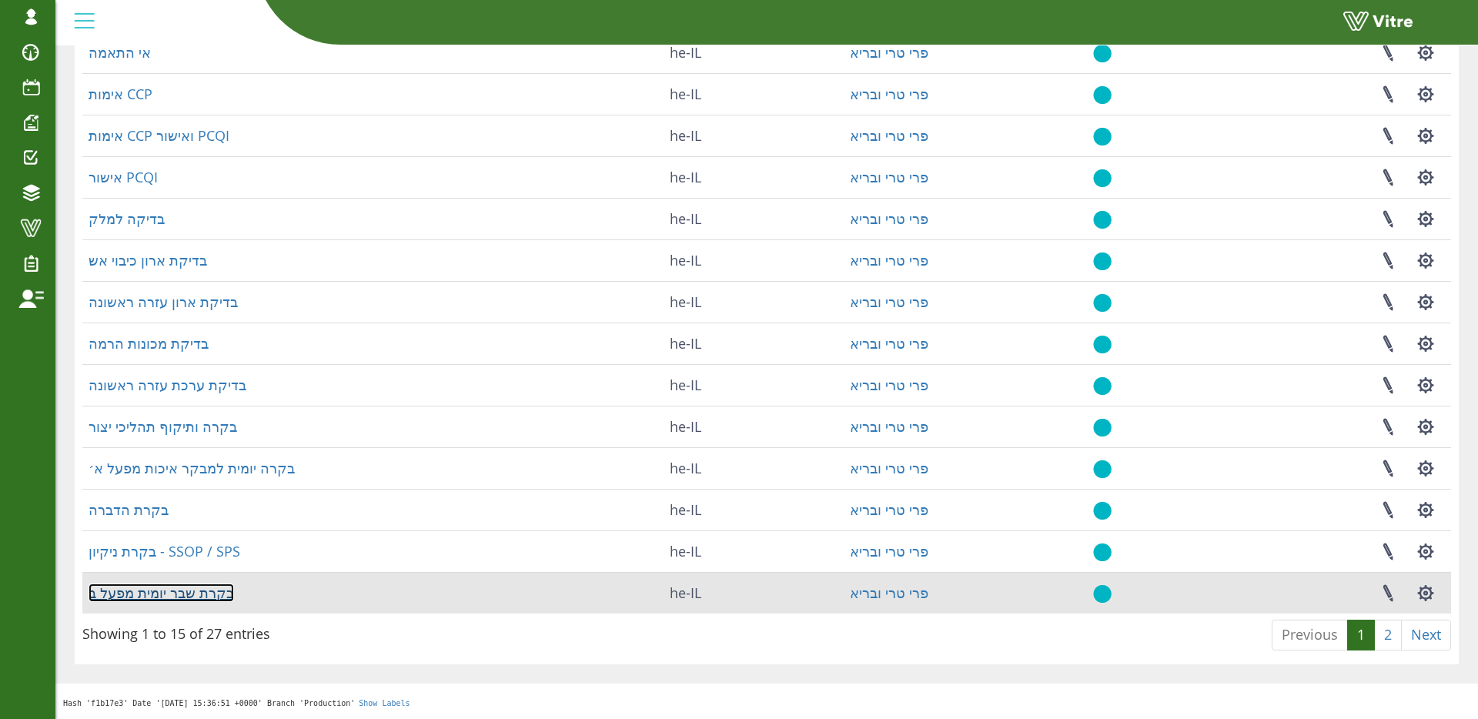
click at [202, 599] on link "בקרת שבר יומית מפעל ב" at bounding box center [161, 593] width 145 height 18
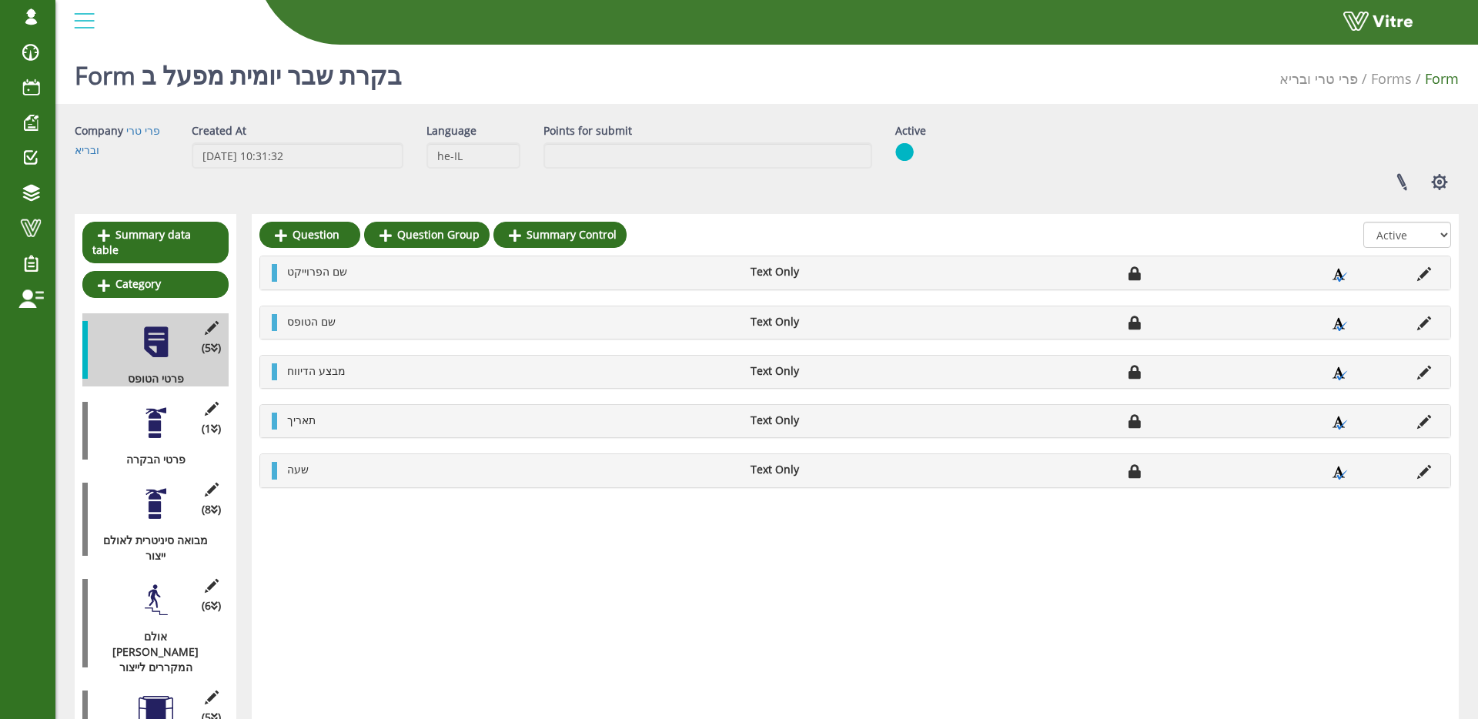
click at [157, 432] on div at bounding box center [156, 423] width 35 height 35
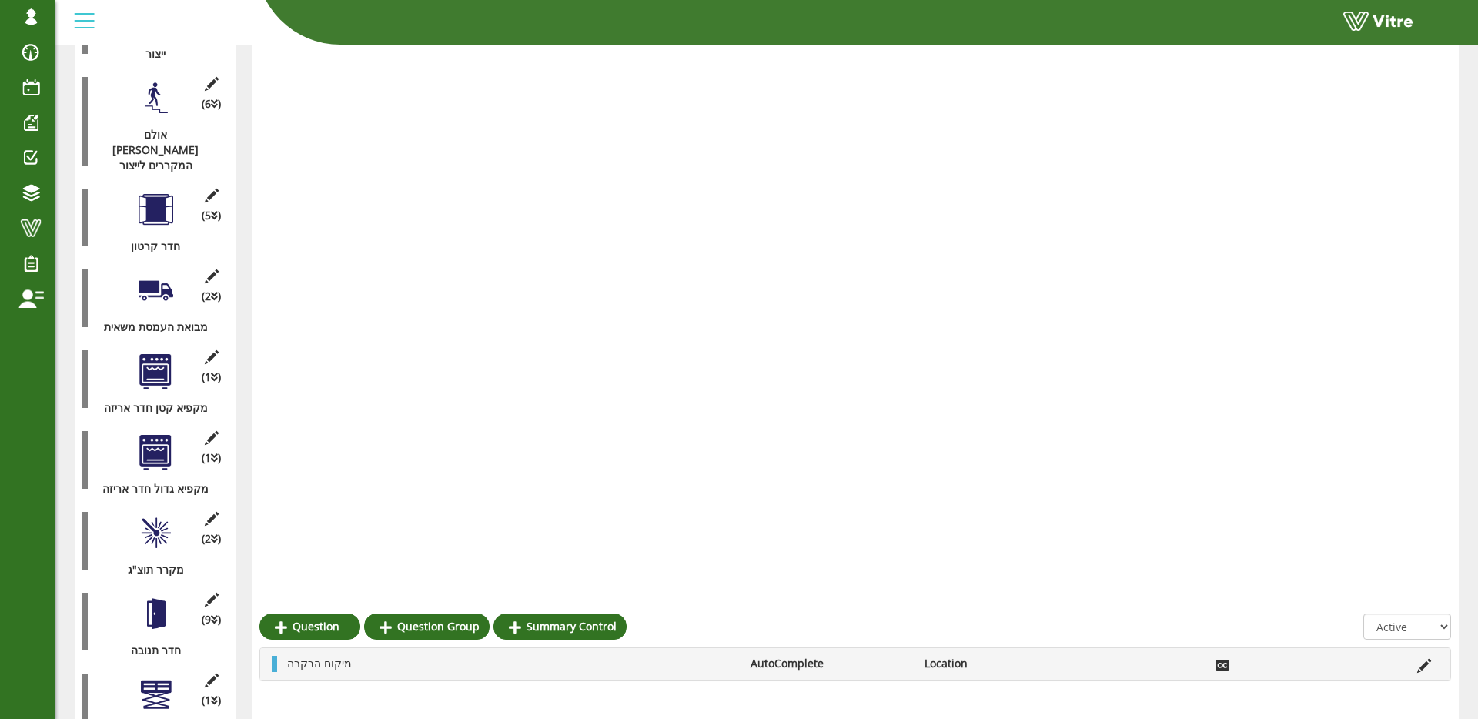
scroll to position [1299, 0]
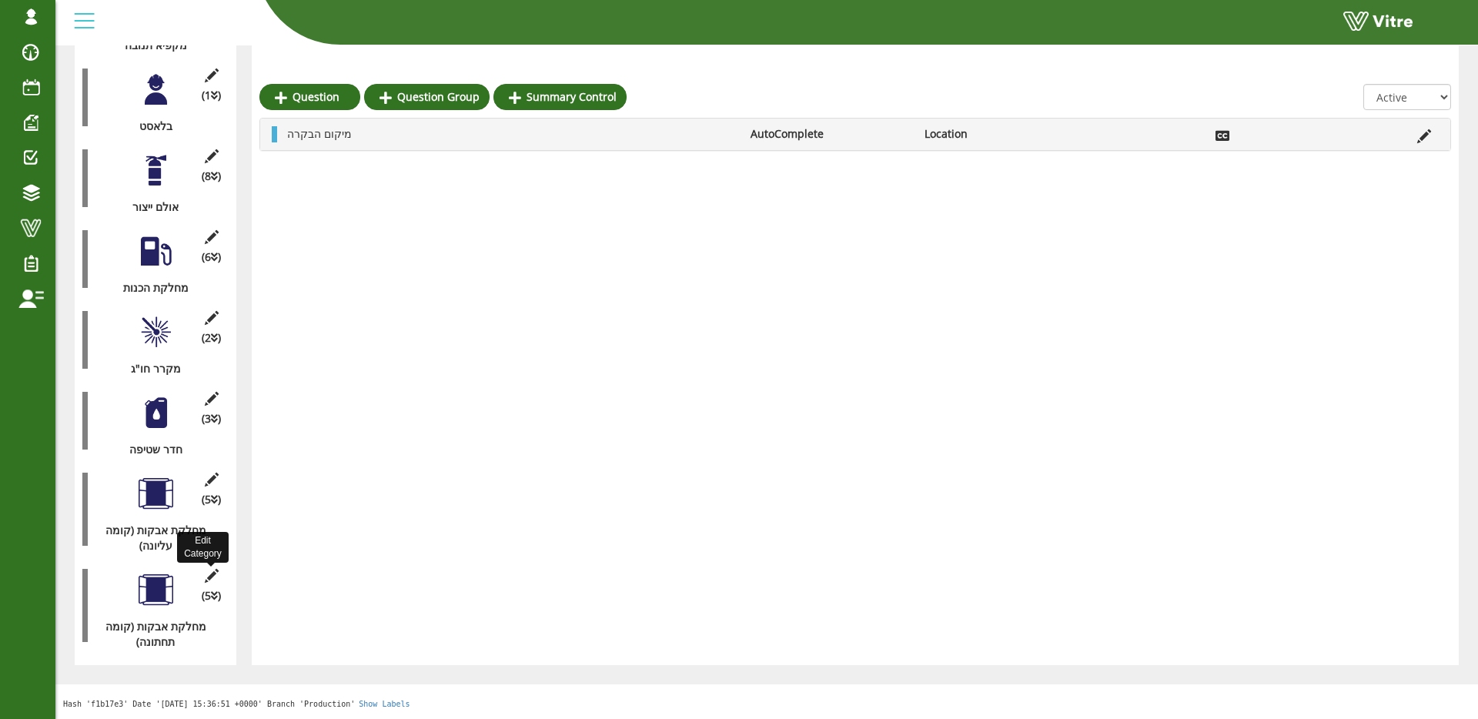
click at [206, 576] on icon at bounding box center [211, 576] width 19 height 14
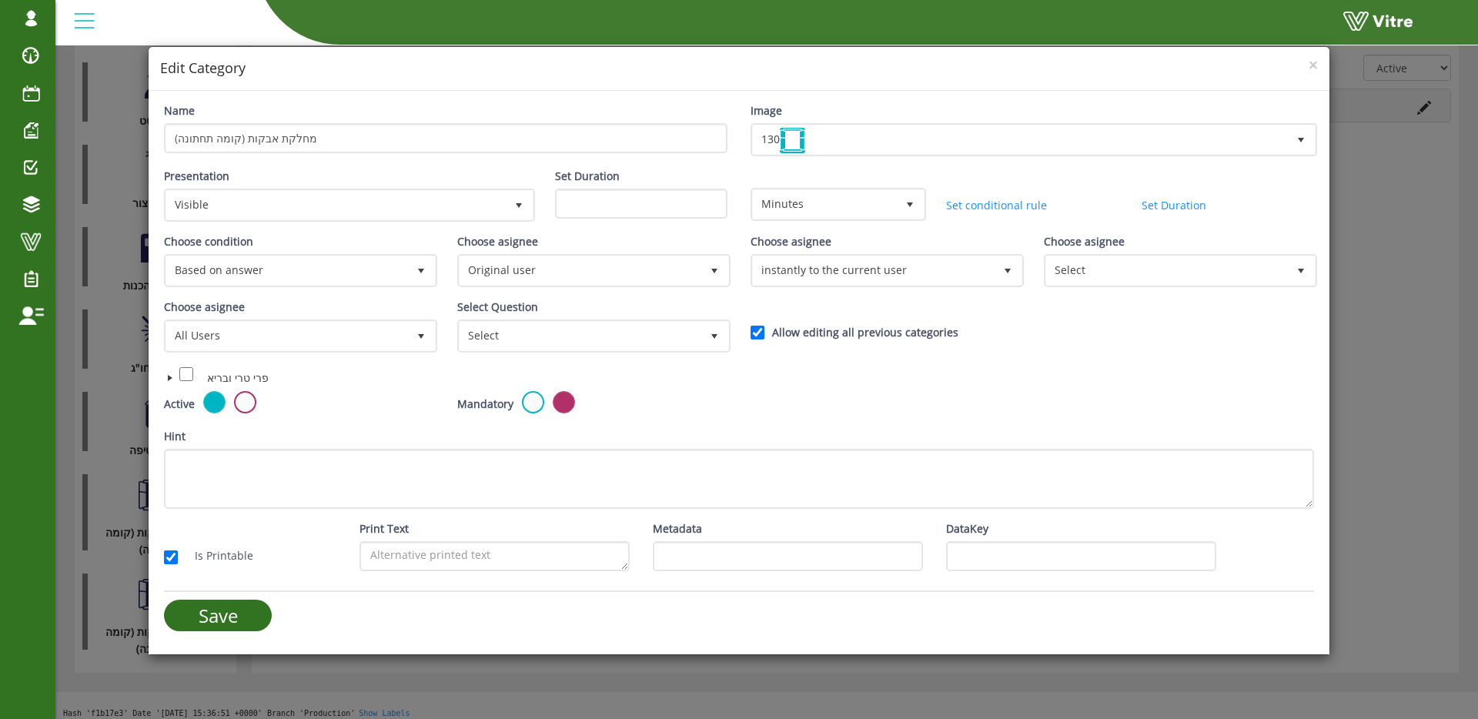
click at [97, 272] on div "× Edit Category Name מחלקת אבקות (קומה תחתונה) Image 130 130 Presentation Visib…" at bounding box center [739, 359] width 1478 height 719
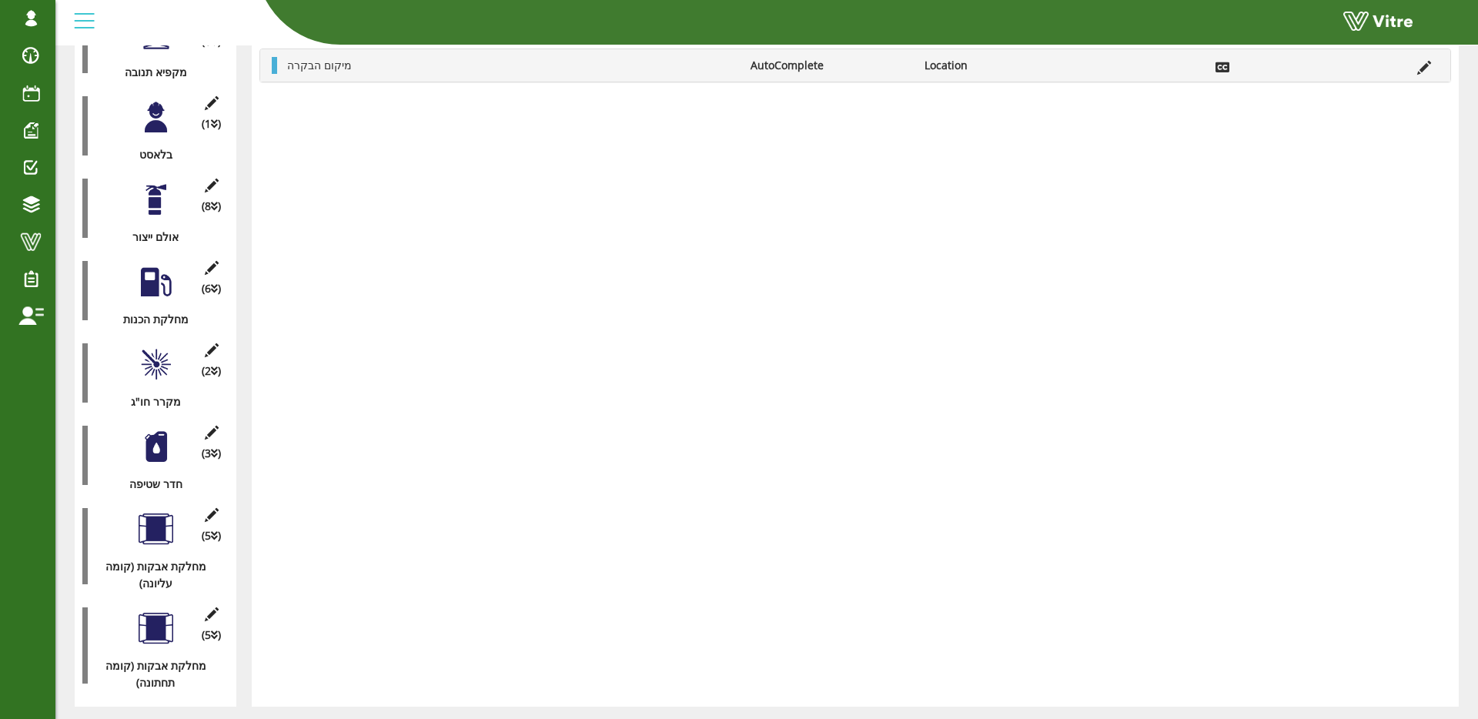
scroll to position [1343, 0]
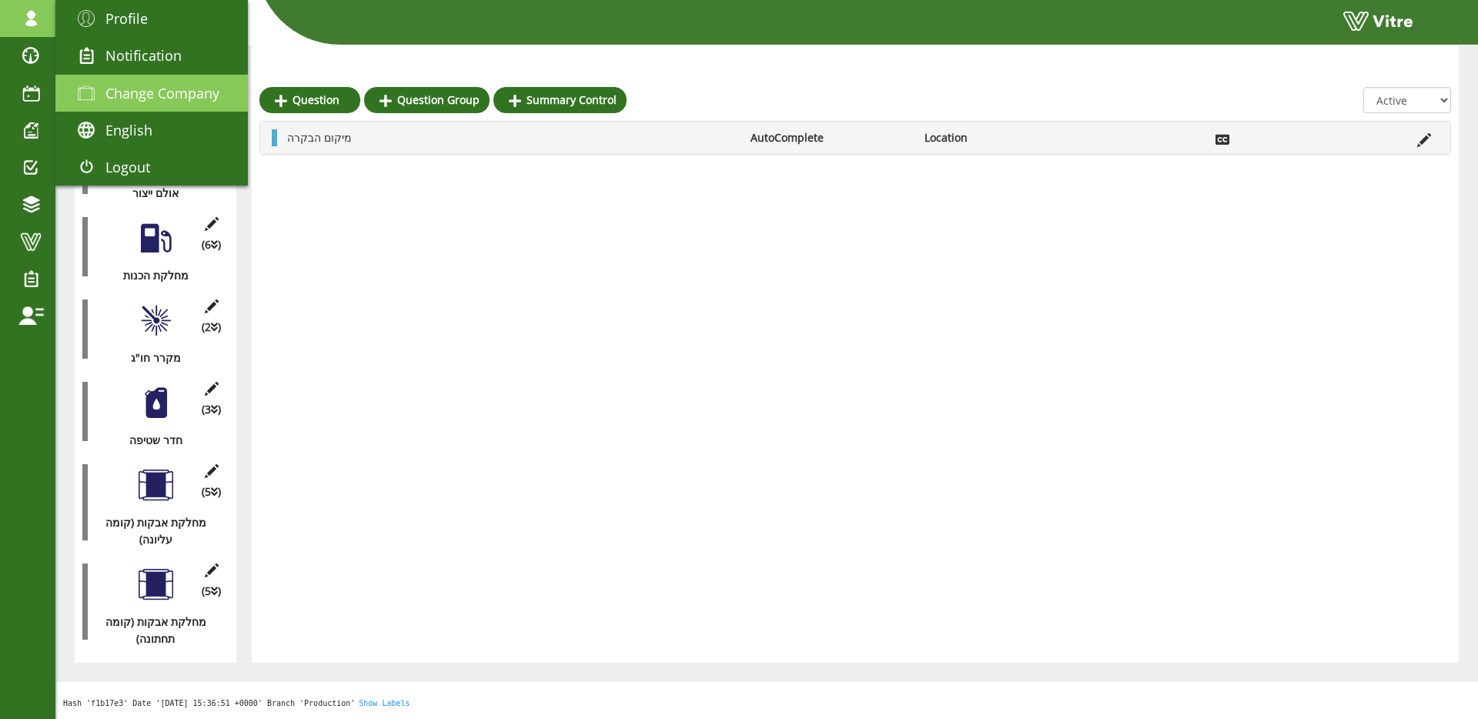
click at [147, 88] on span "Change Company" at bounding box center [162, 93] width 114 height 18
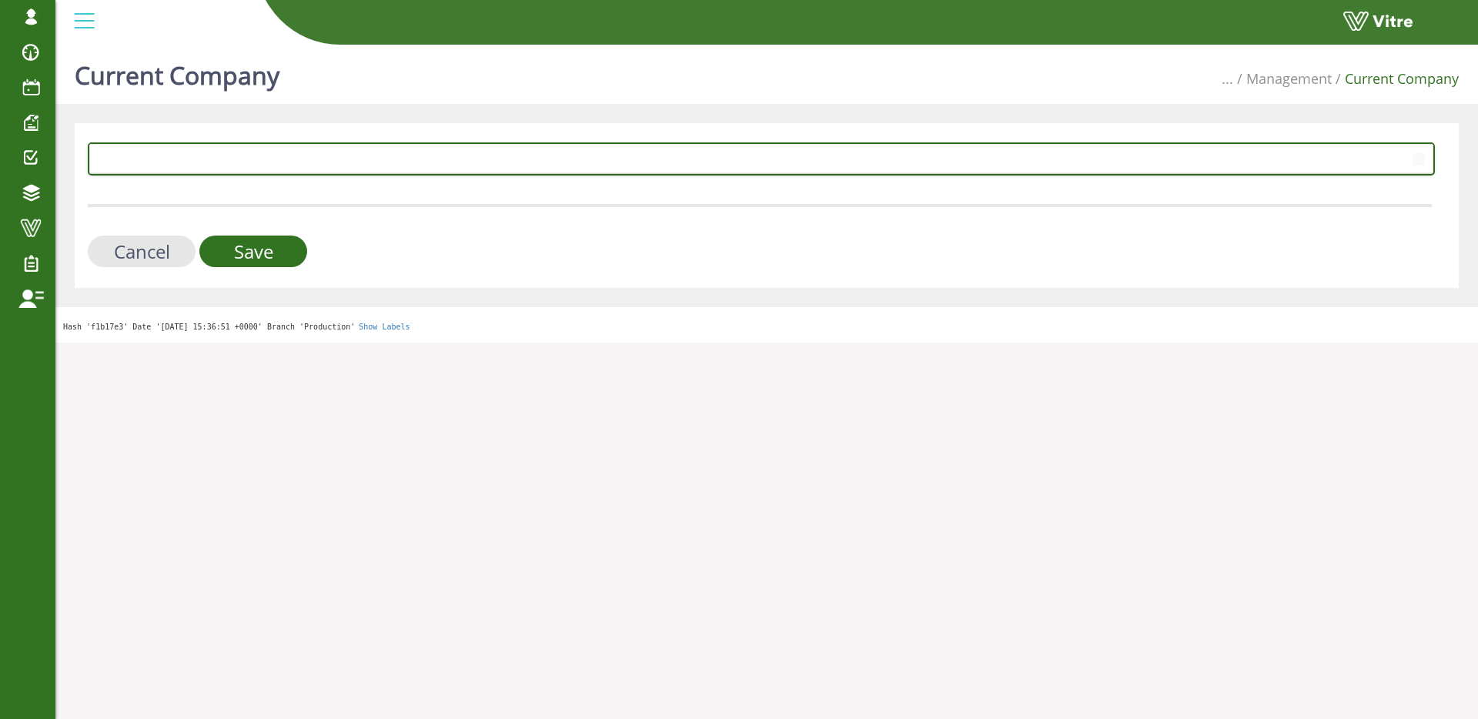
click at [429, 163] on span at bounding box center [747, 159] width 1315 height 28
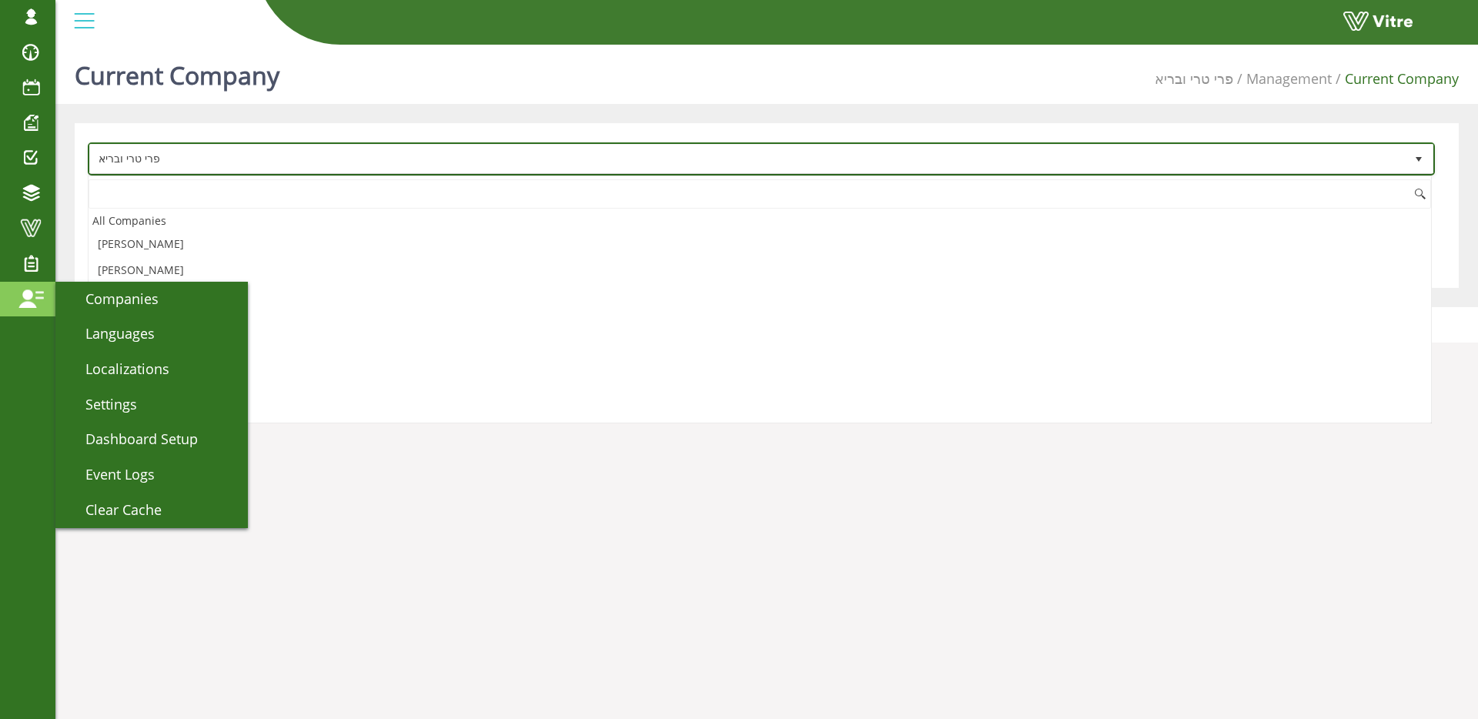
scroll to position [2743, 0]
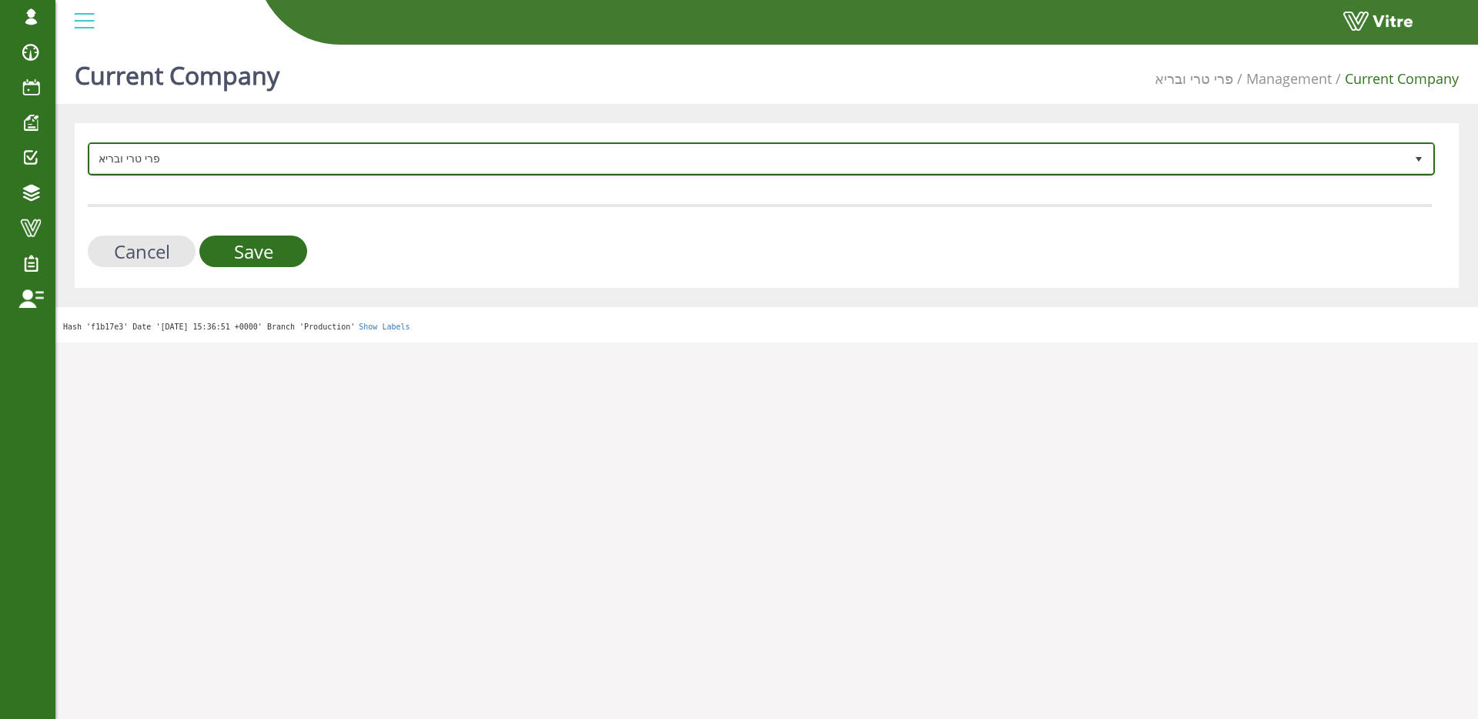
click at [197, 161] on span "פרי טרי ובריא" at bounding box center [747, 159] width 1315 height 28
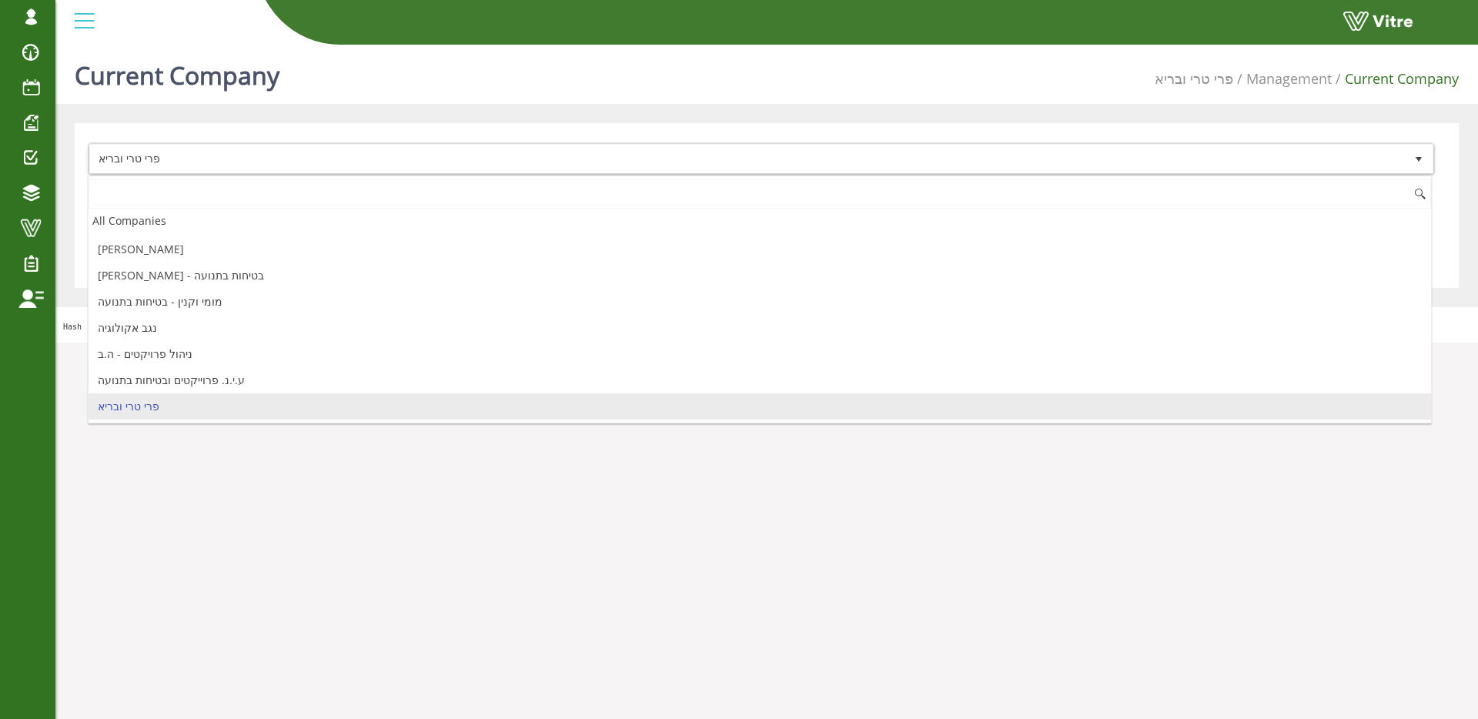
type input "ד"
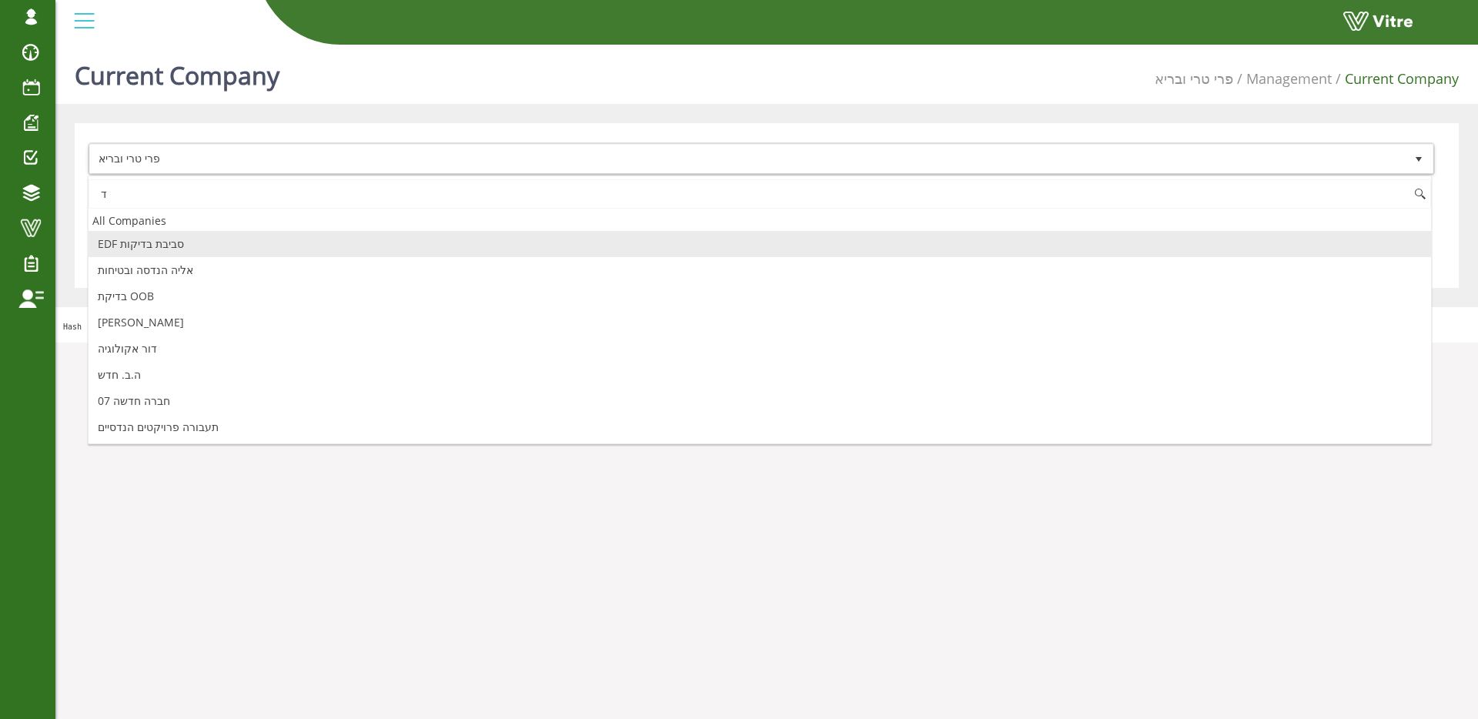
scroll to position [0, 0]
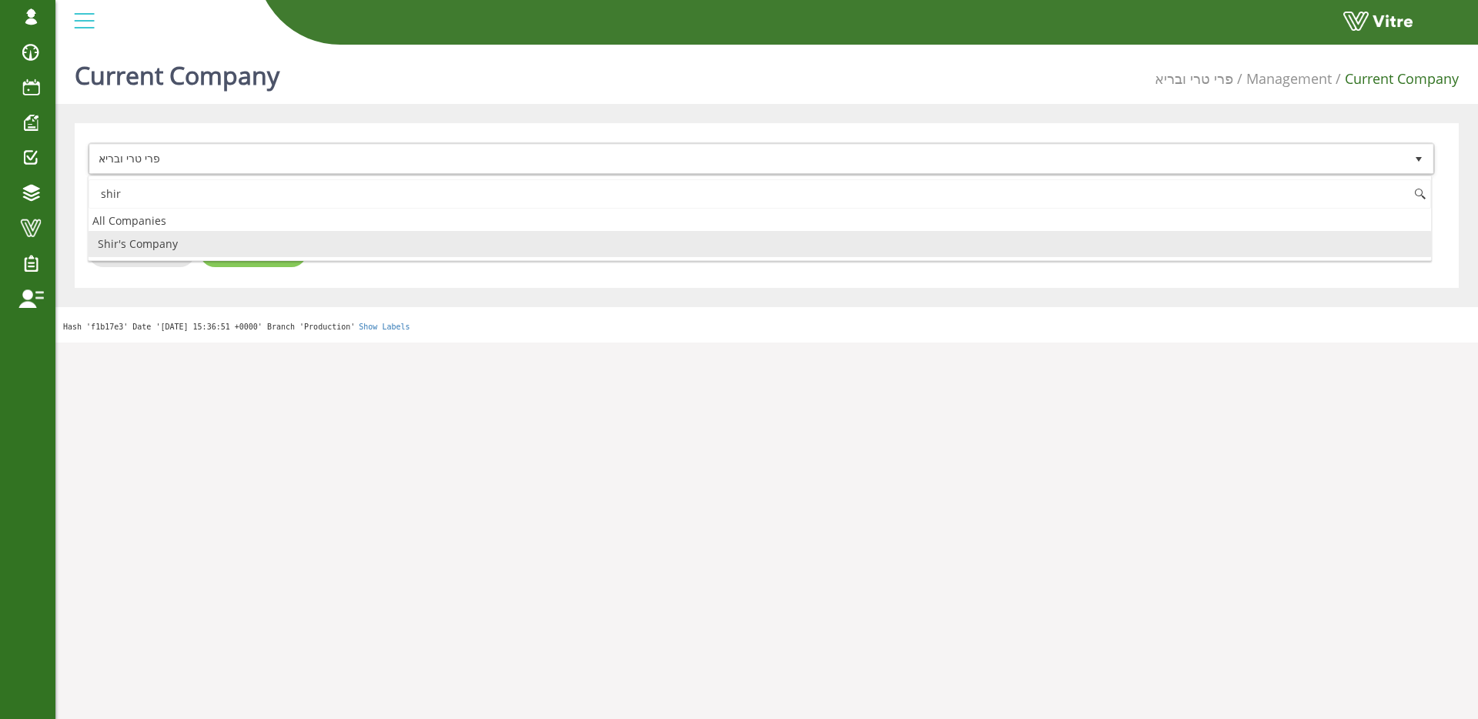
click at [249, 240] on li "Shir's Company" at bounding box center [760, 244] width 1343 height 26
type input "shir"
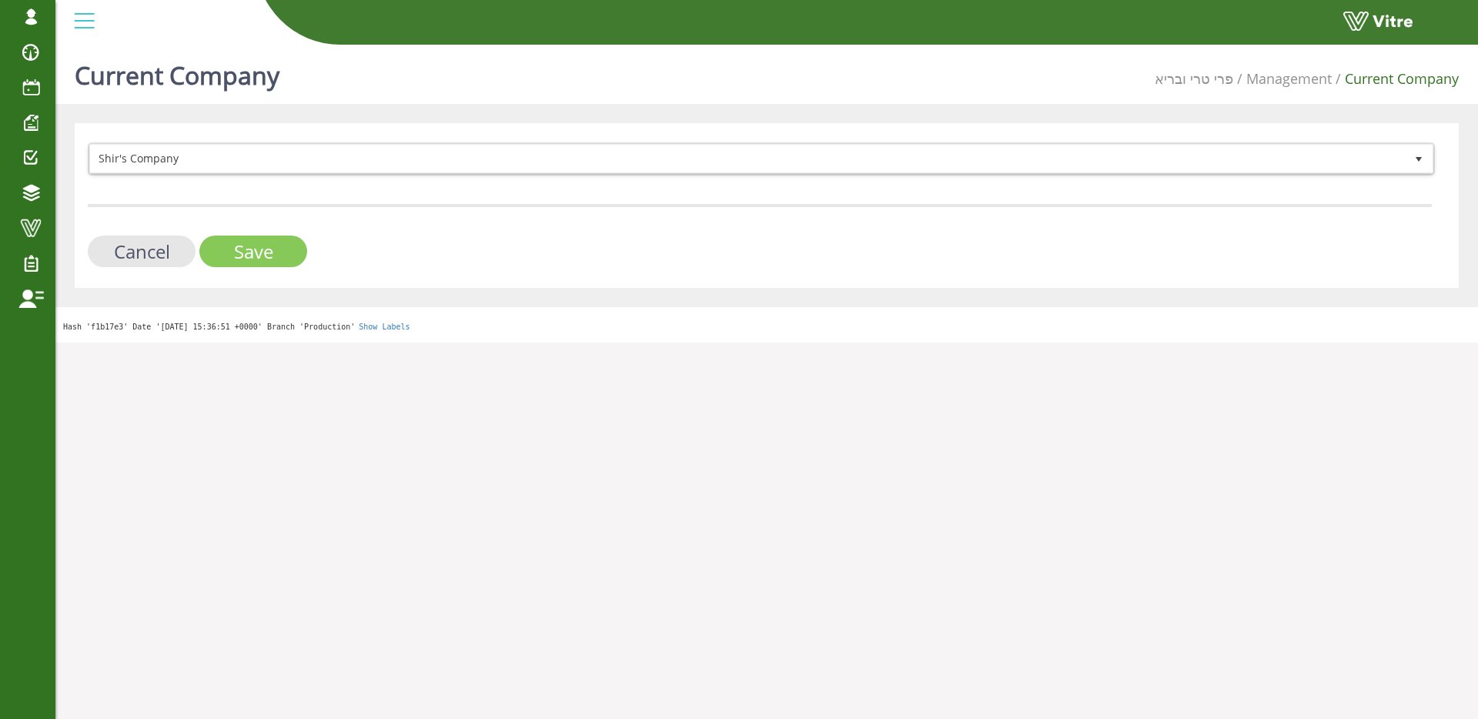
click at [257, 248] on input "Save" at bounding box center [253, 252] width 108 height 32
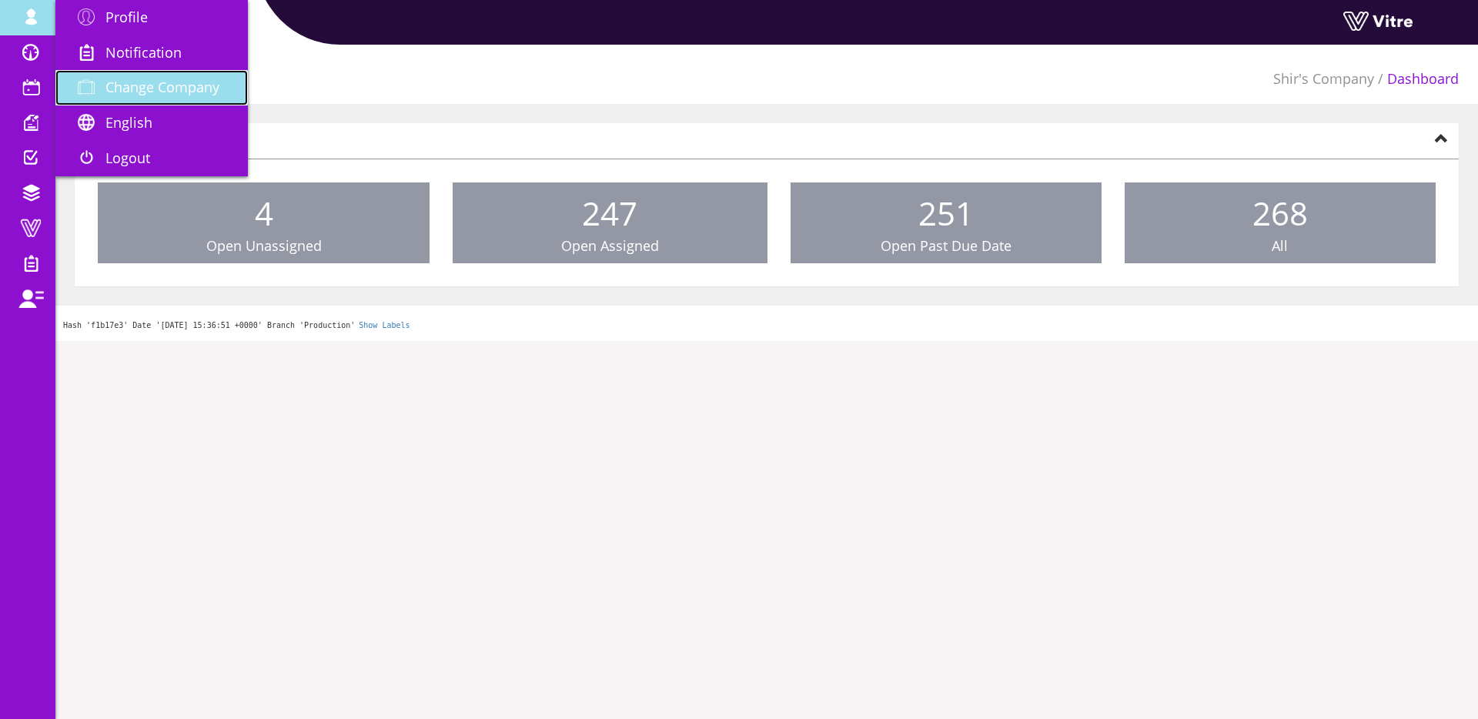
click at [108, 79] on span "Change Company" at bounding box center [162, 87] width 114 height 18
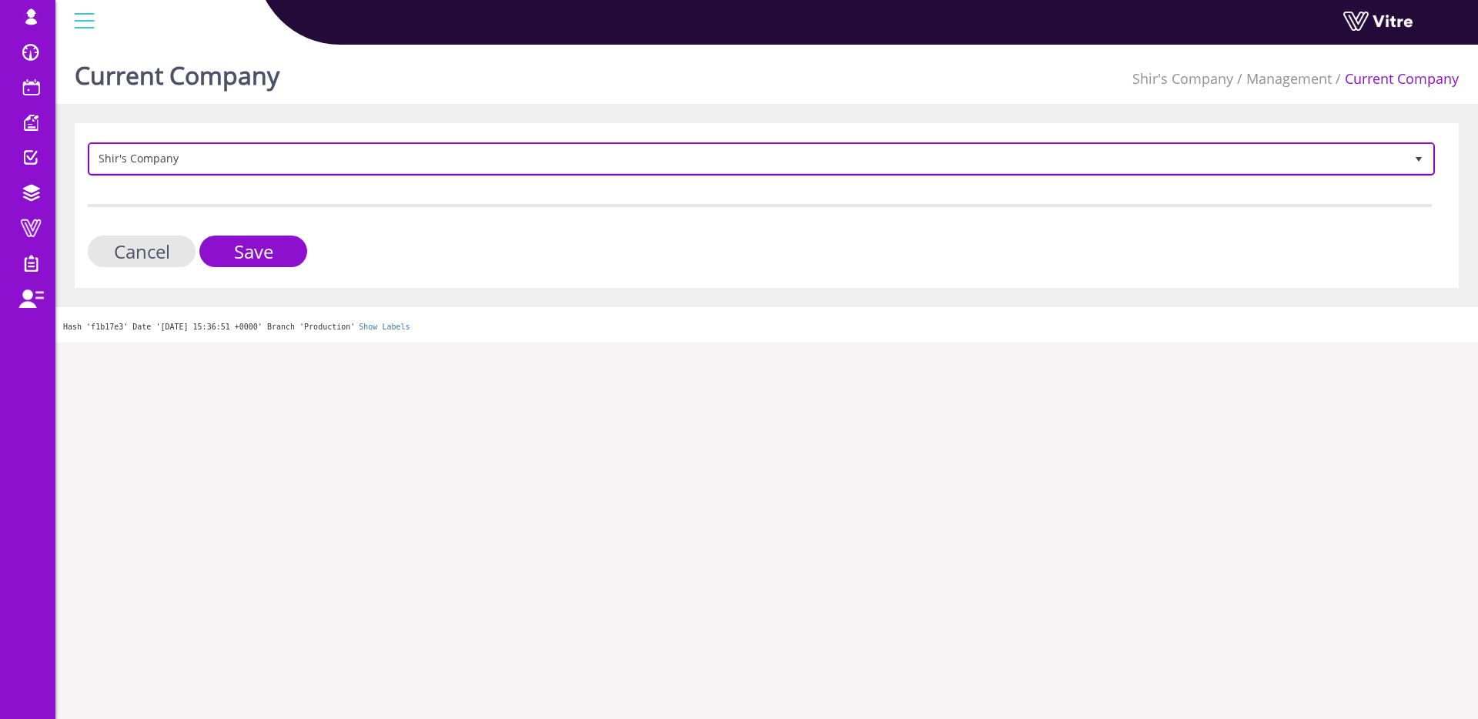
click at [222, 150] on span "Shir's Company" at bounding box center [747, 159] width 1315 height 28
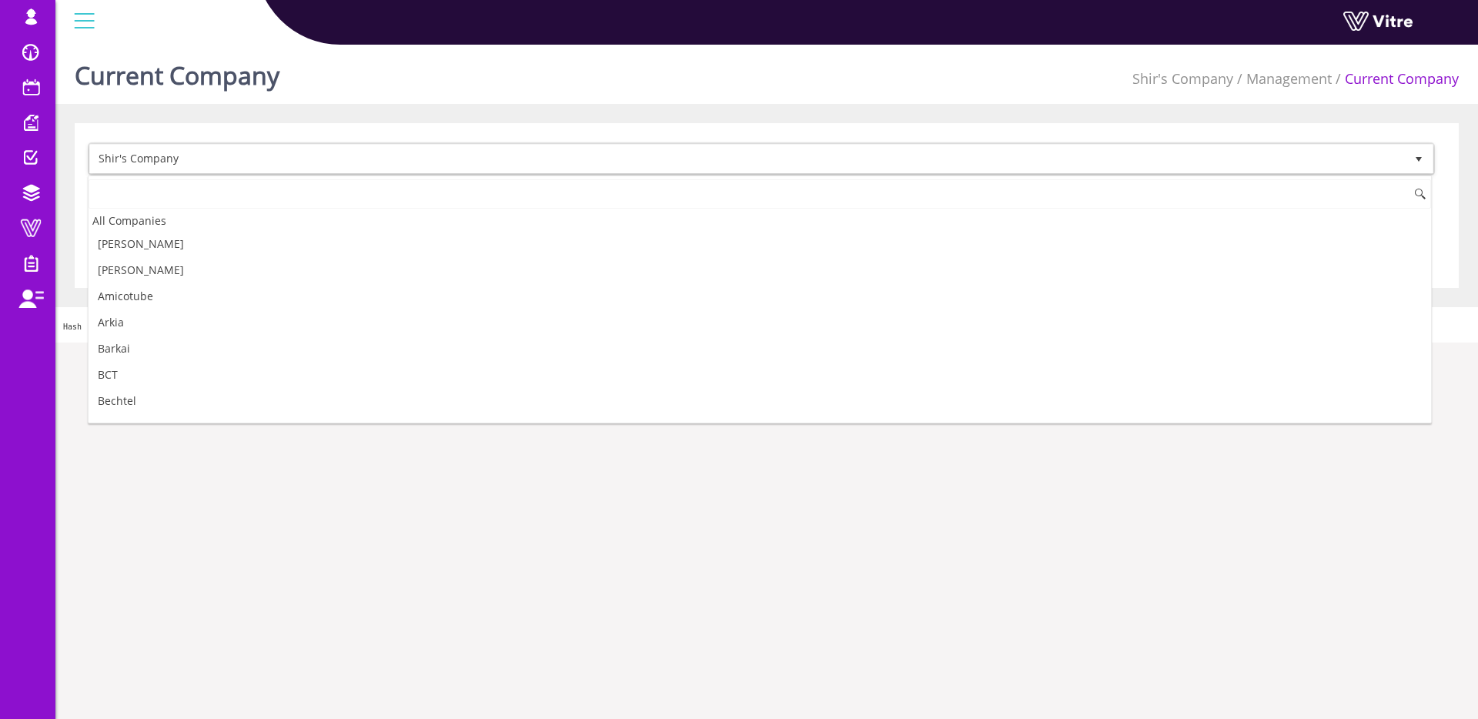
scroll to position [1722, 0]
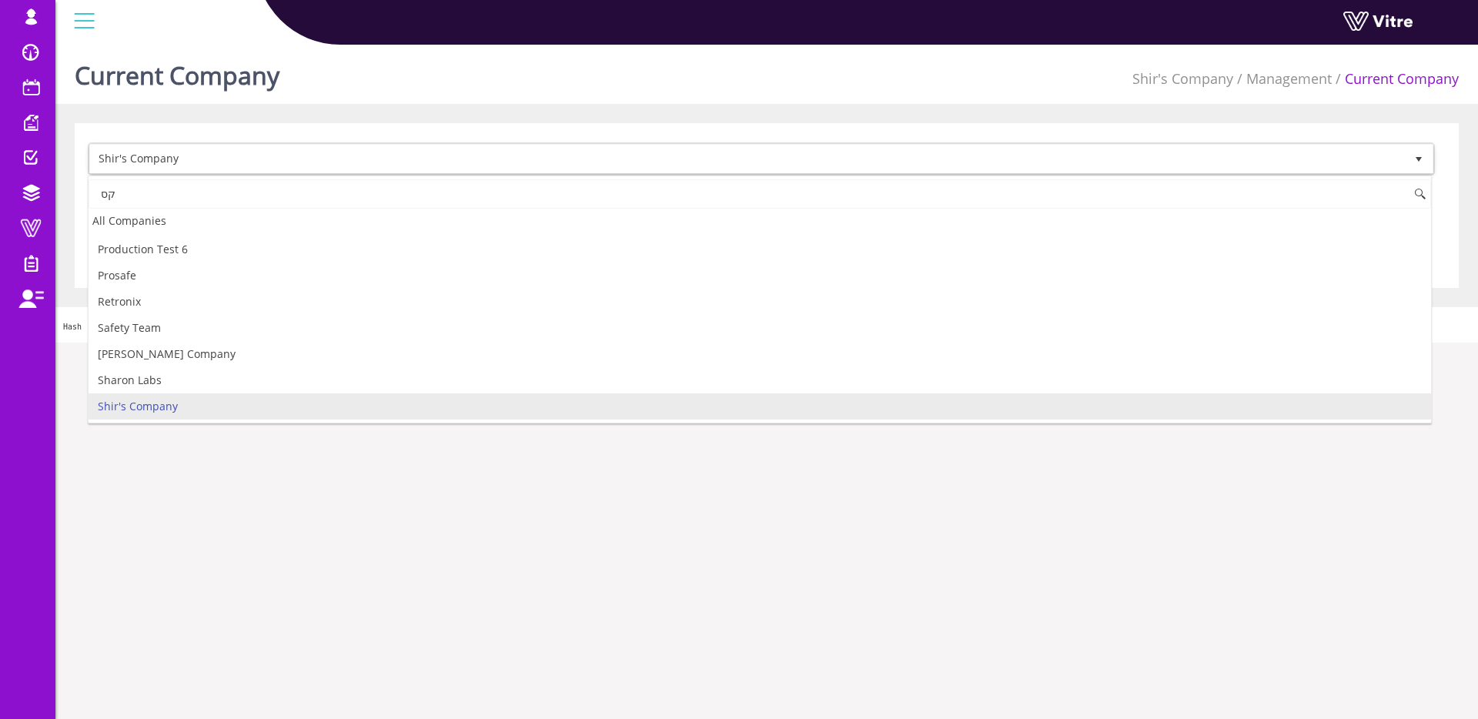
type input "ק"
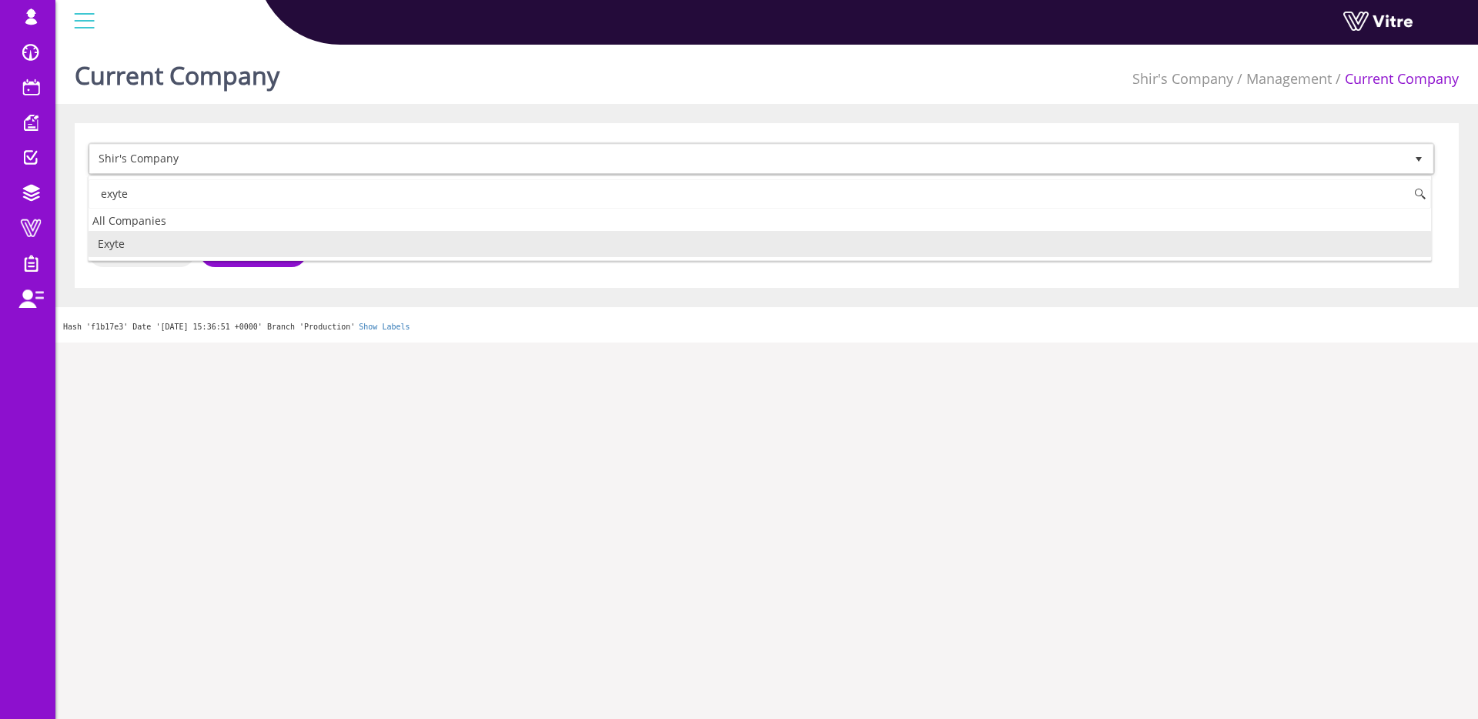
drag, startPoint x: 142, startPoint y: 245, endPoint x: 185, endPoint y: 250, distance: 43.4
click at [142, 245] on li "Exyte" at bounding box center [760, 244] width 1343 height 26
type input "exyte"
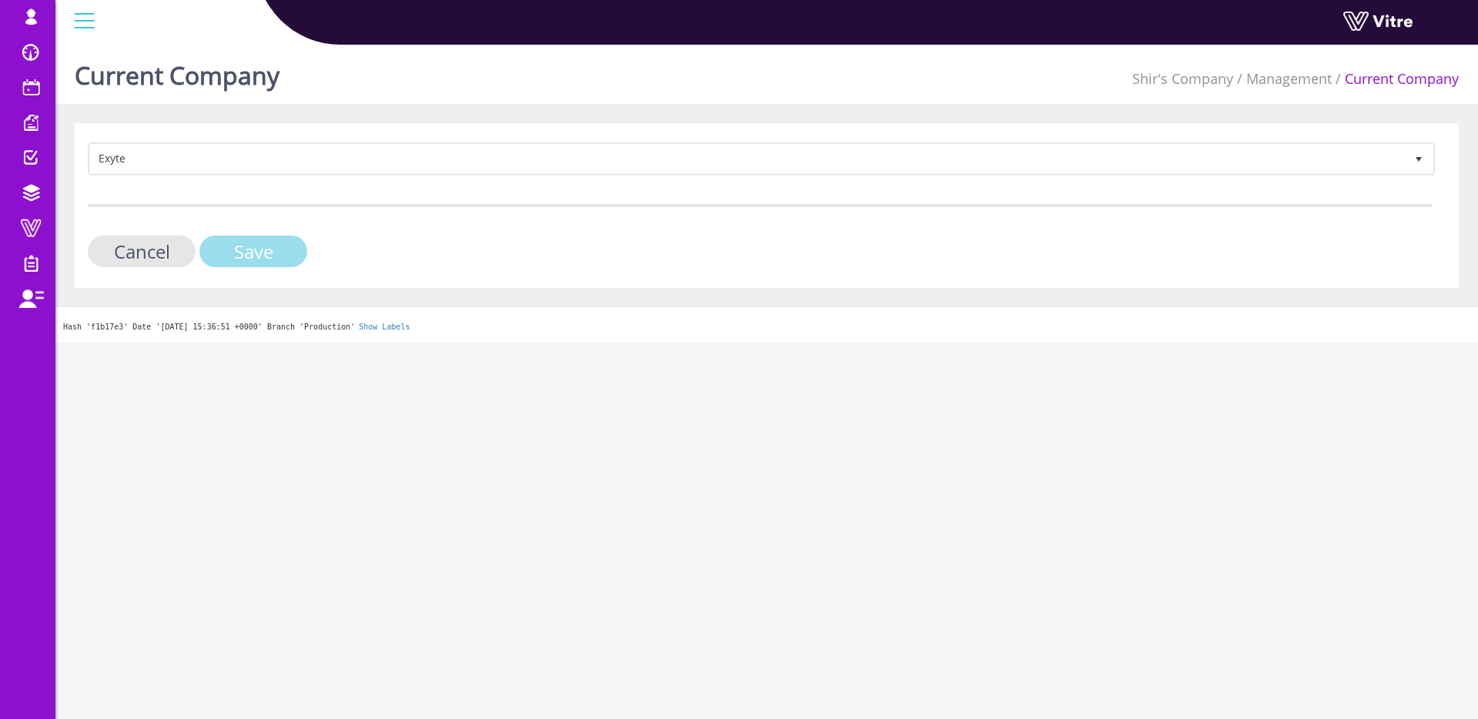
click at [216, 252] on input "Save" at bounding box center [253, 252] width 108 height 32
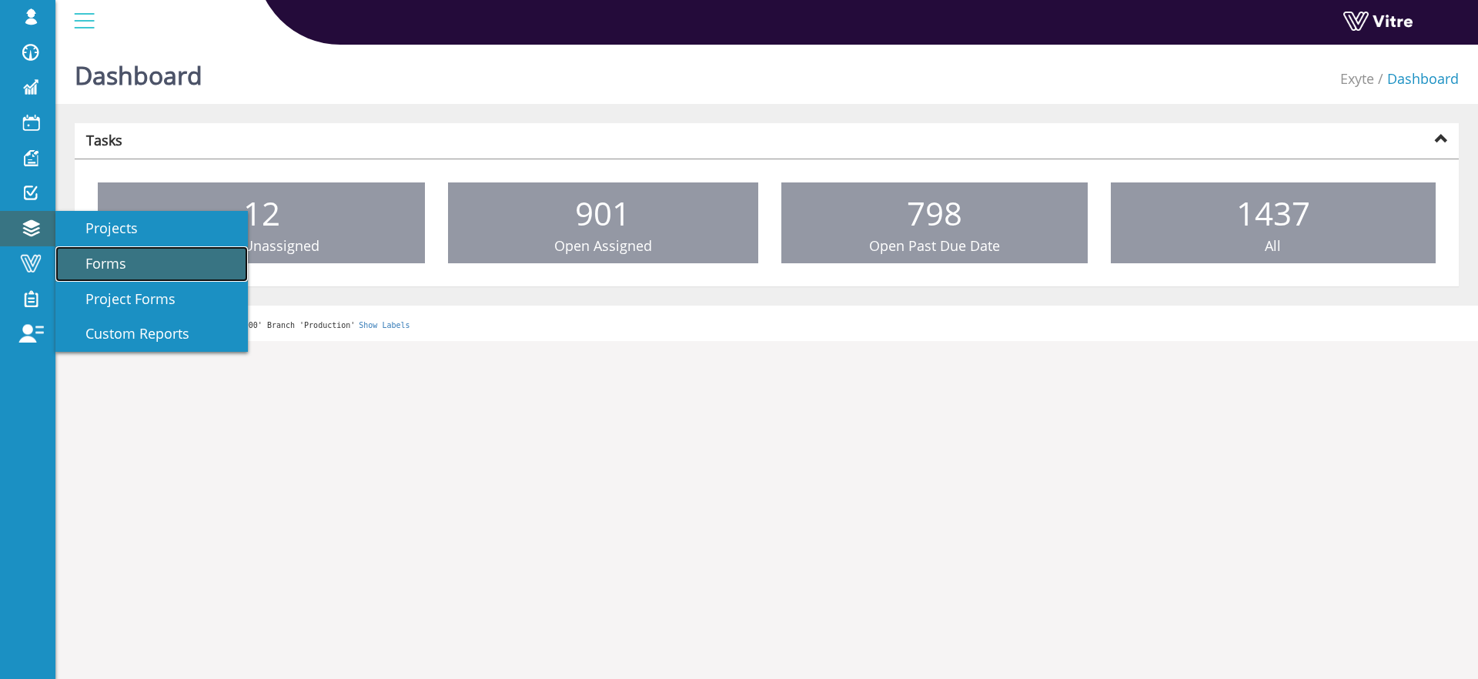
click at [109, 267] on span "Forms" at bounding box center [96, 263] width 59 height 18
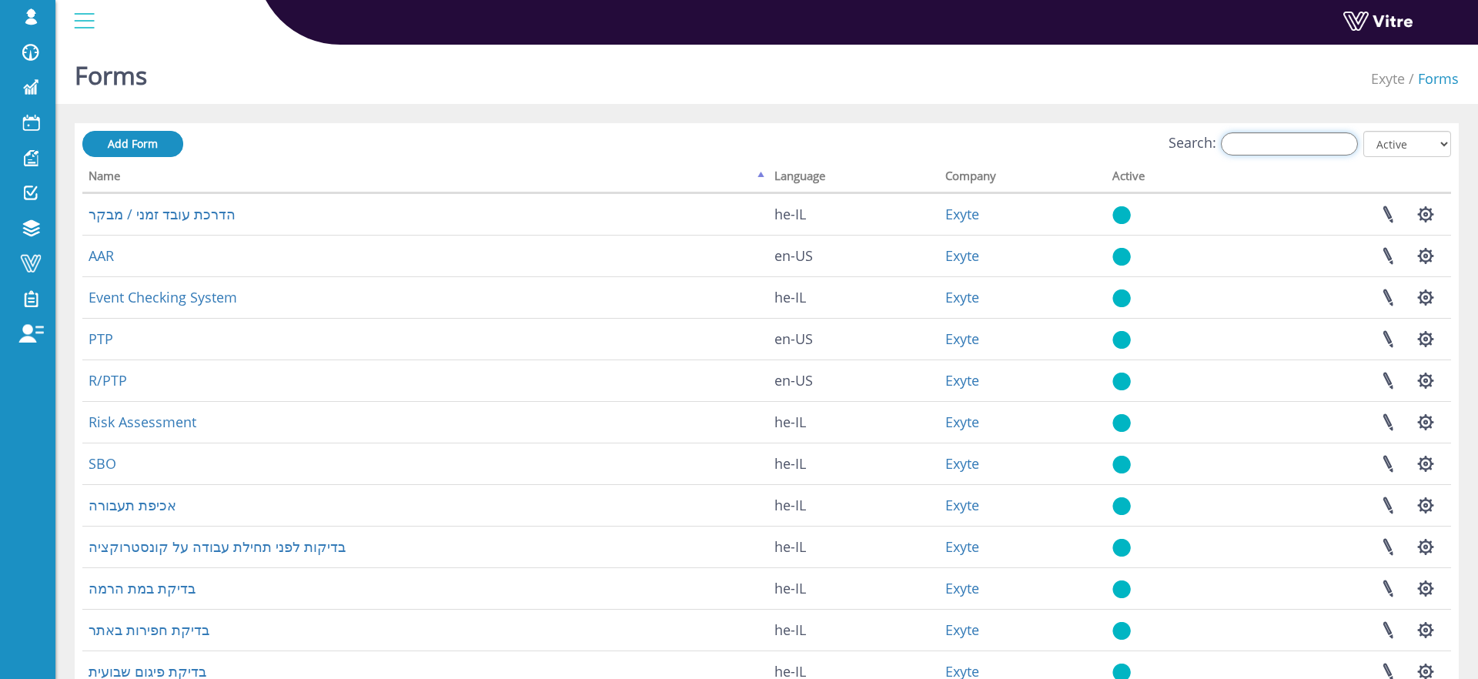
click at [1255, 146] on input "Search:" at bounding box center [1289, 143] width 137 height 23
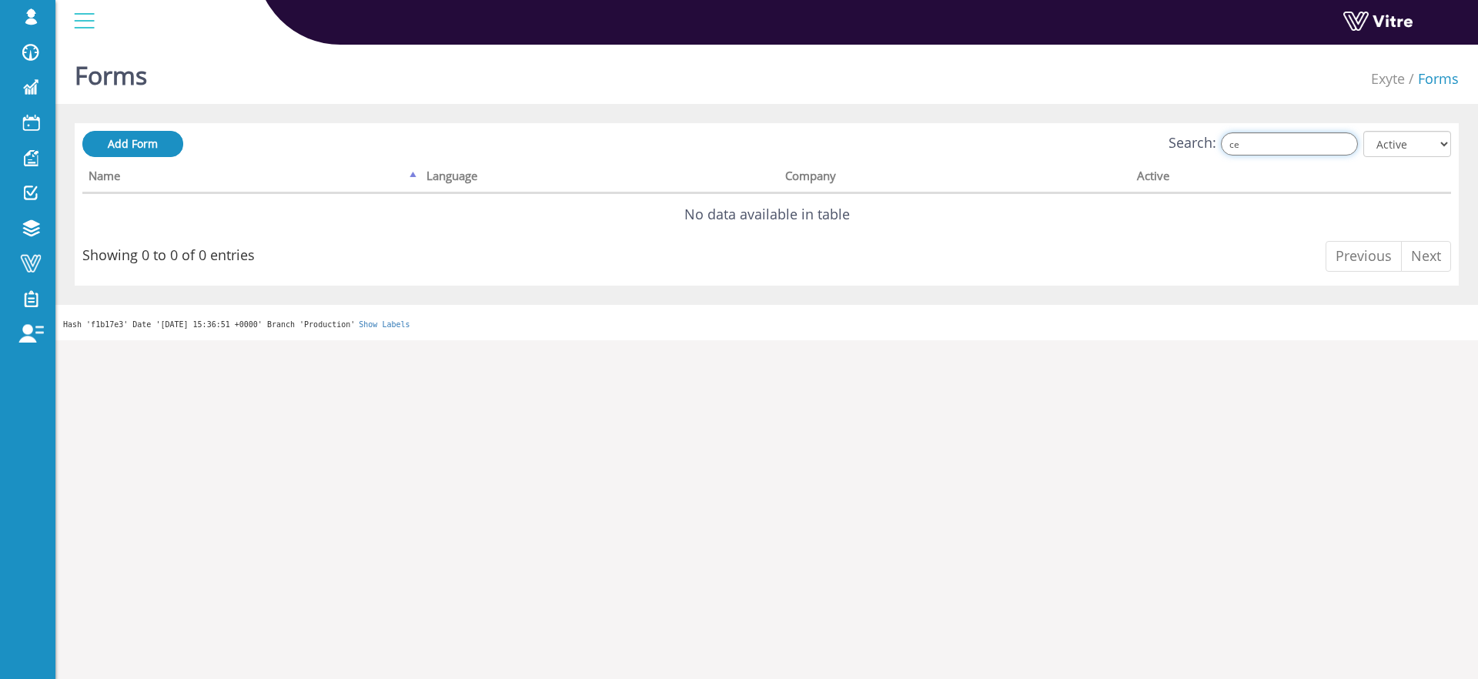
type input "c"
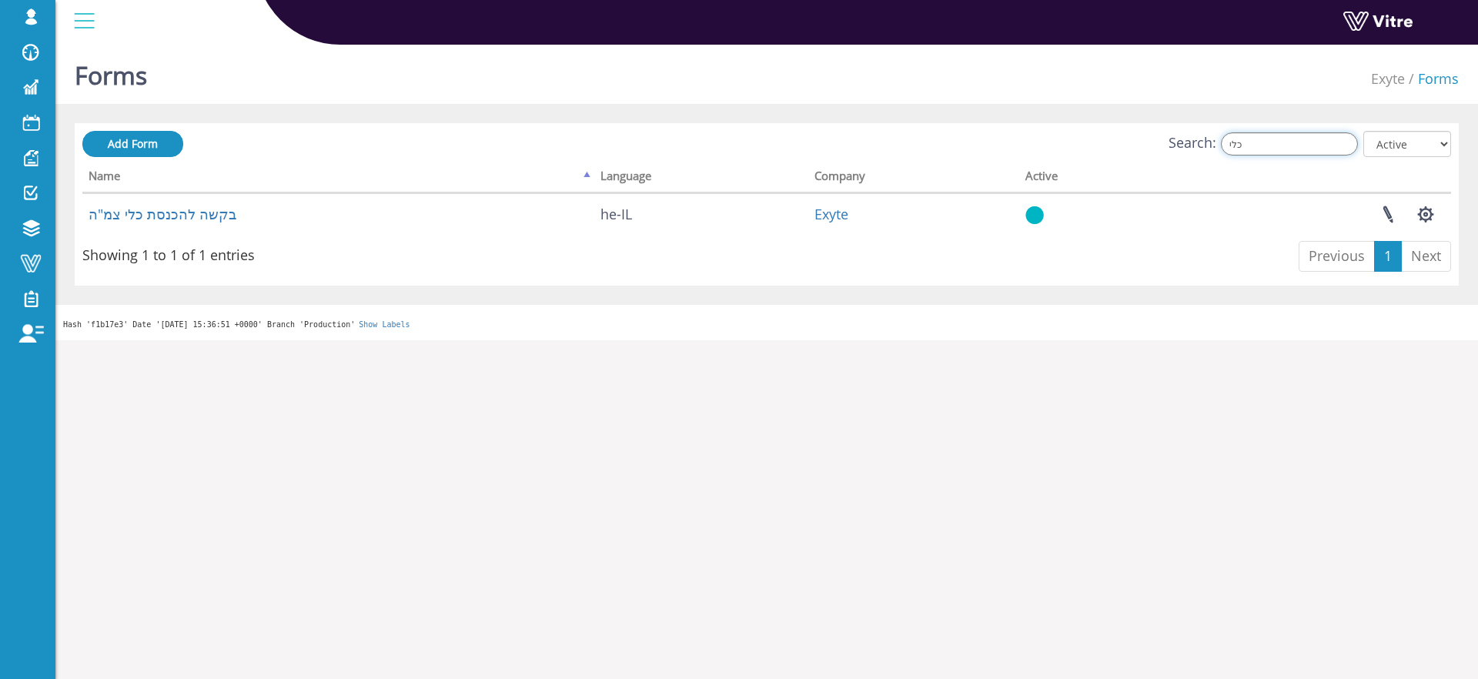
click at [1327, 140] on input "כלי" at bounding box center [1289, 143] width 137 height 23
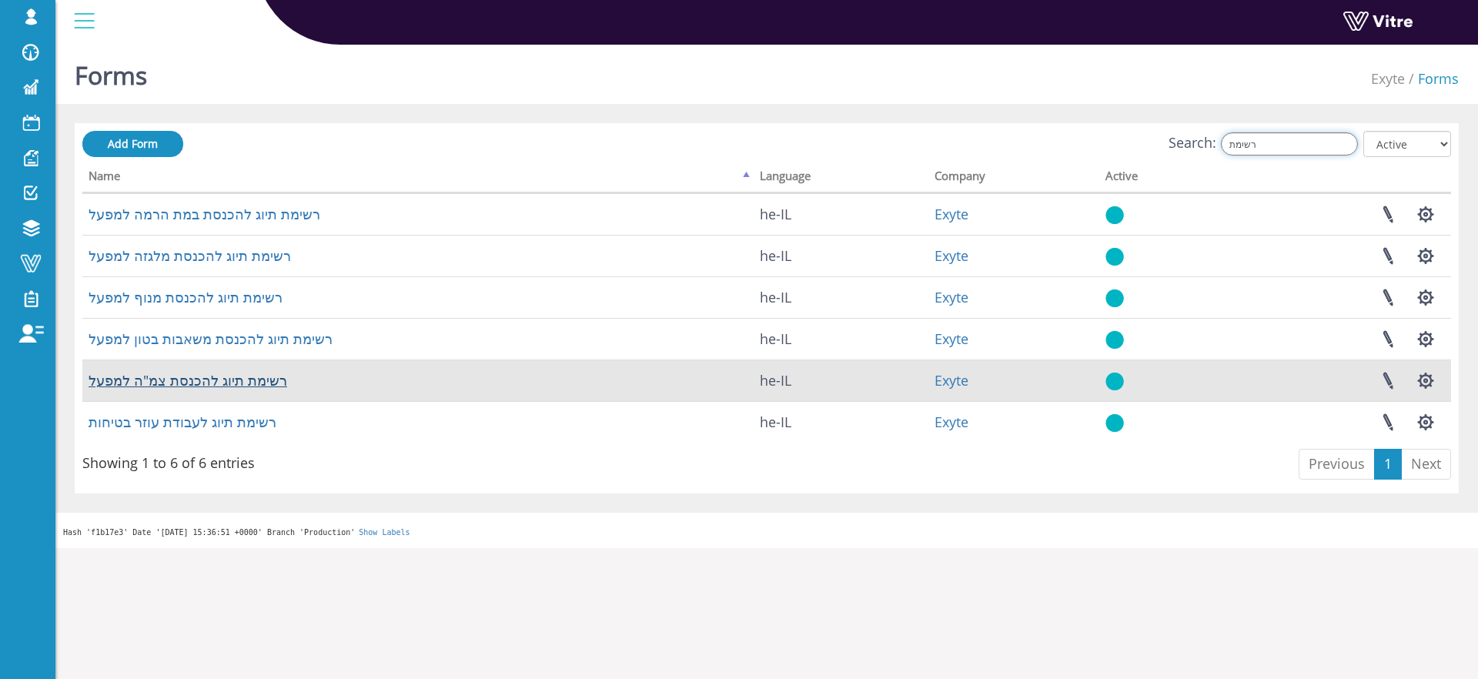
type input "רשימת"
click at [216, 376] on link "רשימת תיוג להכנסת צמ"ה למפעל" at bounding box center [188, 380] width 199 height 18
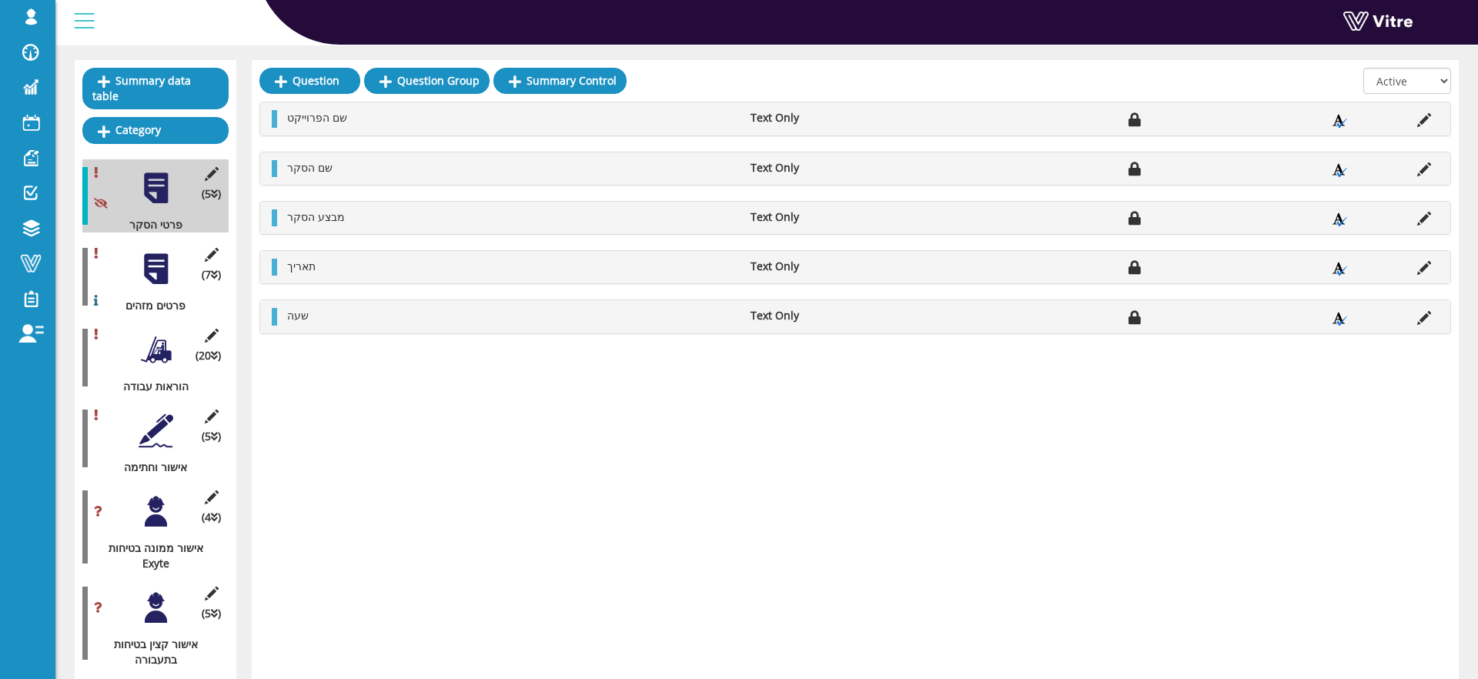
scroll to position [170, 0]
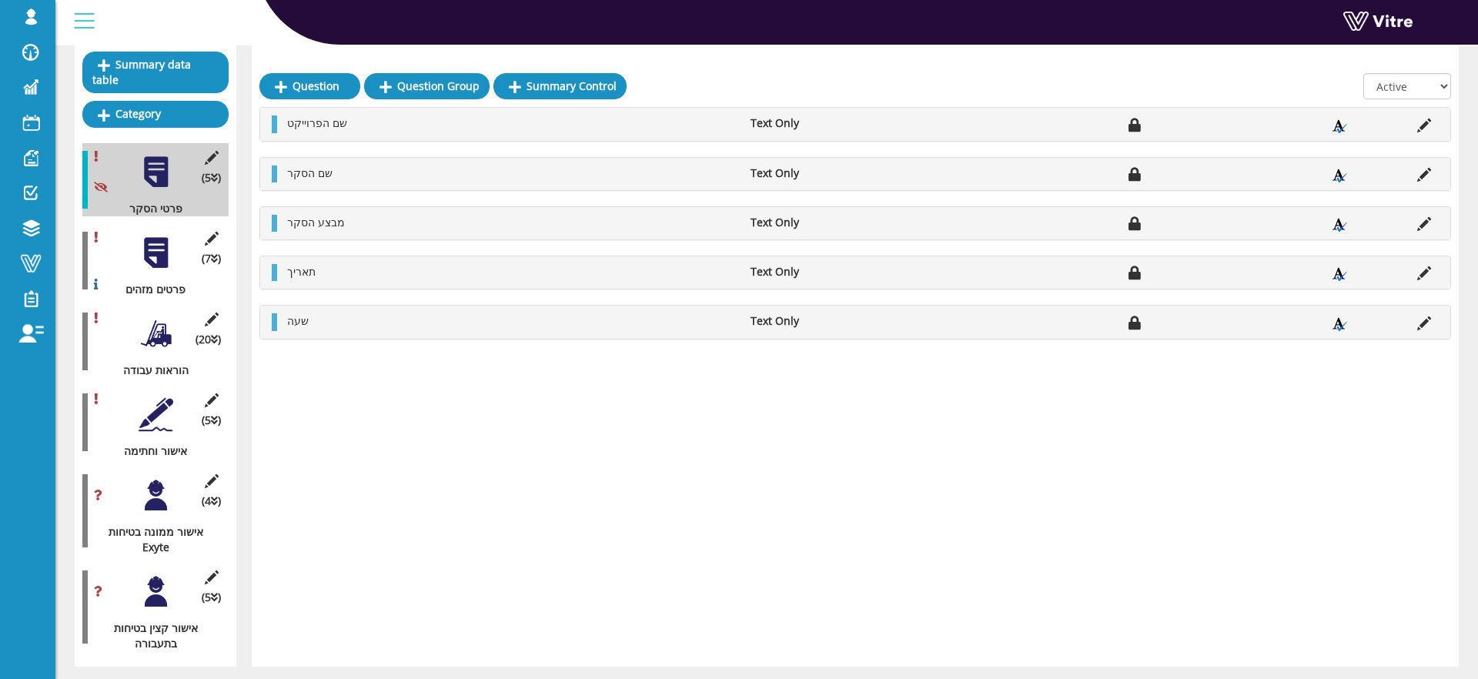
click at [162, 509] on div at bounding box center [156, 495] width 35 height 35
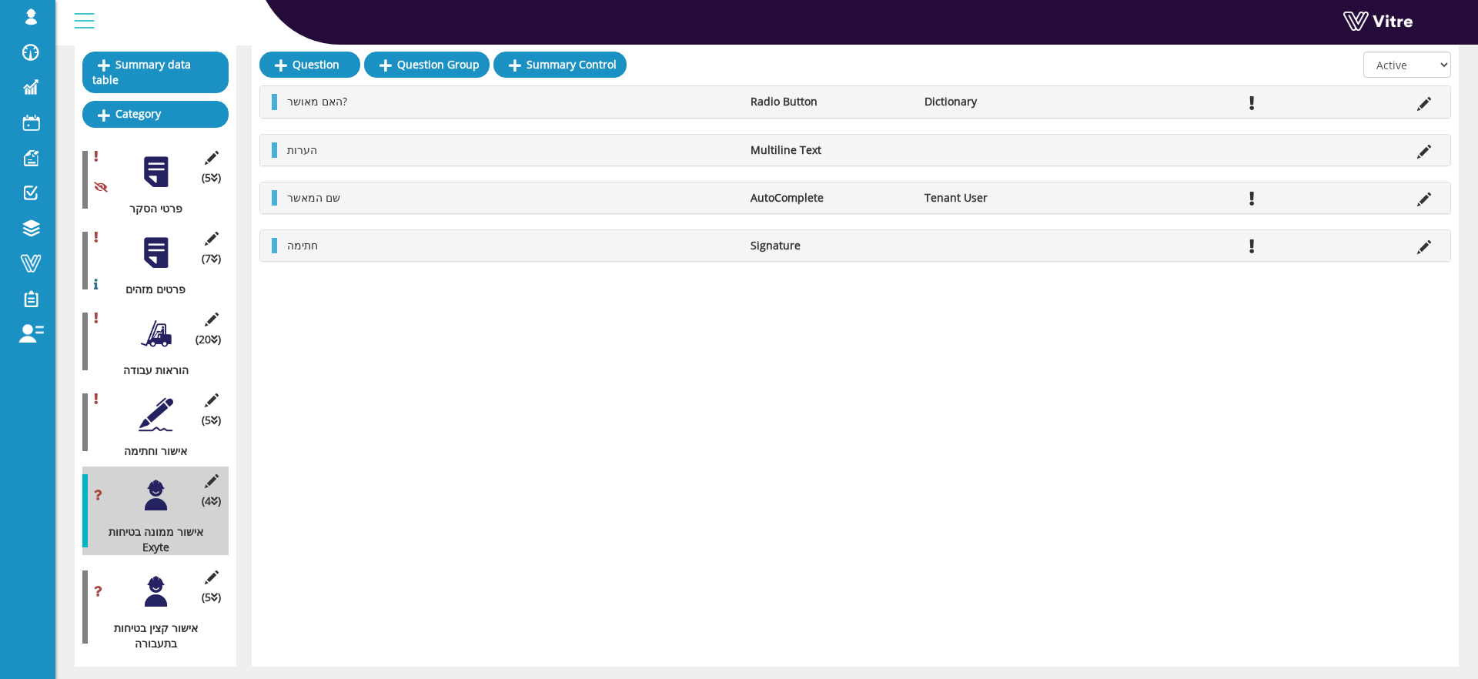
scroll to position [0, 0]
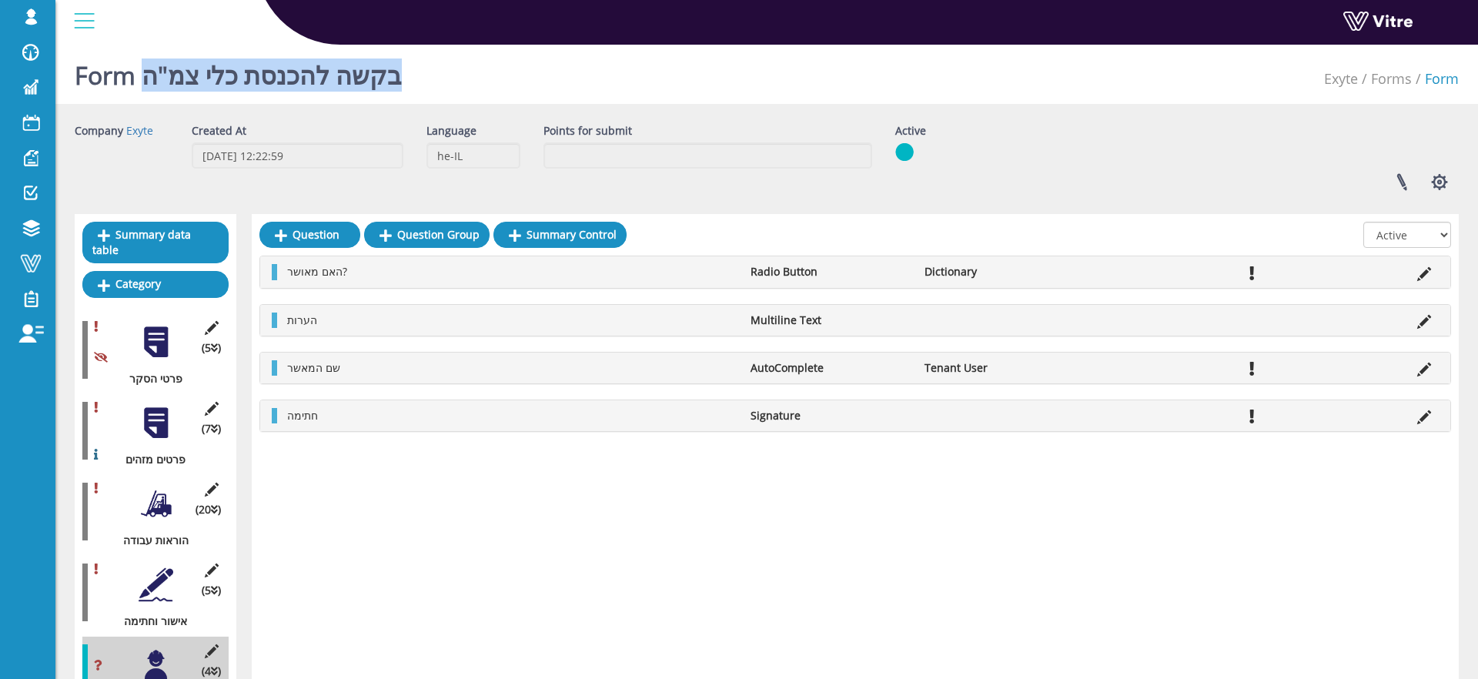
drag, startPoint x: 148, startPoint y: 75, endPoint x: 427, endPoint y: 71, distance: 279.5
click at [428, 69] on div "Form בקשה להכנסת כלי צמ"ה Exyte Forms Form" at bounding box center [766, 70] width 1423 height 65
click at [402, 77] on h1 "Form בקשה להכנסת כלי צמ"ה" at bounding box center [238, 70] width 327 height 65
drag, startPoint x: 147, startPoint y: 78, endPoint x: 416, endPoint y: 84, distance: 269.5
click at [402, 84] on h1 "Form בקשה להכנסת כלי צמ"ה" at bounding box center [238, 70] width 327 height 65
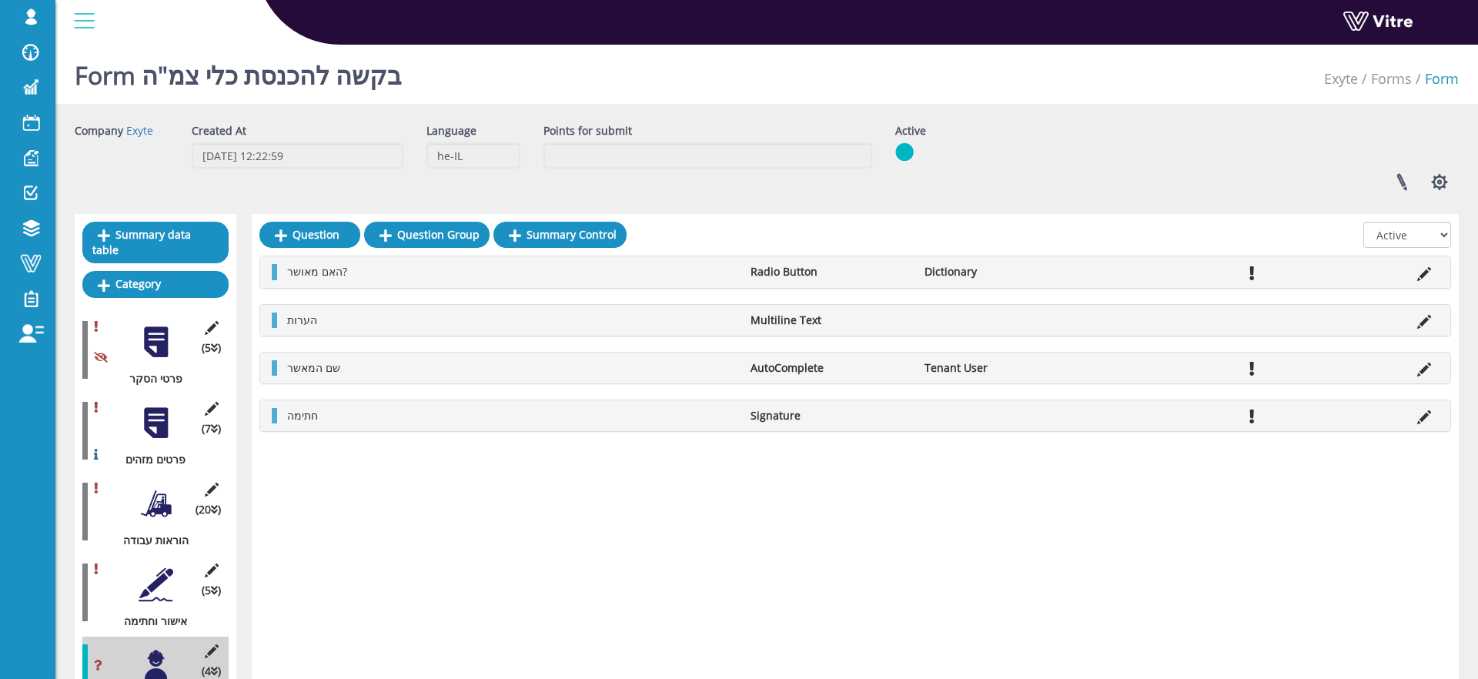
click at [456, 79] on div "Form בקשה להכנסת כלי צמ"ה Exyte Forms Form" at bounding box center [766, 70] width 1423 height 65
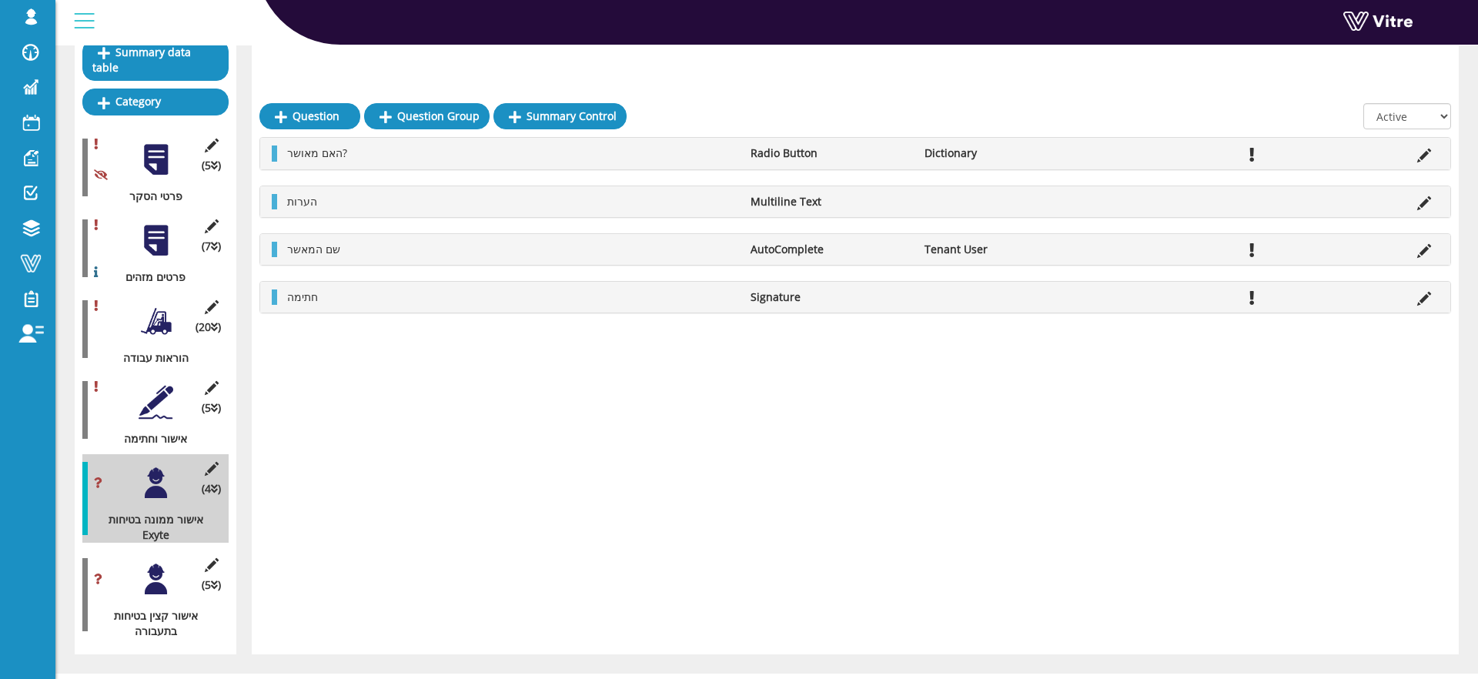
scroll to position [212, 0]
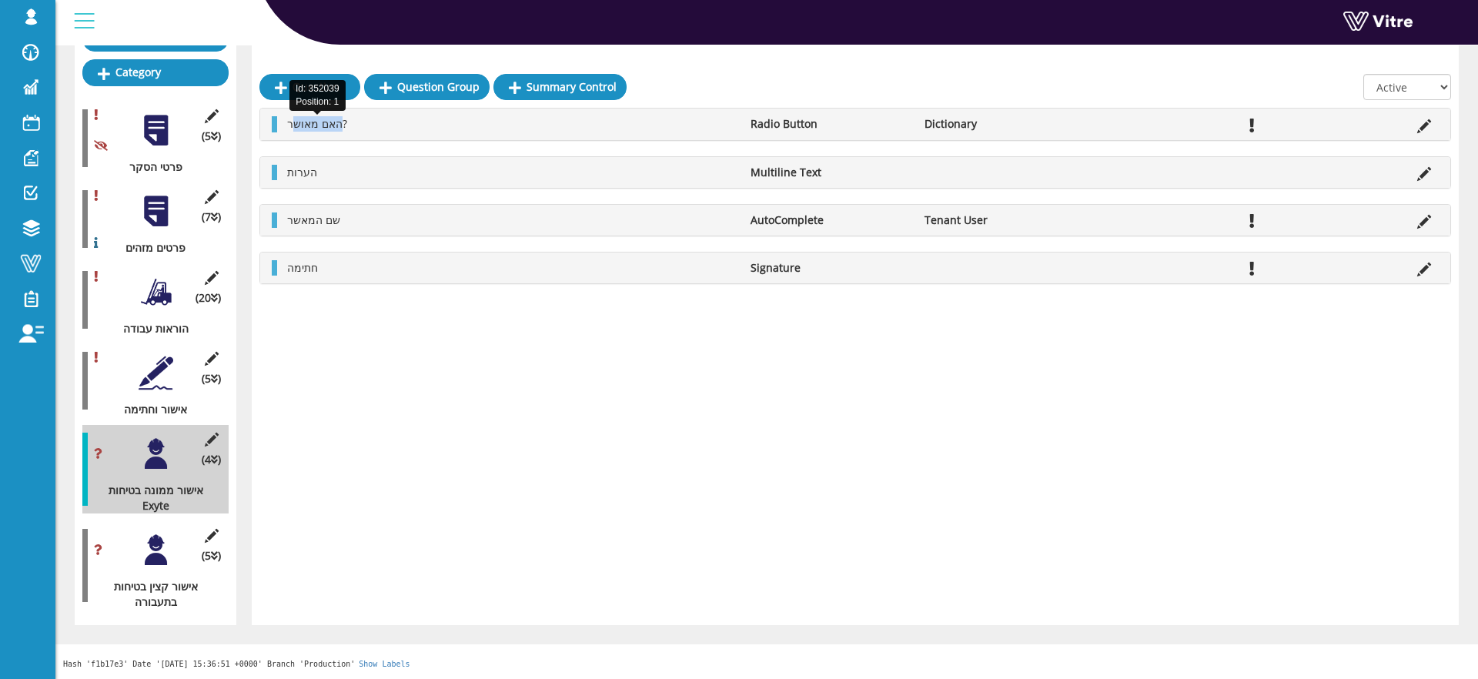
drag, startPoint x: 293, startPoint y: 123, endPoint x: 343, endPoint y: 124, distance: 50.8
click at [343, 124] on span "האם מאושר?" at bounding box center [317, 123] width 60 height 15
click at [351, 124] on li "האם מאושר?" at bounding box center [510, 123] width 463 height 15
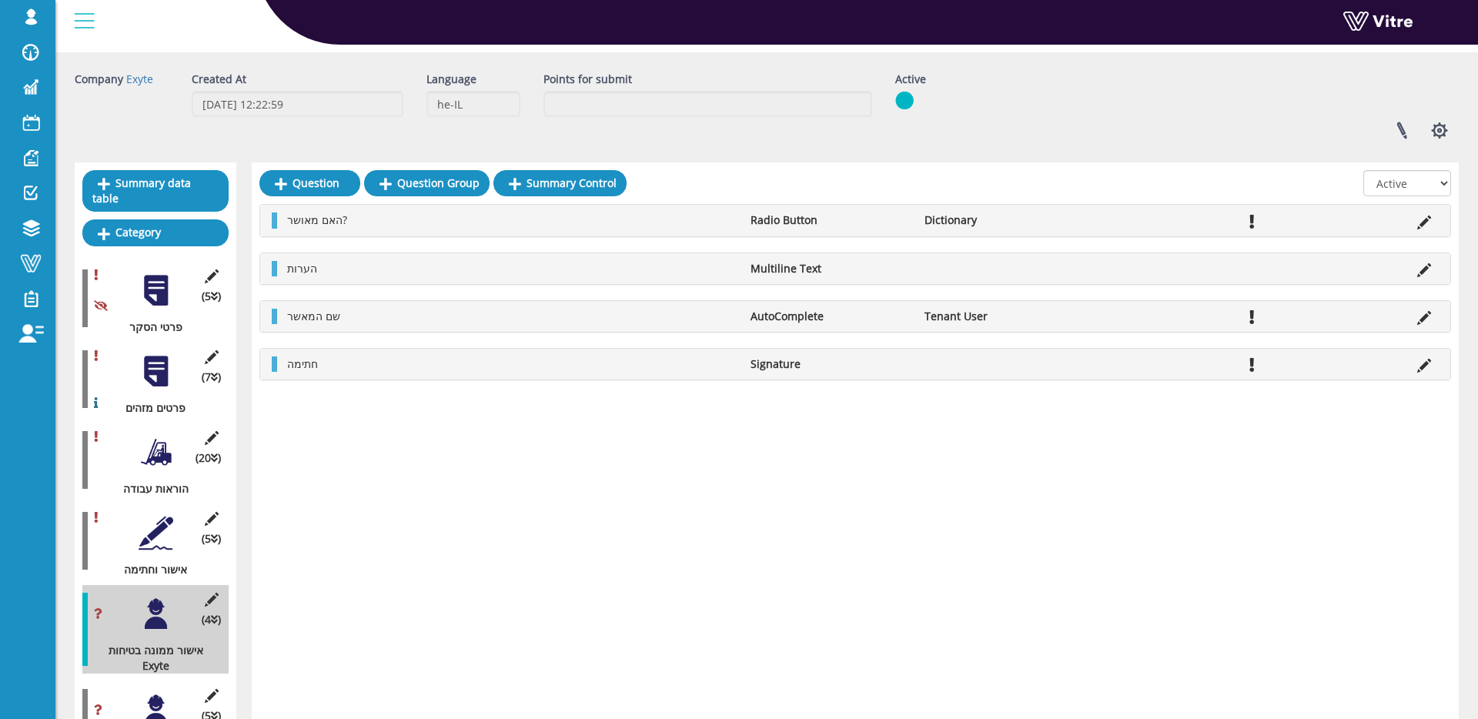
scroll to position [0, 0]
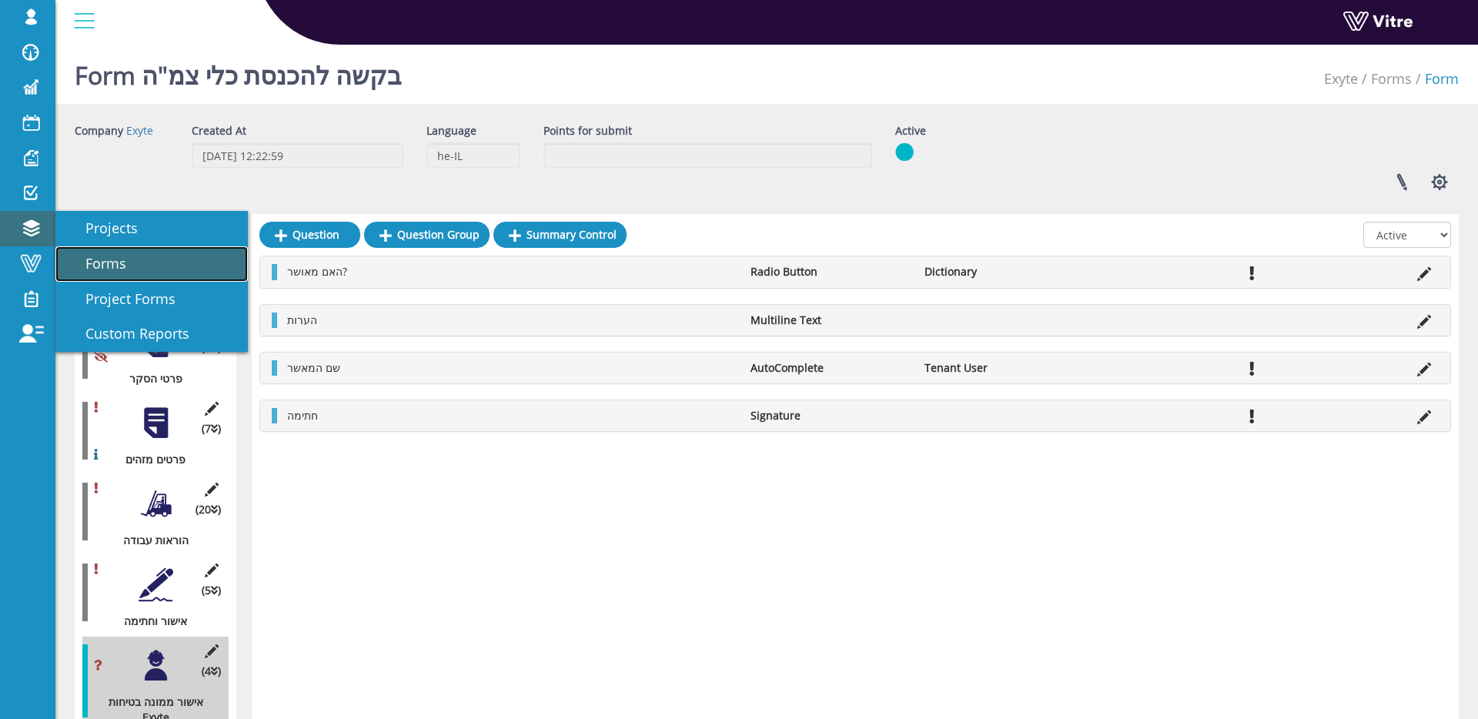
click at [94, 251] on link "Forms" at bounding box center [151, 263] width 192 height 35
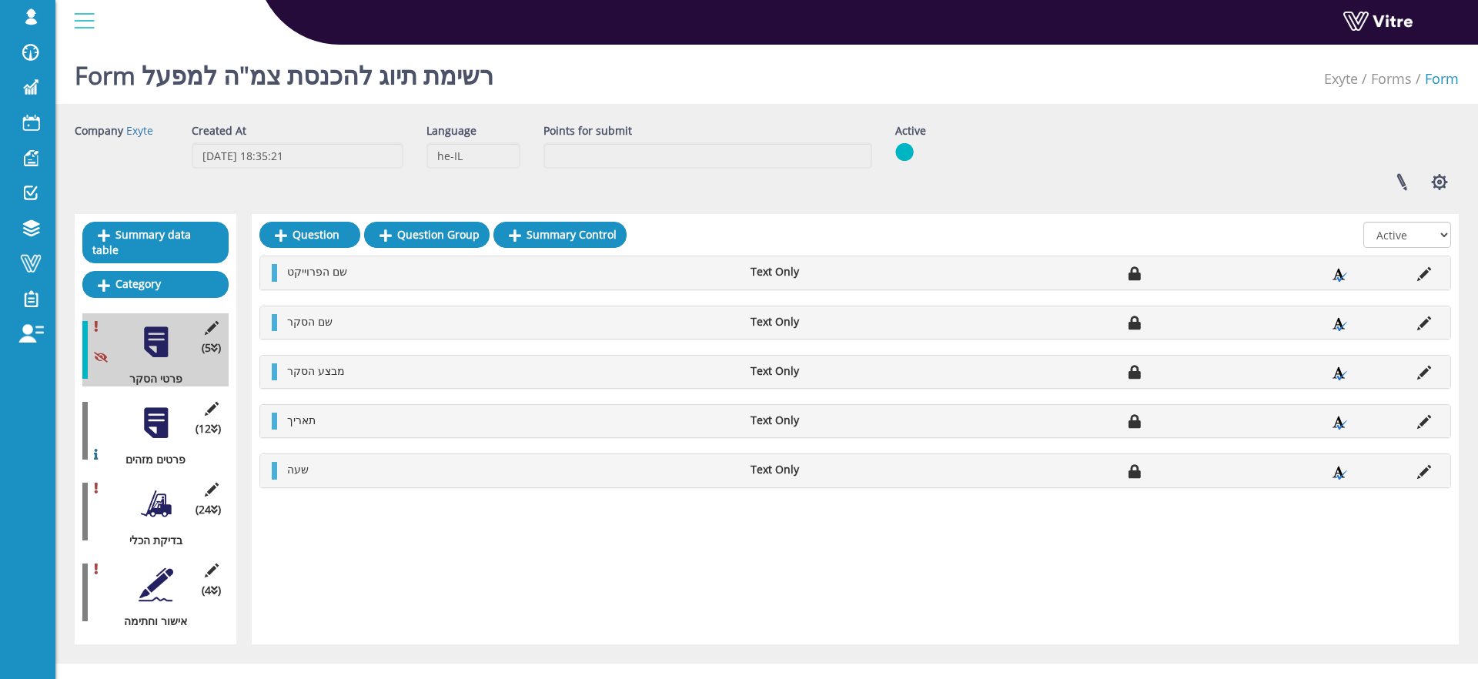
click at [156, 573] on div at bounding box center [156, 584] width 35 height 35
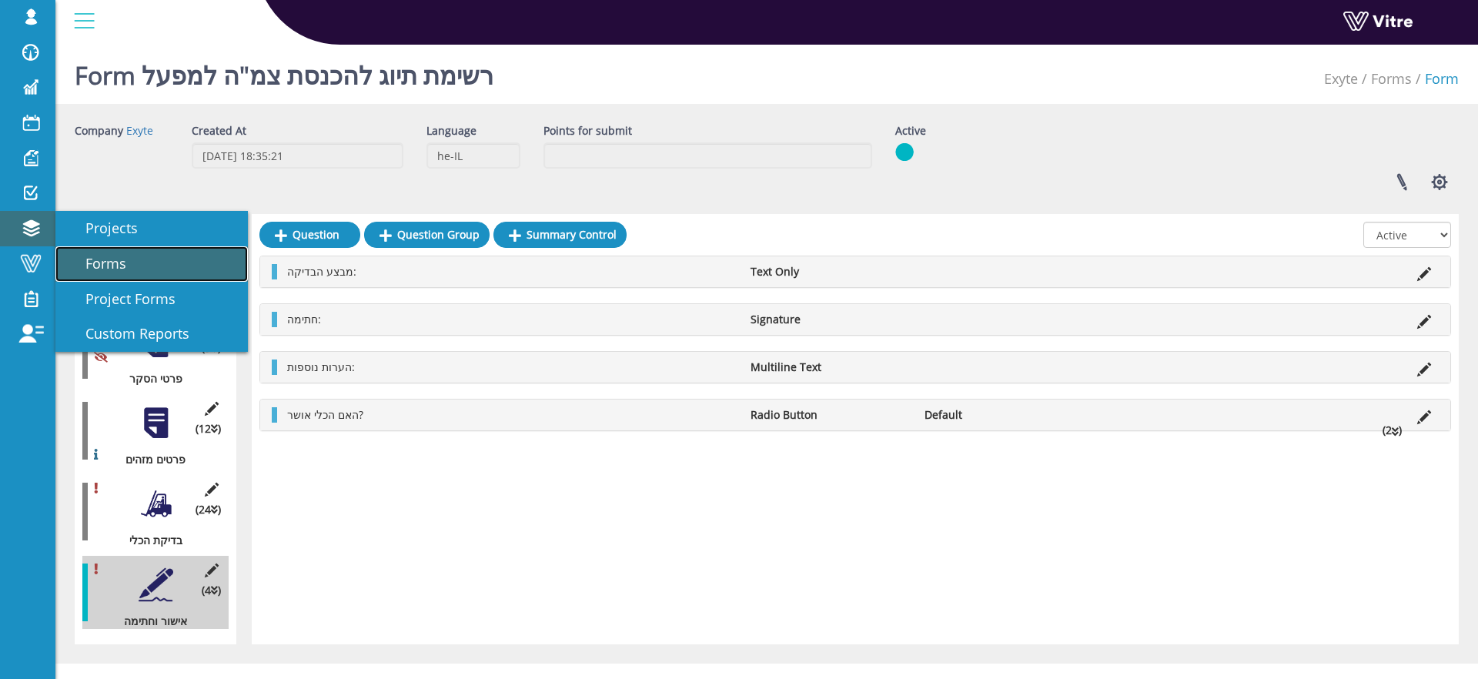
click at [93, 262] on span "Forms" at bounding box center [96, 263] width 59 height 18
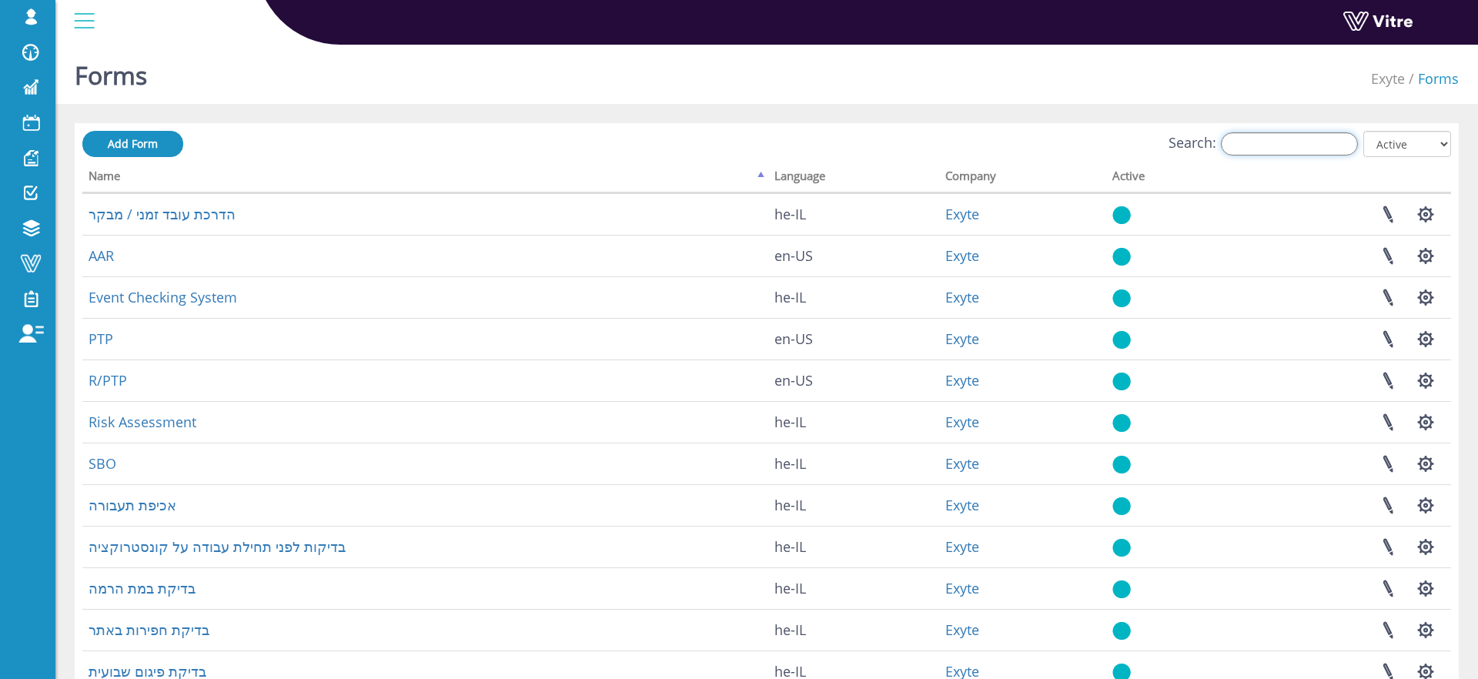
click at [1281, 142] on input "Search:" at bounding box center [1289, 143] width 137 height 23
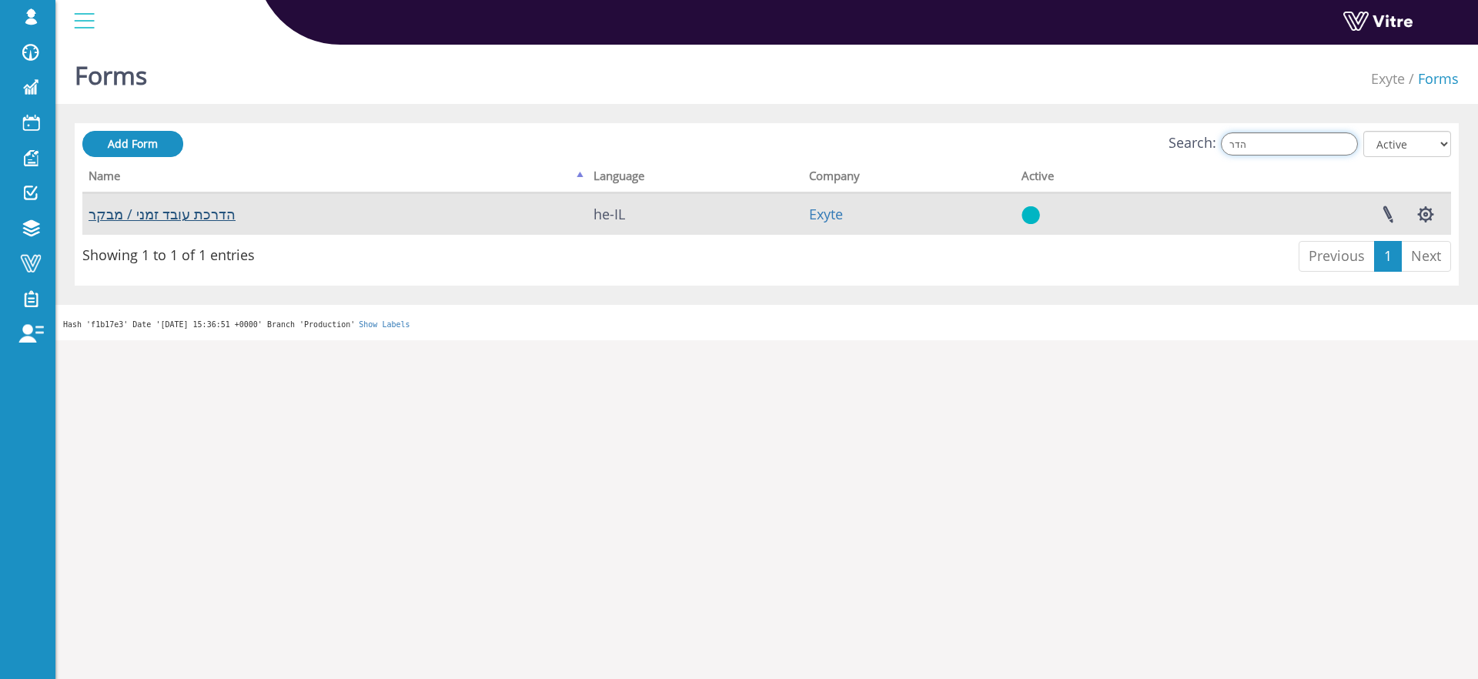
type input "הדר"
click at [166, 216] on link "הדרכת עובד זמני / מבקר" at bounding box center [162, 214] width 147 height 18
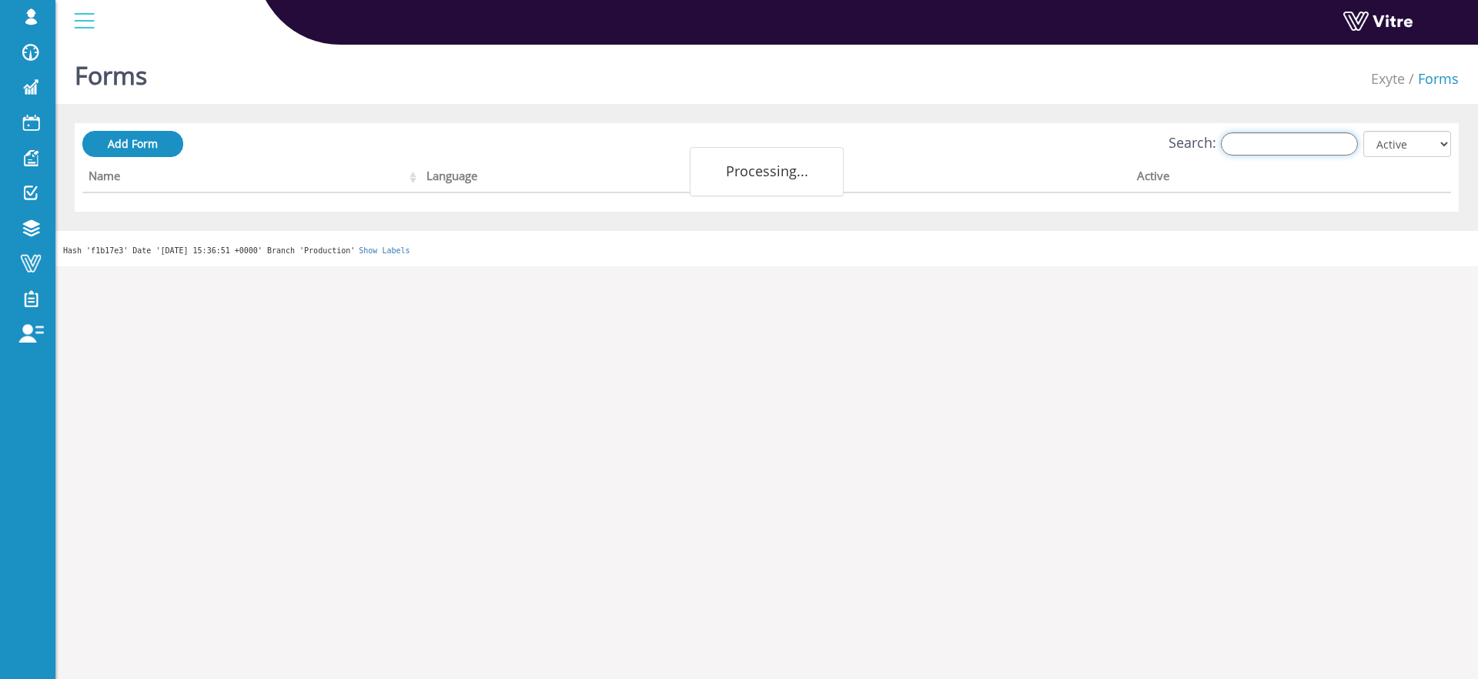
click at [1254, 148] on input "Search:" at bounding box center [1289, 143] width 137 height 23
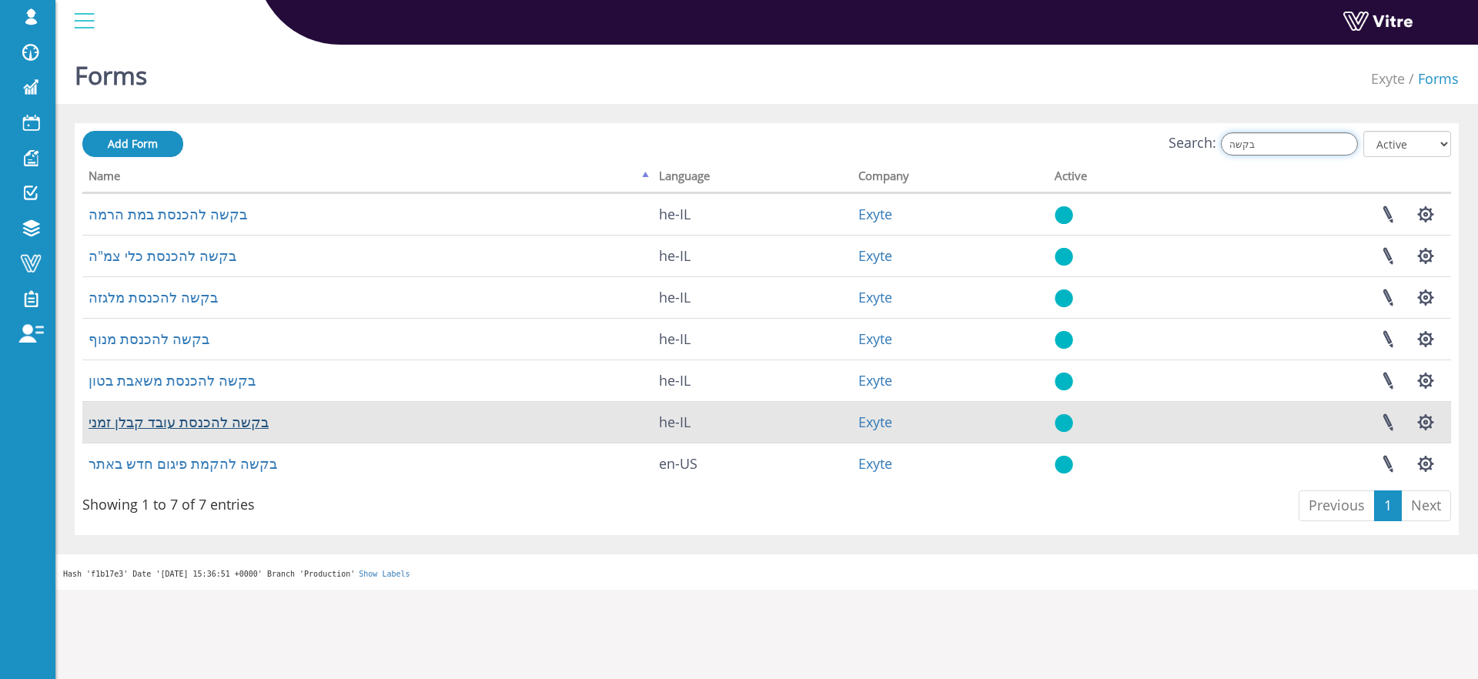
type input "בקשה"
click at [144, 423] on link "בקשה להכנסת עובד קבלן זמני" at bounding box center [179, 422] width 180 height 18
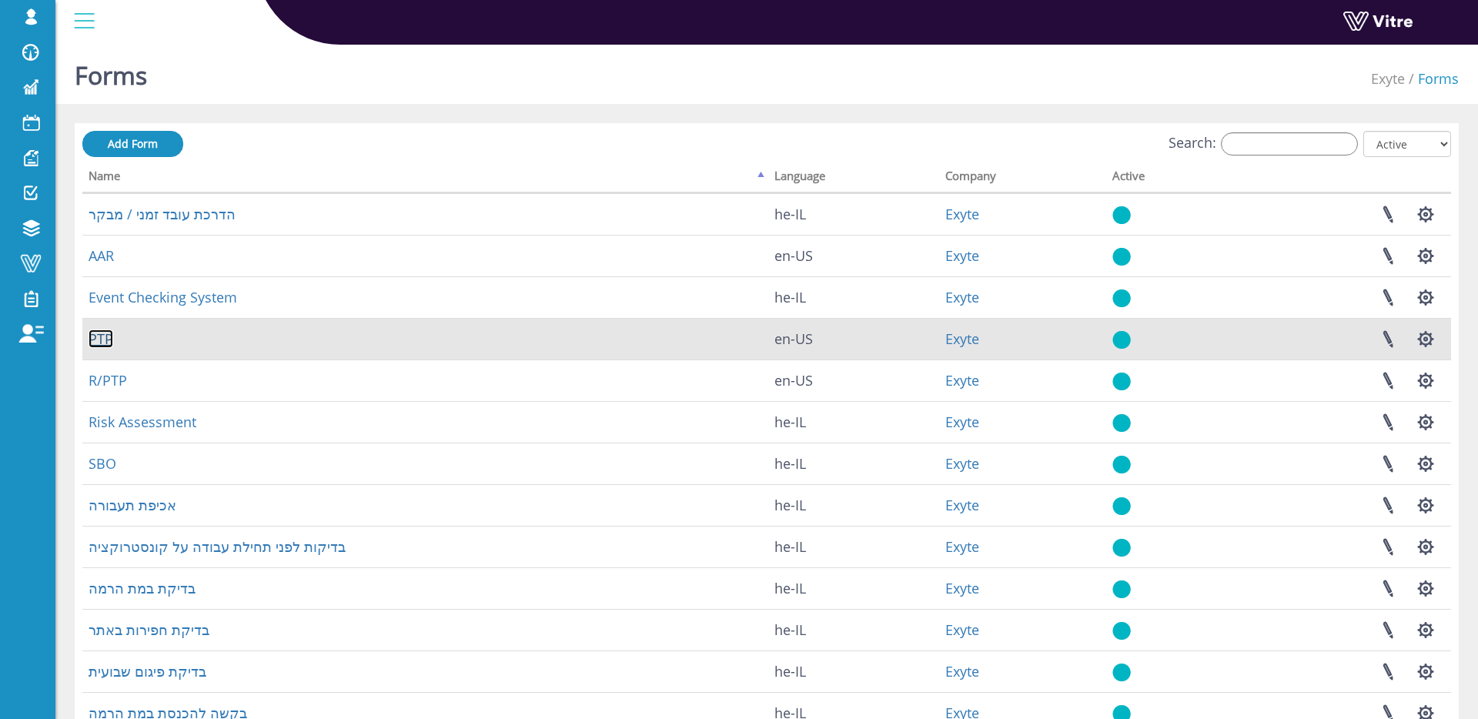
click at [99, 332] on link "PTP" at bounding box center [101, 338] width 25 height 18
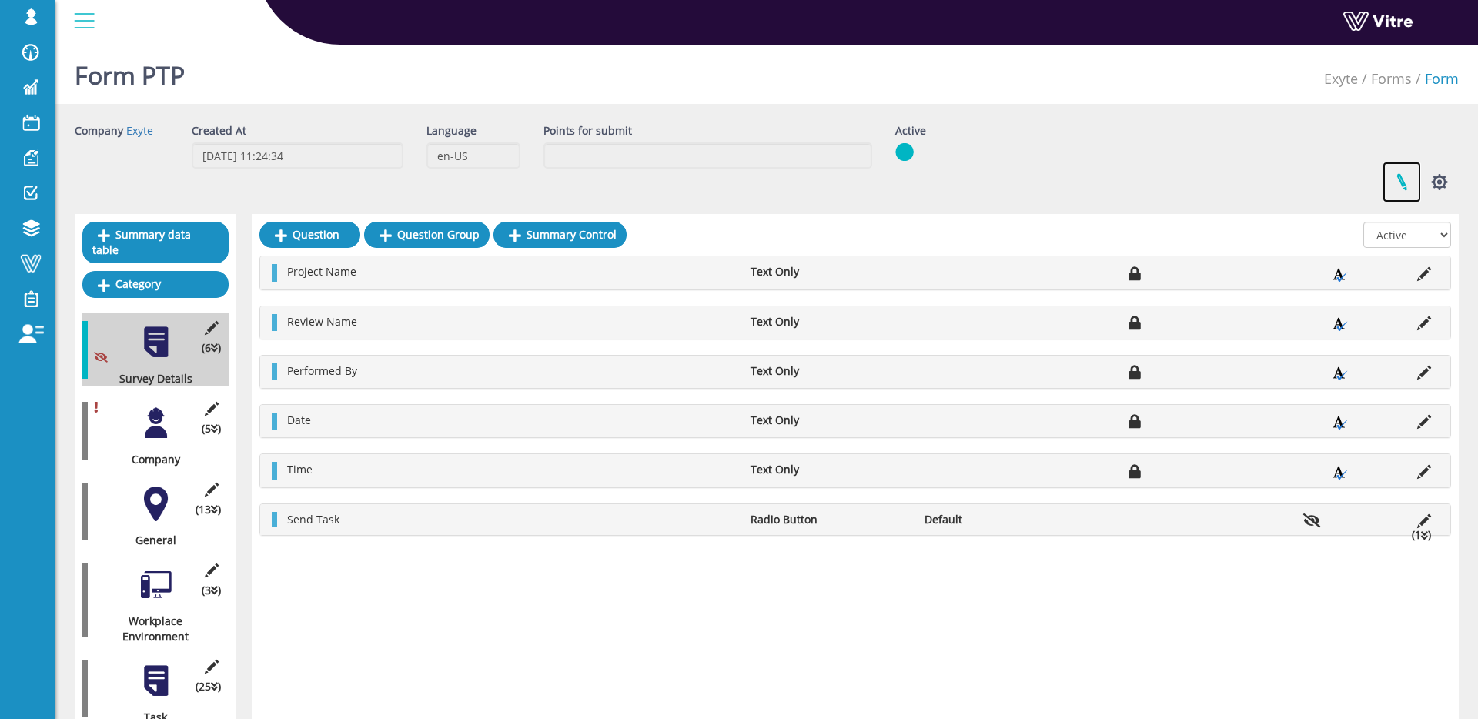
click at [1413, 201] on link at bounding box center [1402, 182] width 38 height 41
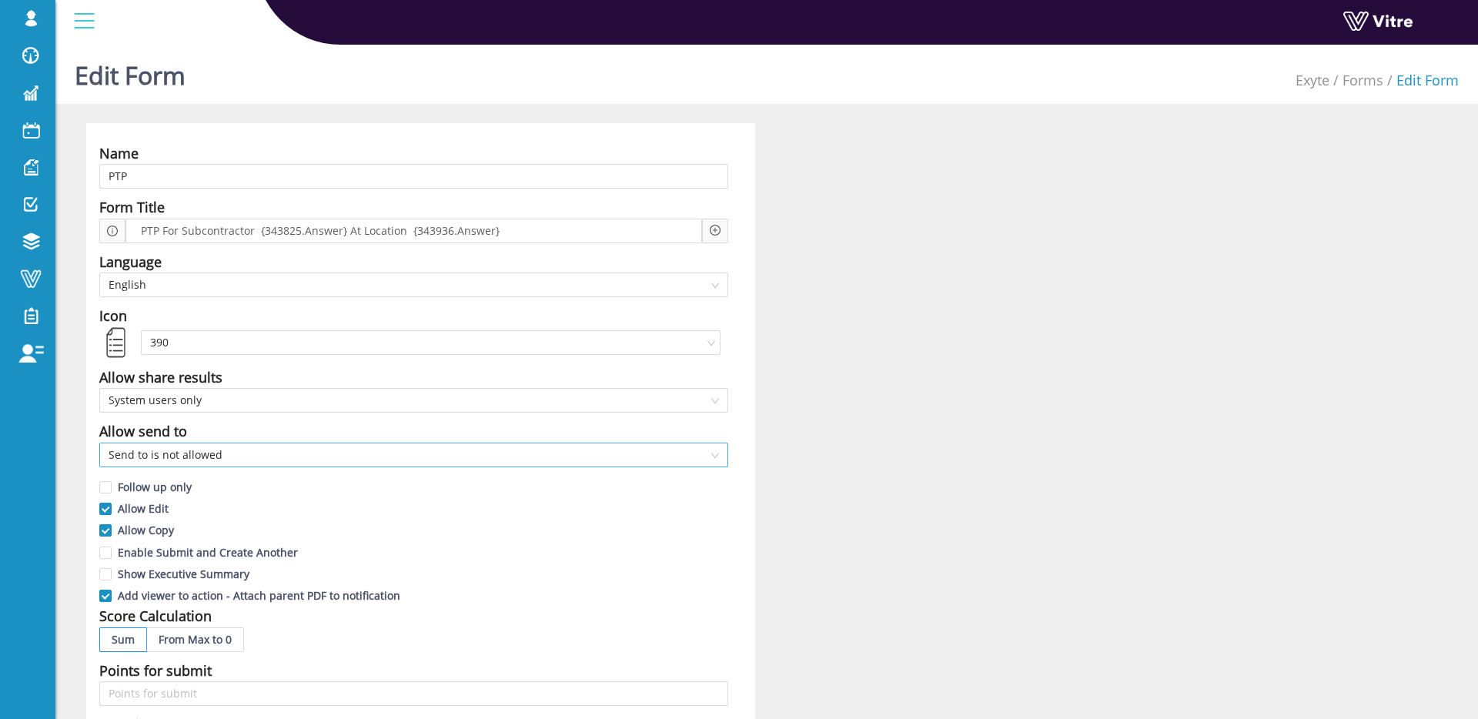
click at [232, 456] on span "Send to is not allowed" at bounding box center [414, 454] width 610 height 23
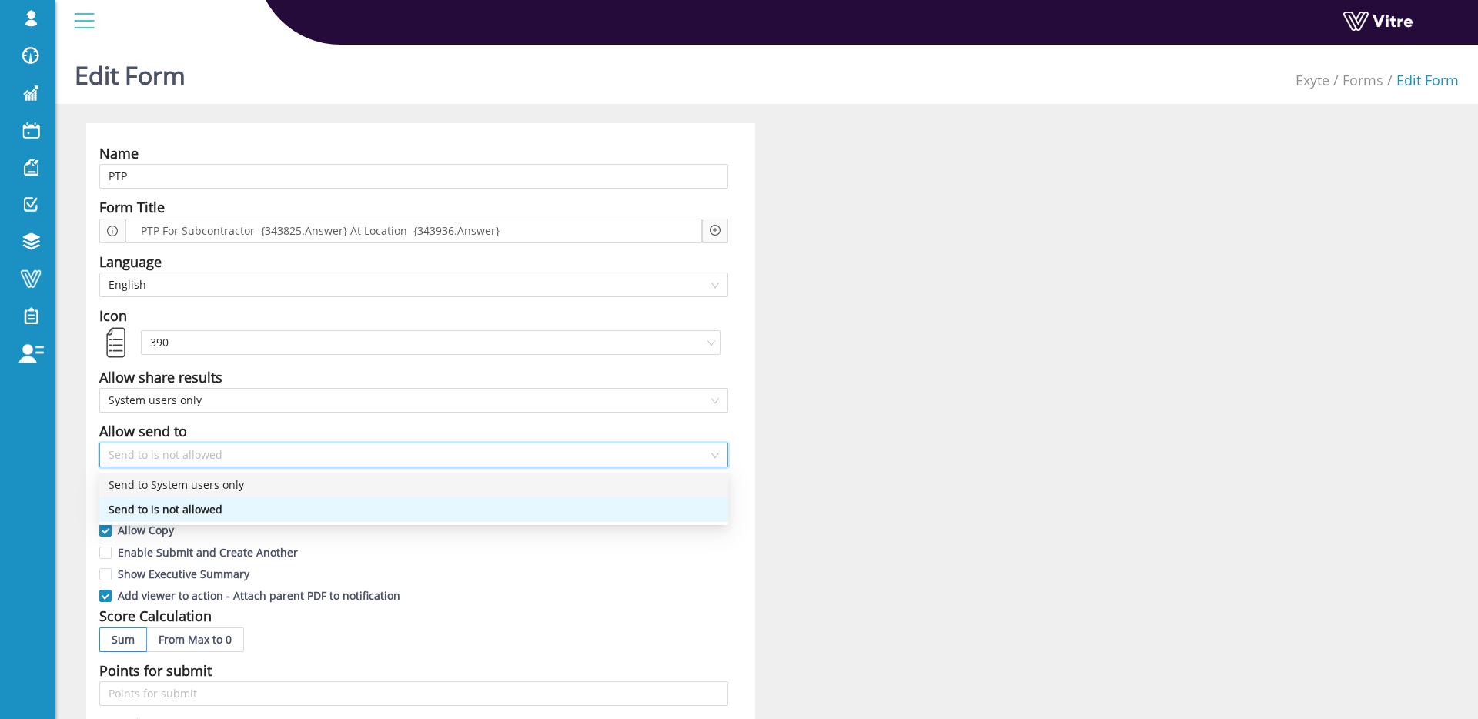
click at [154, 486] on div "Send to System users only" at bounding box center [414, 484] width 610 height 17
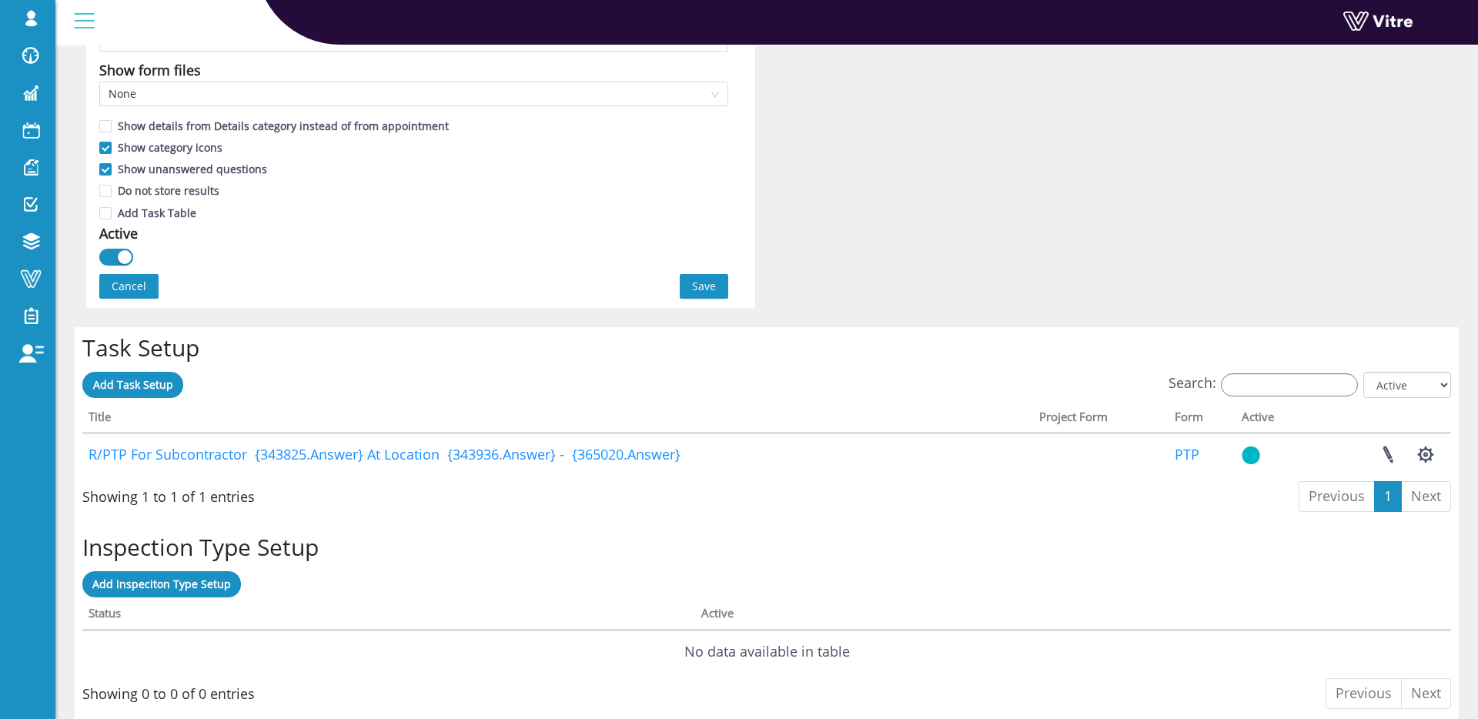
scroll to position [901, 0]
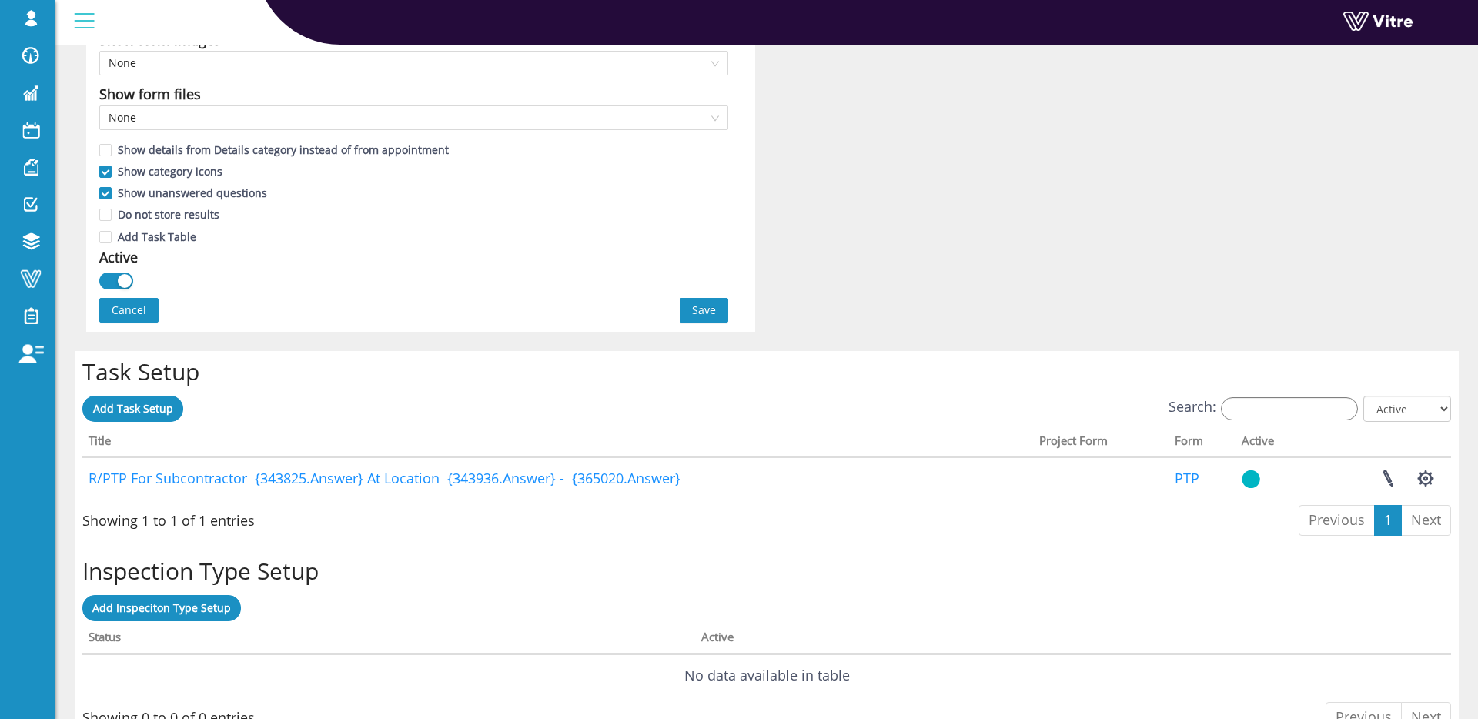
click at [709, 312] on span "Save" at bounding box center [704, 310] width 24 height 17
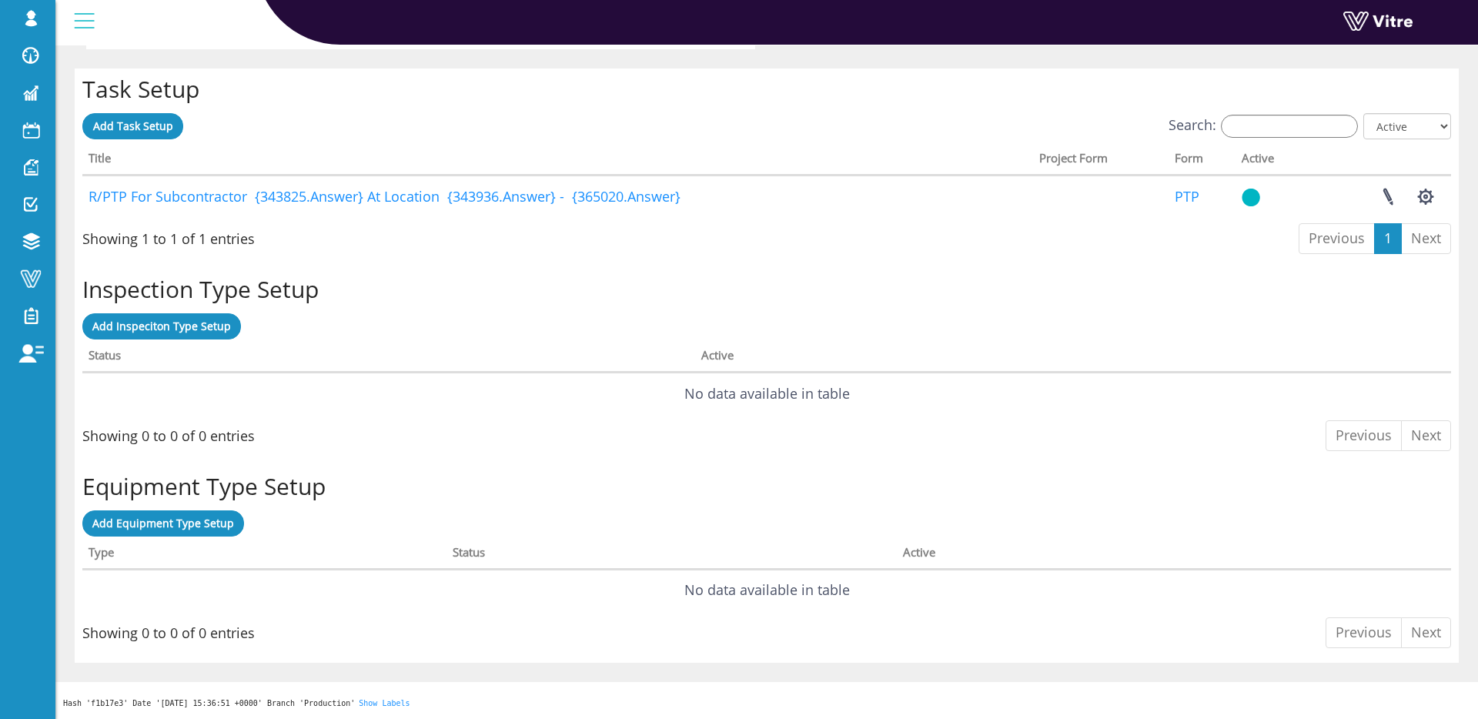
scroll to position [0, 0]
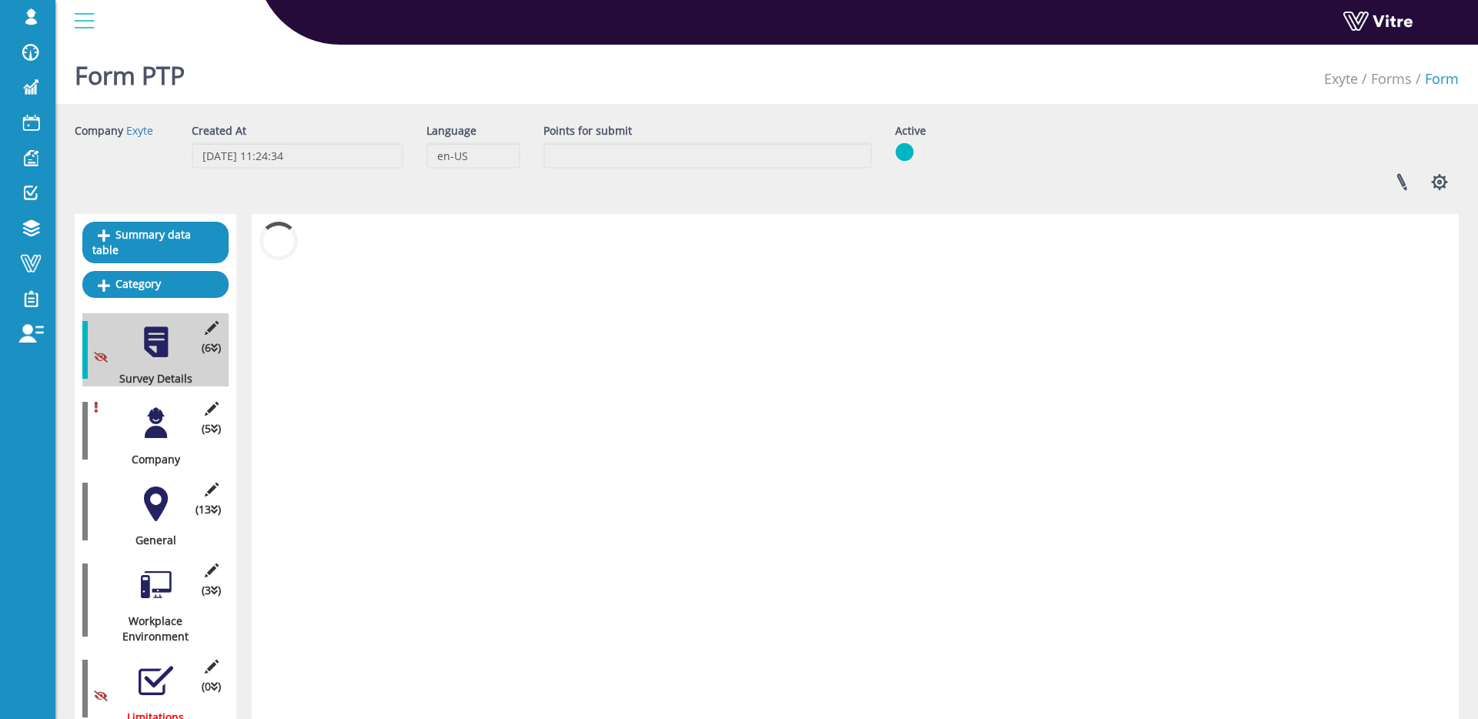
scroll to position [1, 0]
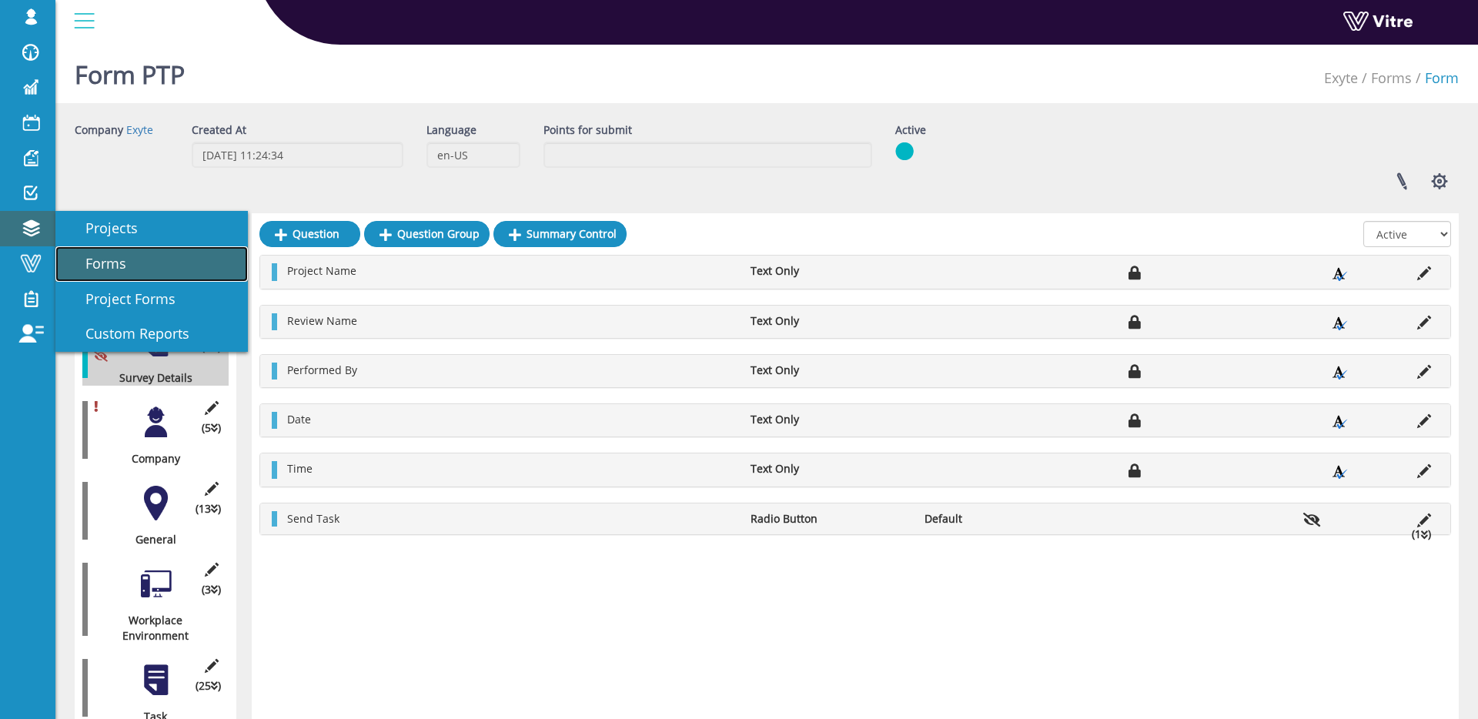
click at [83, 256] on span "Forms" at bounding box center [96, 263] width 59 height 18
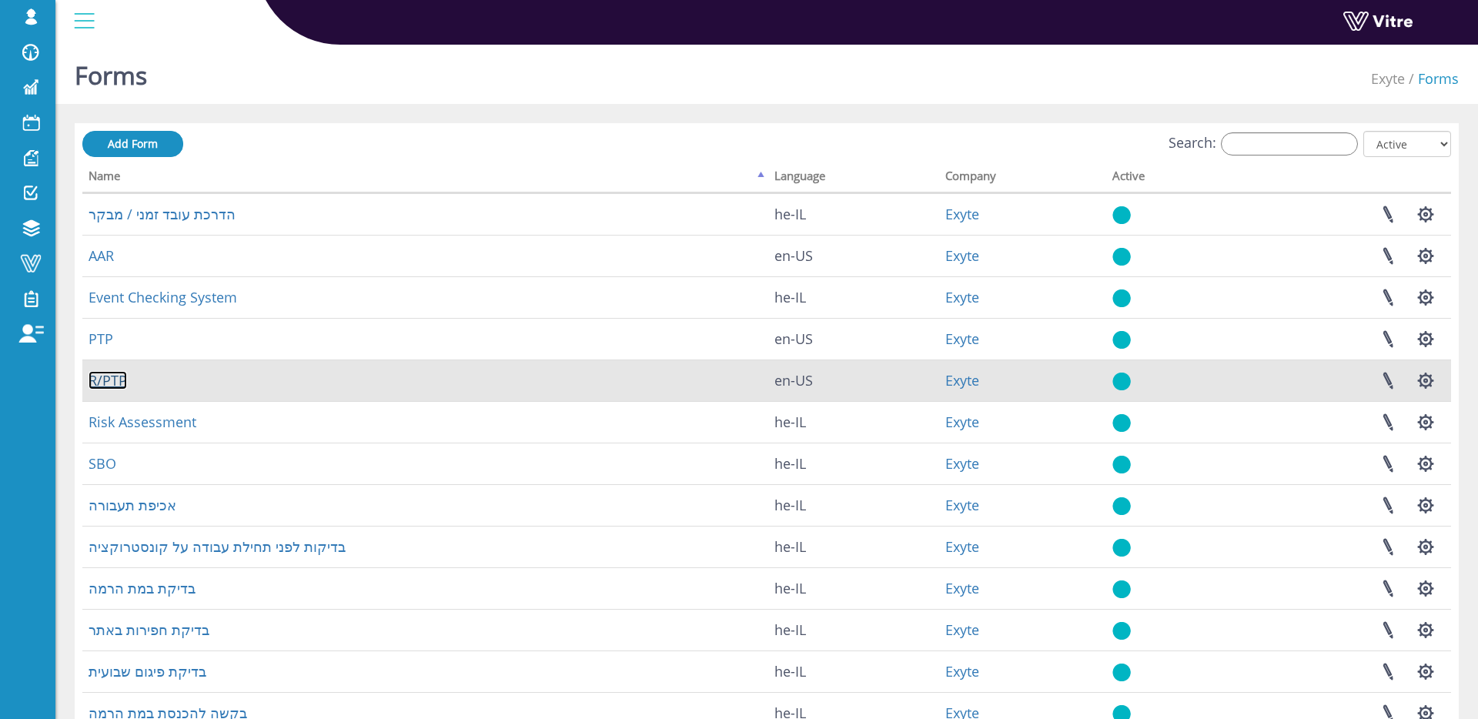
click at [106, 376] on link "R/PTP" at bounding box center [108, 380] width 38 height 18
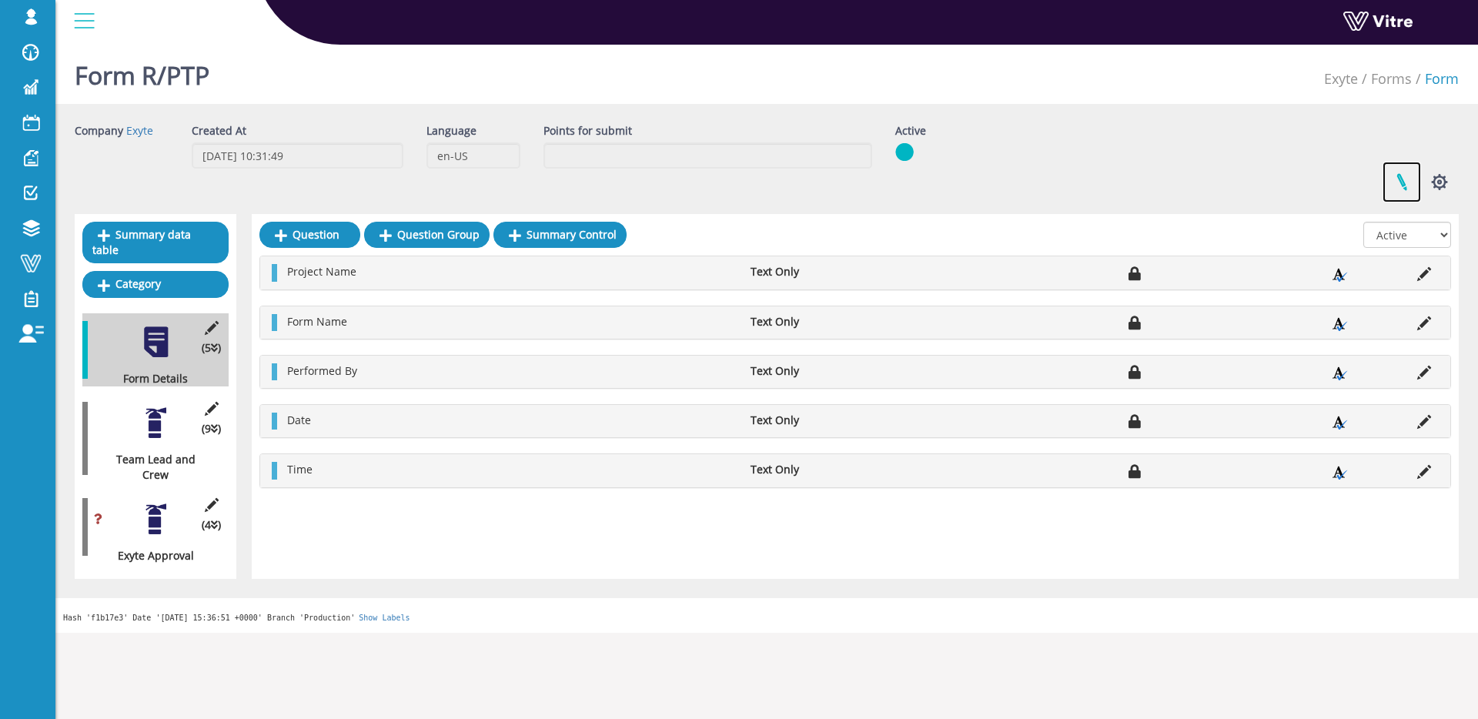
click at [1401, 192] on link at bounding box center [1402, 182] width 38 height 41
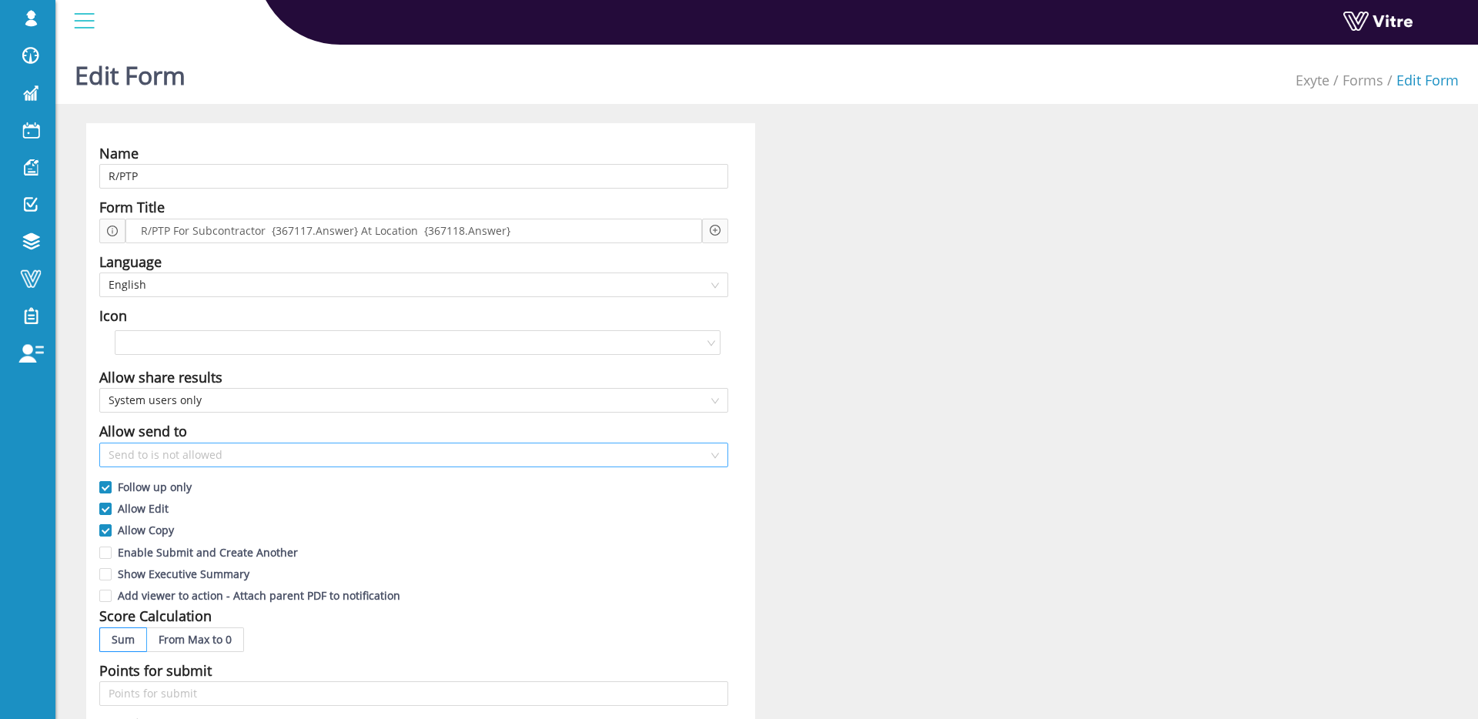
click at [242, 460] on span "Send to is not allowed" at bounding box center [414, 454] width 610 height 23
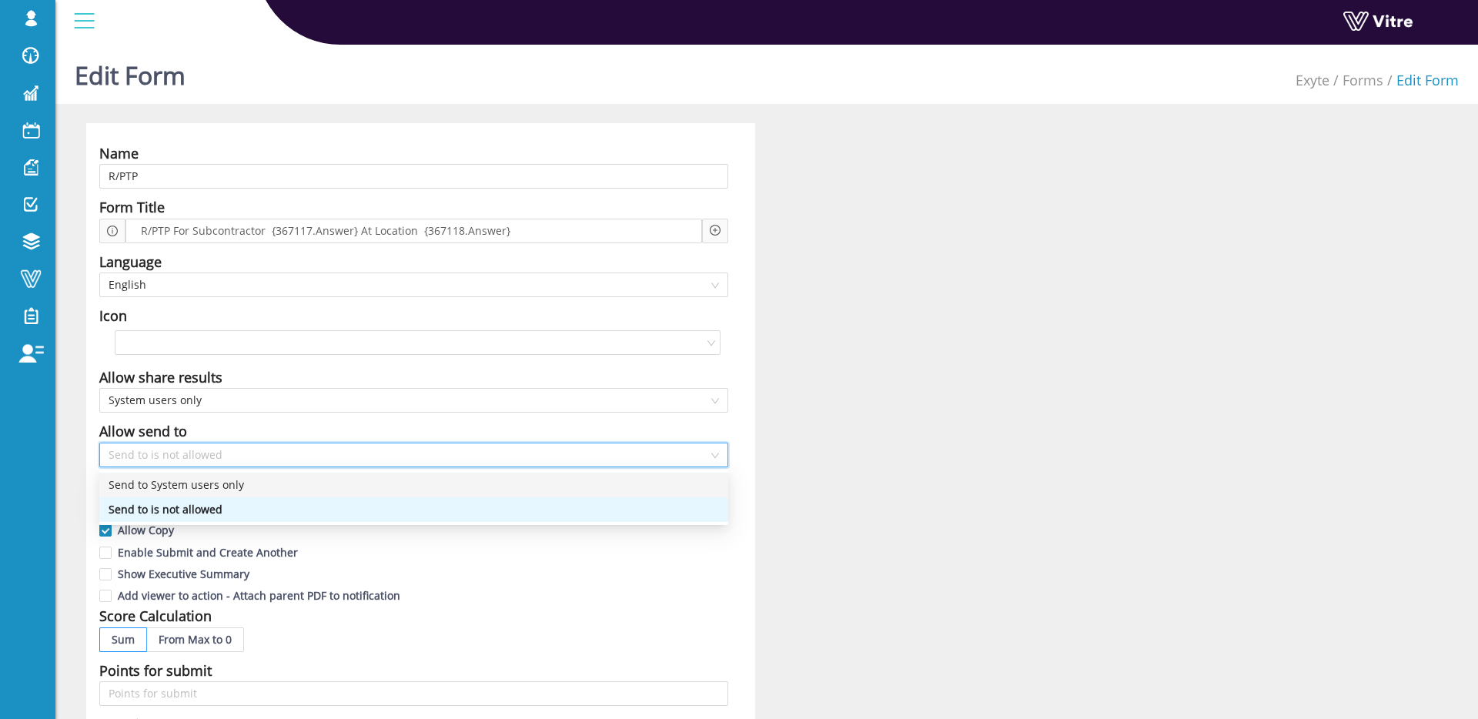
click at [239, 484] on div "Send to System users only" at bounding box center [414, 484] width 610 height 17
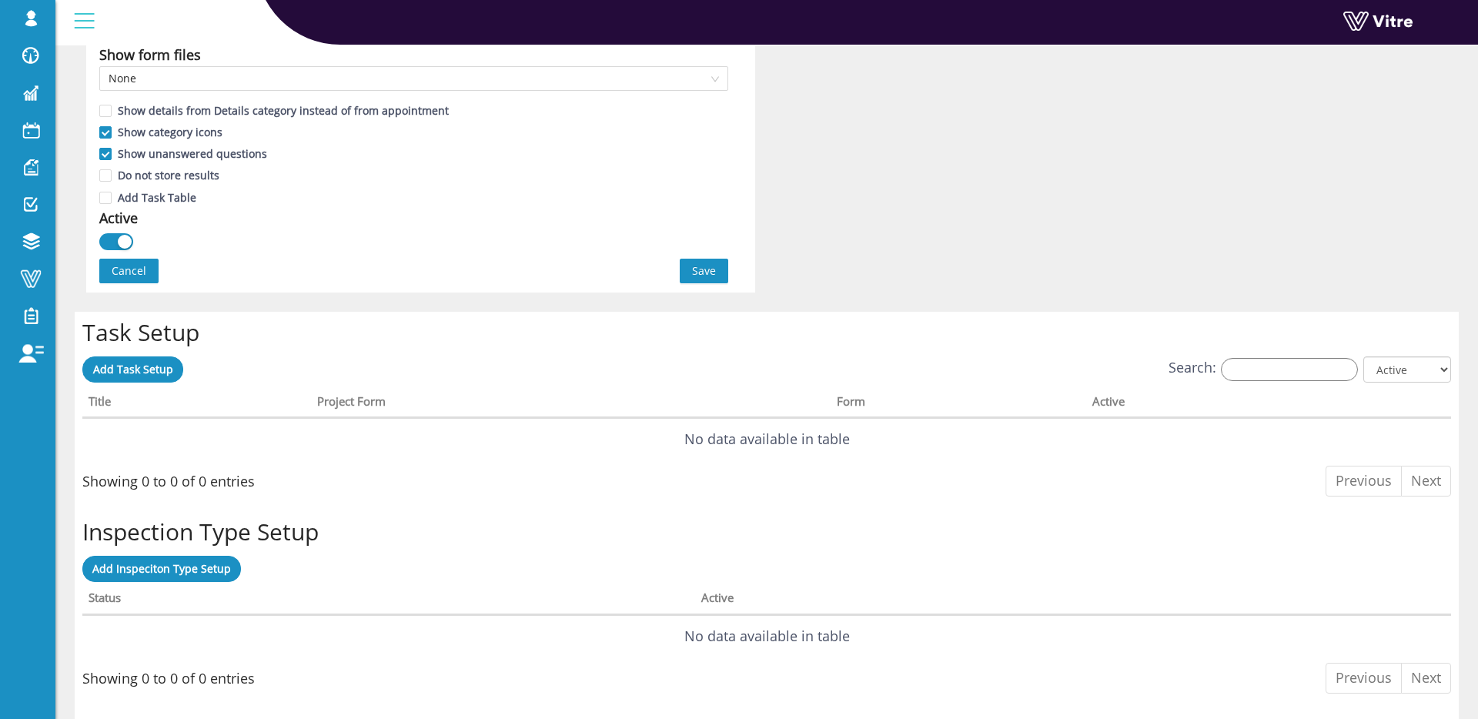
scroll to position [958, 0]
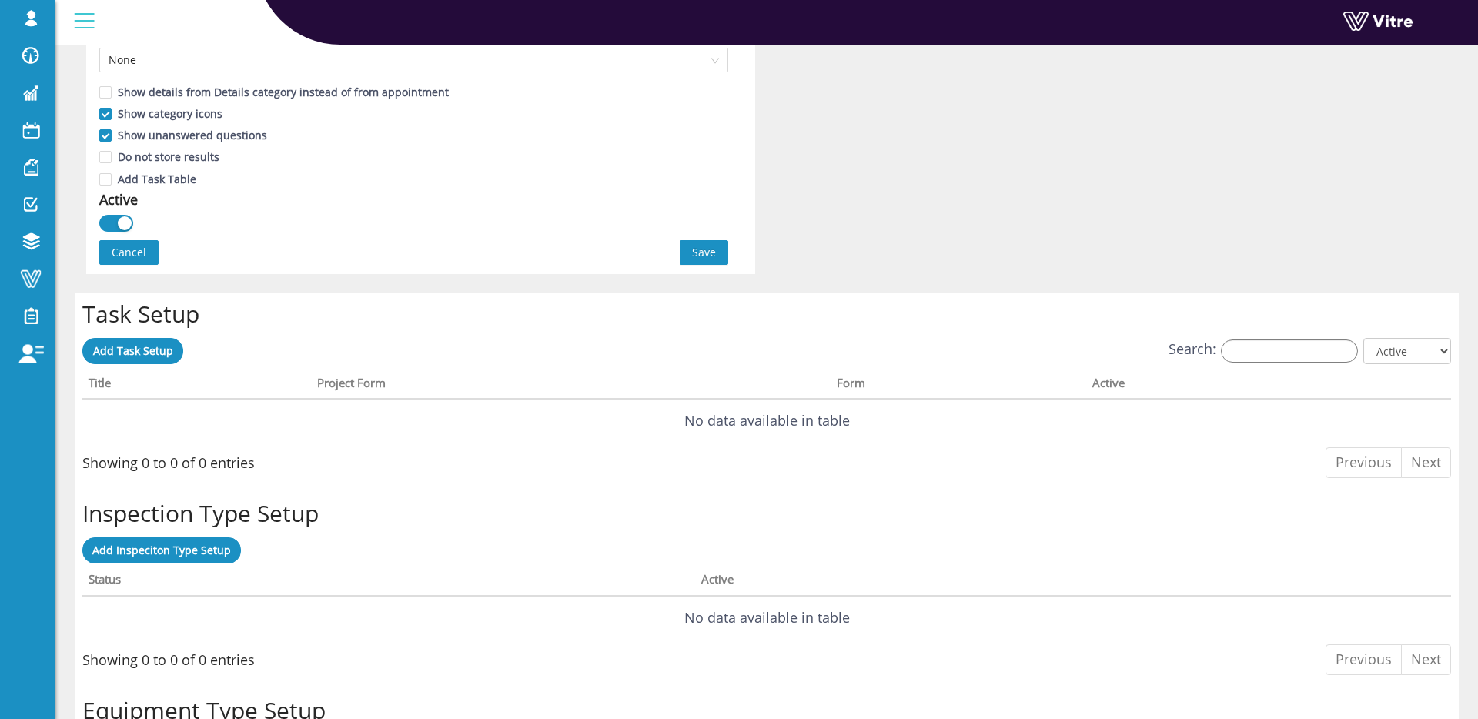
click at [707, 250] on span "Save" at bounding box center [704, 252] width 24 height 17
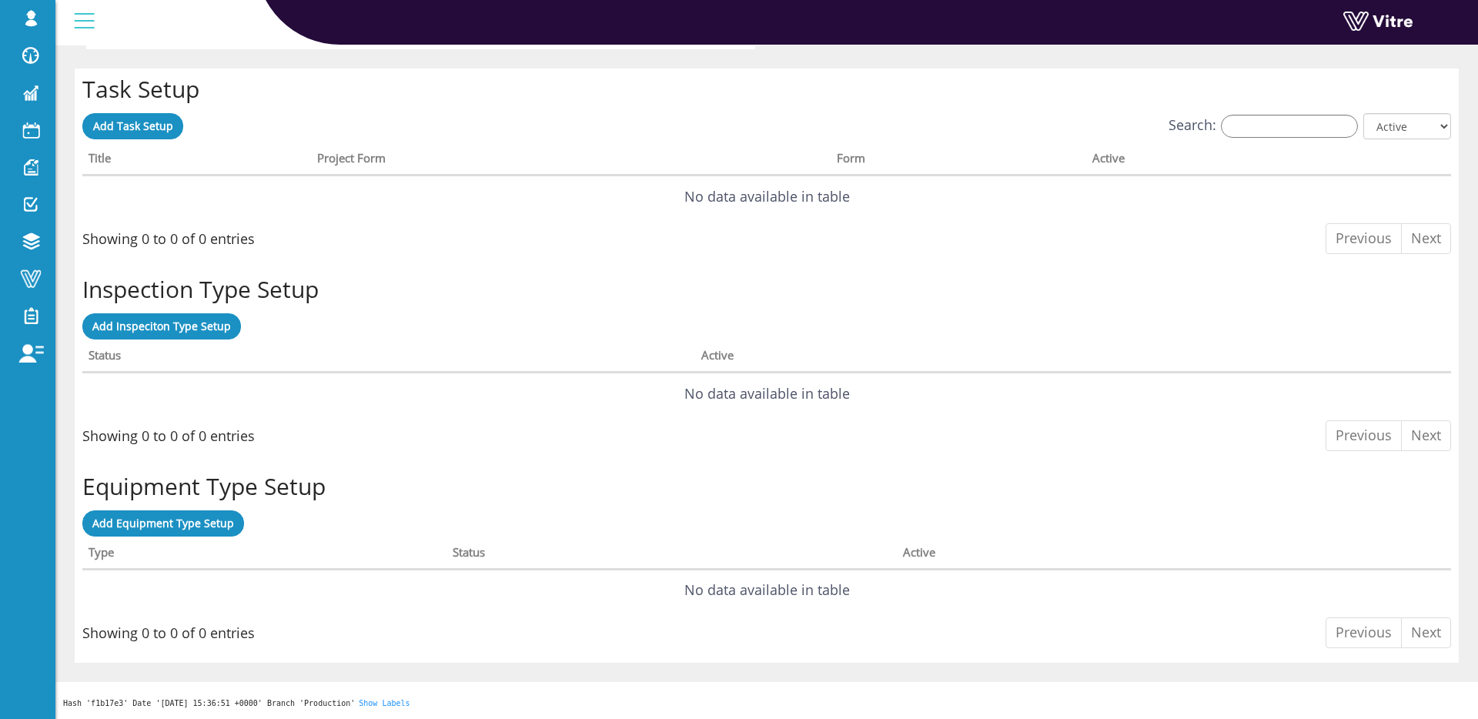
scroll to position [0, 0]
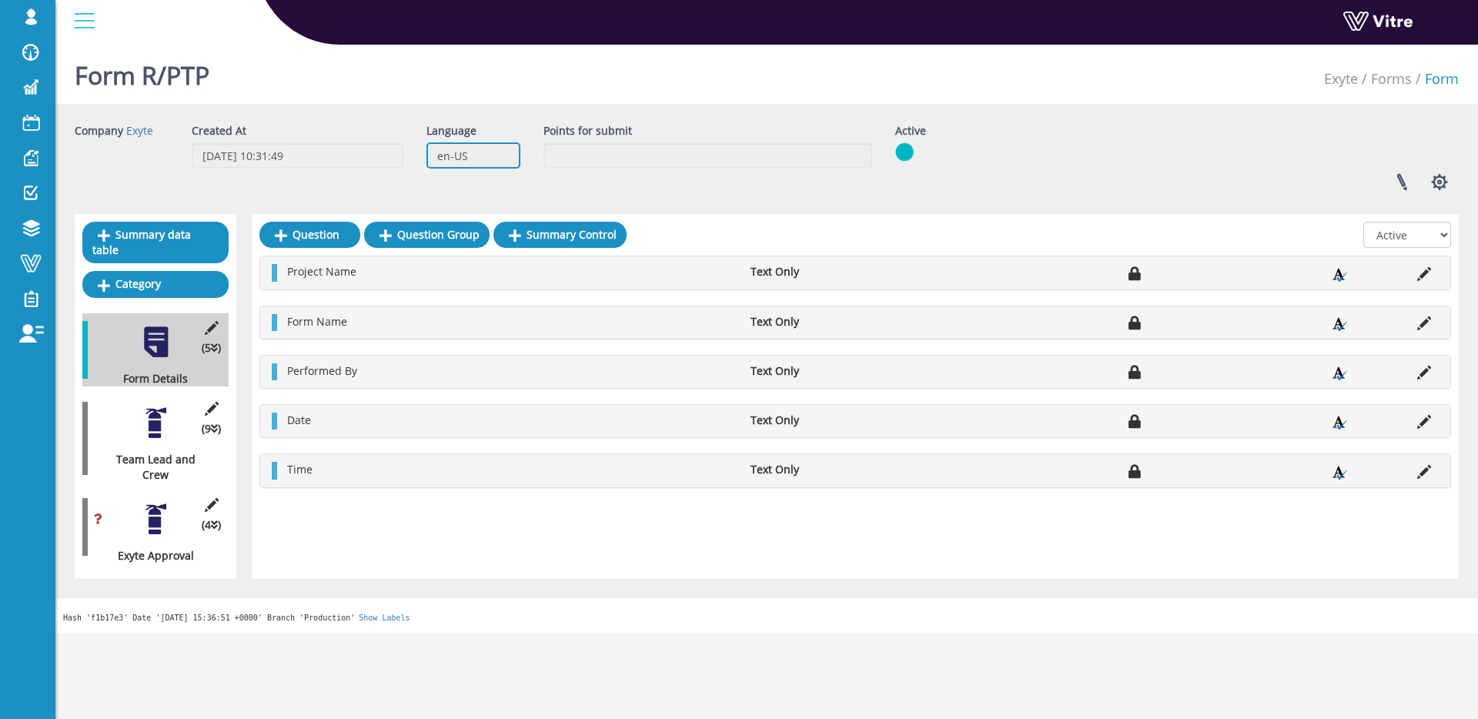
drag, startPoint x: 482, startPoint y: 157, endPoint x: 414, endPoint y: 145, distance: 68.9
click at [408, 144] on div "Company Exyte Created At 29.7.2025 10:31:49 Language en-US Points for submit Ac…" at bounding box center [766, 162] width 1407 height 79
click at [450, 153] on input "en-US" at bounding box center [473, 155] width 94 height 26
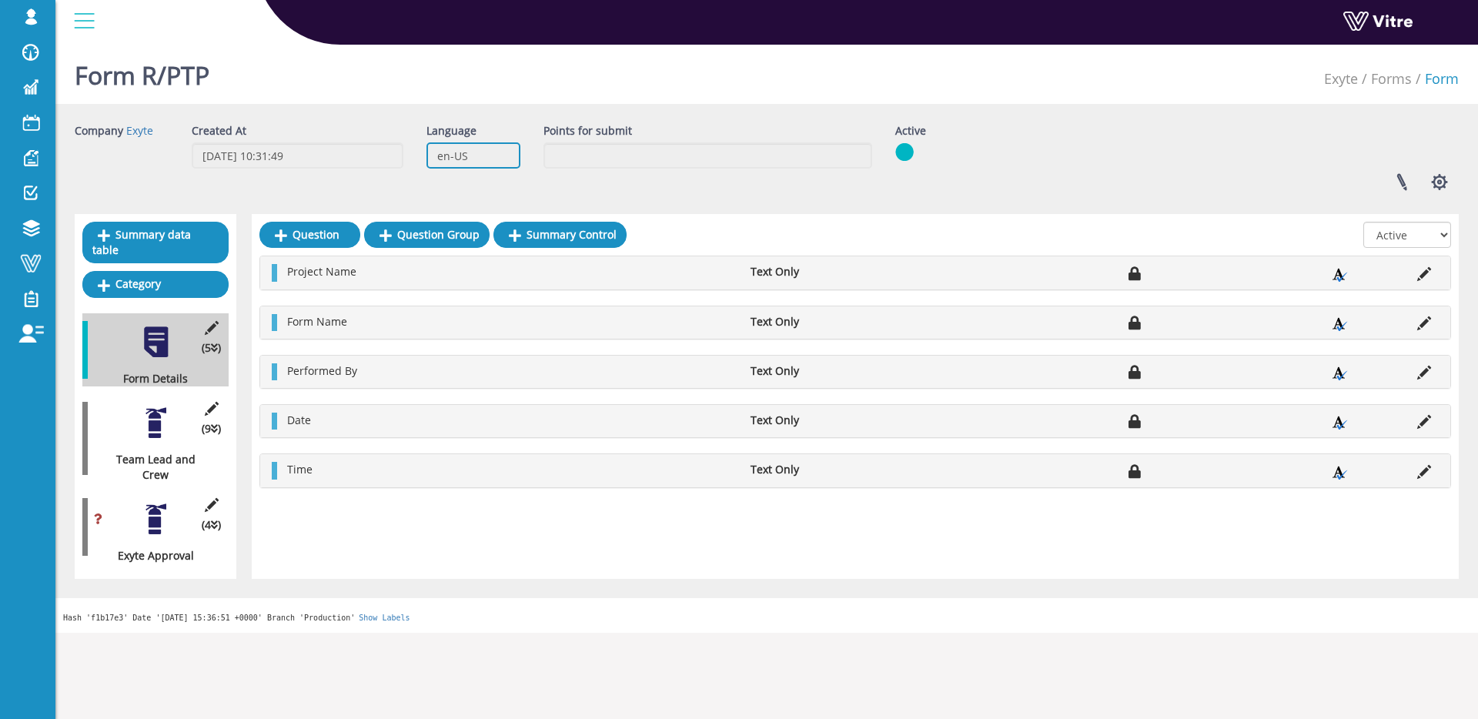
click at [473, 155] on input "en-US" at bounding box center [473, 155] width 94 height 26
drag, startPoint x: 476, startPoint y: 158, endPoint x: 430, endPoint y: 151, distance: 46.7
click at [430, 151] on input "en-US" at bounding box center [473, 155] width 94 height 26
click at [472, 155] on input "en-US" at bounding box center [473, 155] width 94 height 26
drag, startPoint x: 196, startPoint y: 556, endPoint x: 100, endPoint y: 557, distance: 96.2
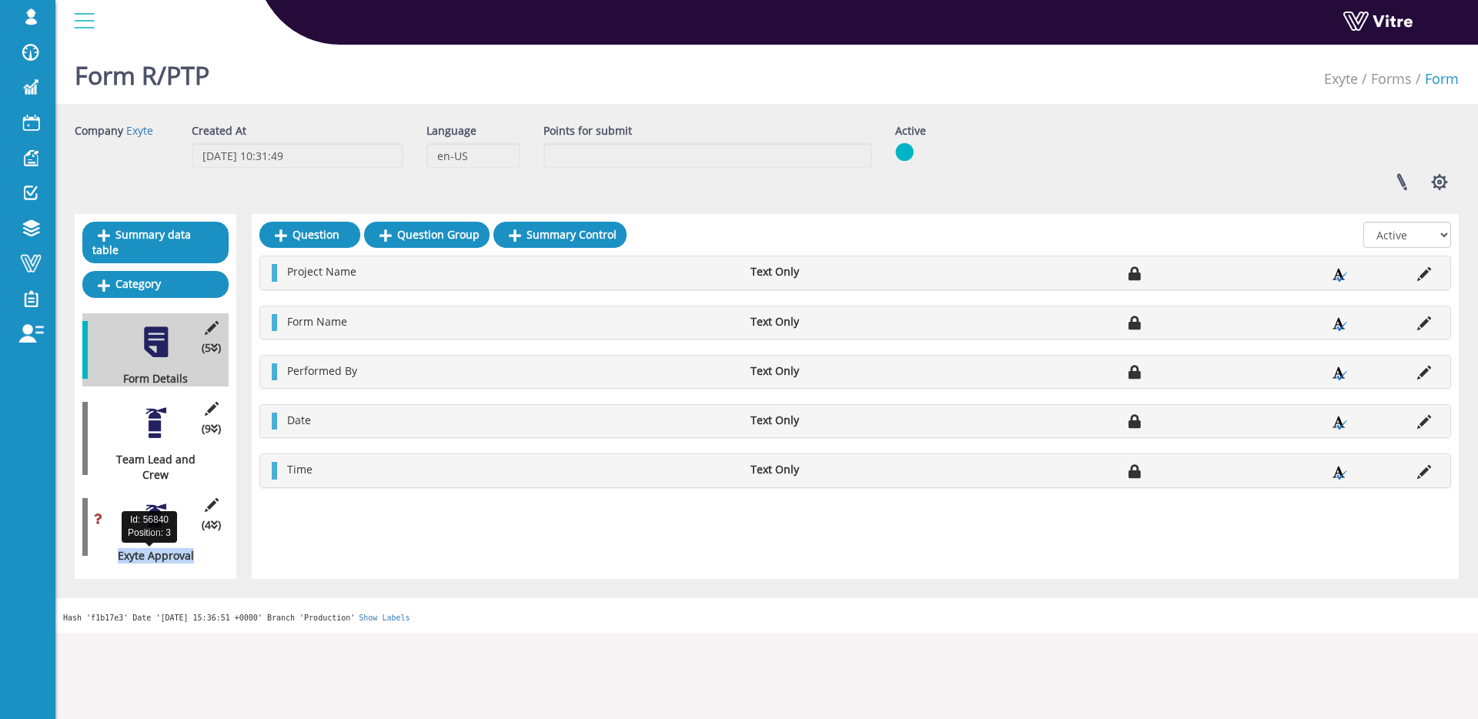
click at [100, 557] on div "Exyte Approval" at bounding box center [149, 555] width 135 height 15
click at [228, 559] on div "(4 ) Exyte Approval" at bounding box center [155, 526] width 146 height 73
drag, startPoint x: 170, startPoint y: 472, endPoint x: 112, endPoint y: 460, distance: 59.0
click at [112, 460] on div "Team Lead and Crew" at bounding box center [149, 467] width 135 height 31
click at [118, 461] on div "Team Lead and Crew" at bounding box center [149, 467] width 135 height 31
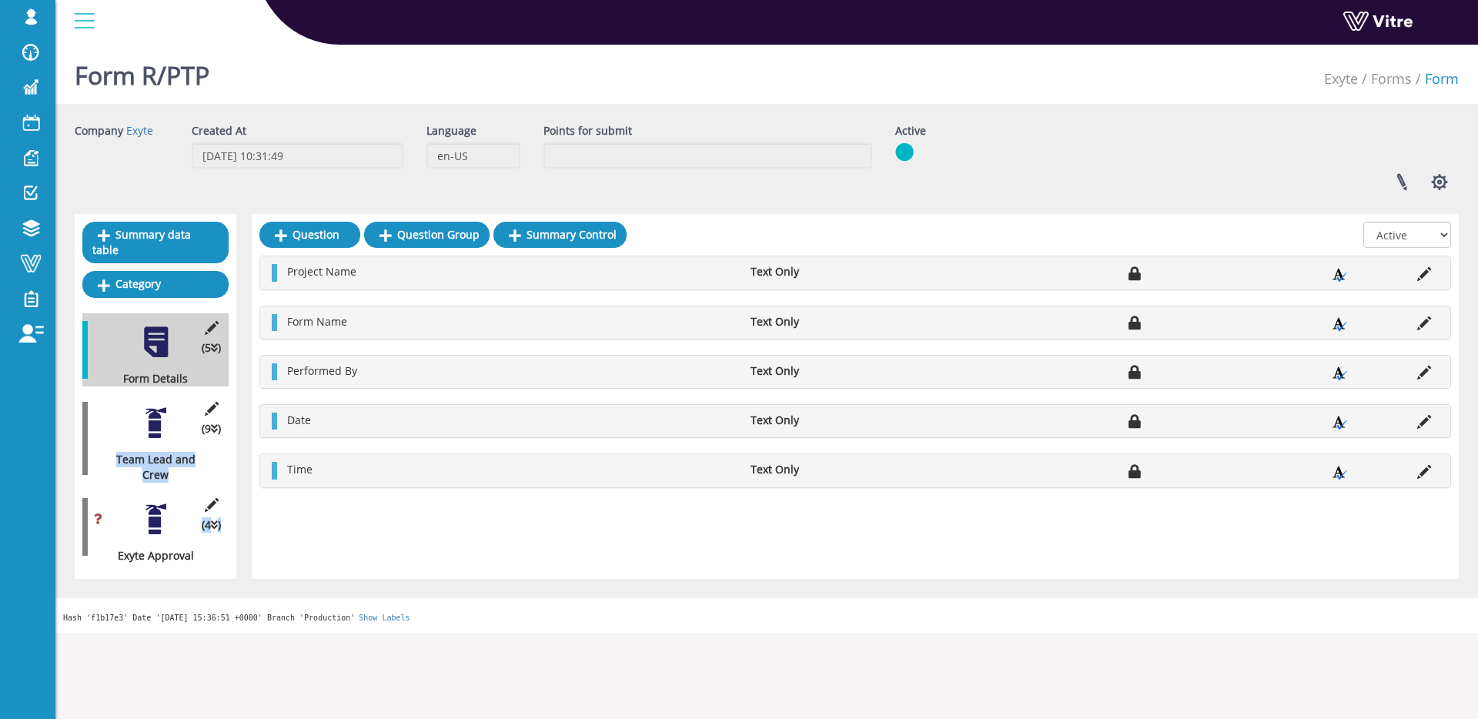
drag, startPoint x: 114, startPoint y: 460, endPoint x: 177, endPoint y: 483, distance: 67.0
click at [177, 483] on div "(5 ) Form Details (9 ) Team Lead and Crew (4 ) Exyte Approval" at bounding box center [155, 438] width 146 height 250
click at [183, 476] on div "Team Lead and Crew" at bounding box center [149, 467] width 135 height 31
drag, startPoint x: 121, startPoint y: 560, endPoint x: 222, endPoint y: 560, distance: 101.6
click at [216, 567] on div "Summary data table Category (5 ) Form Details (9 ) Team Lead and Crew (4 ) Exyt…" at bounding box center [156, 396] width 162 height 365
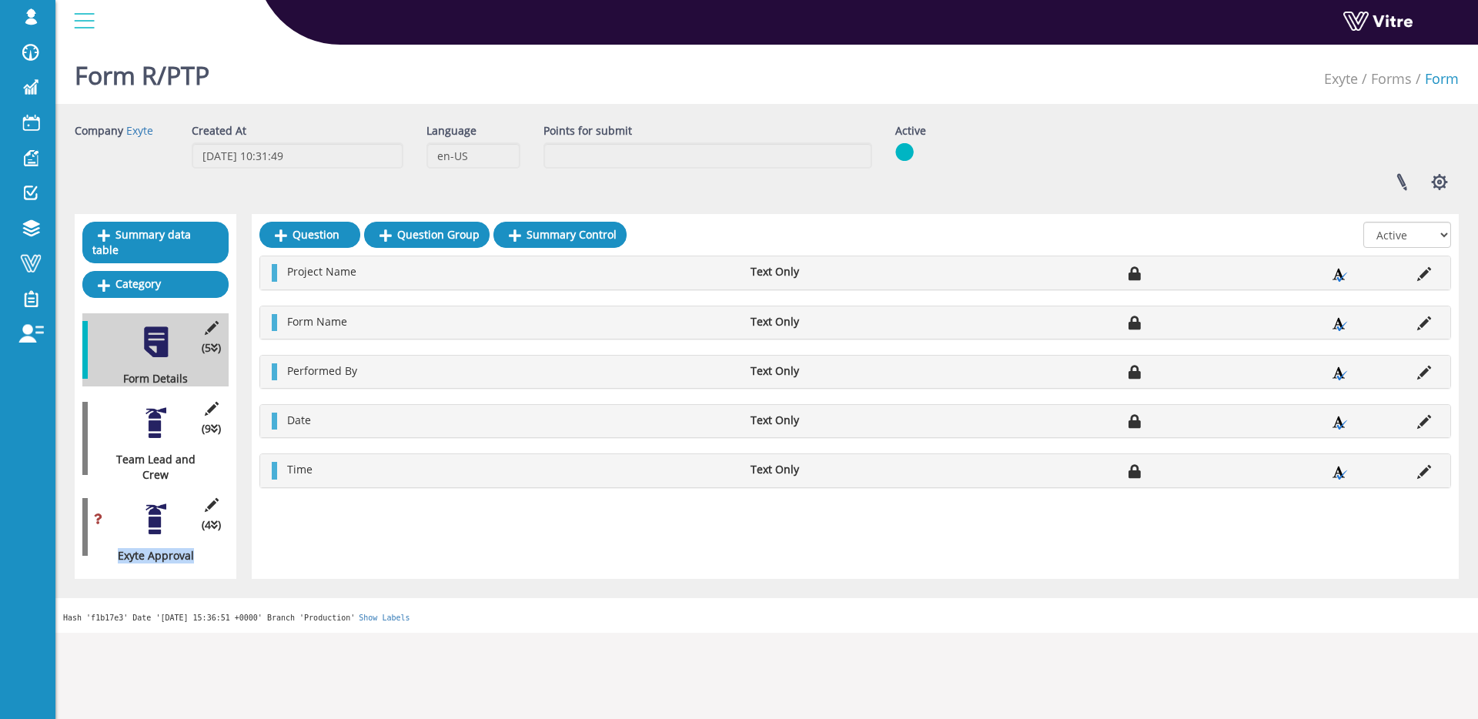
click at [235, 550] on div "Summary data table Category (5 ) Form Details (9 ) Team Lead and Crew (4 ) Exyt…" at bounding box center [156, 396] width 162 height 365
drag, startPoint x: 202, startPoint y: 560, endPoint x: 104, endPoint y: 554, distance: 98.7
click at [104, 554] on div "Exyte Approval" at bounding box center [149, 555] width 135 height 15
click at [119, 557] on div "Exyte Approval" at bounding box center [149, 555] width 135 height 15
click at [143, 561] on div "Exyte Approval" at bounding box center [149, 555] width 135 height 15
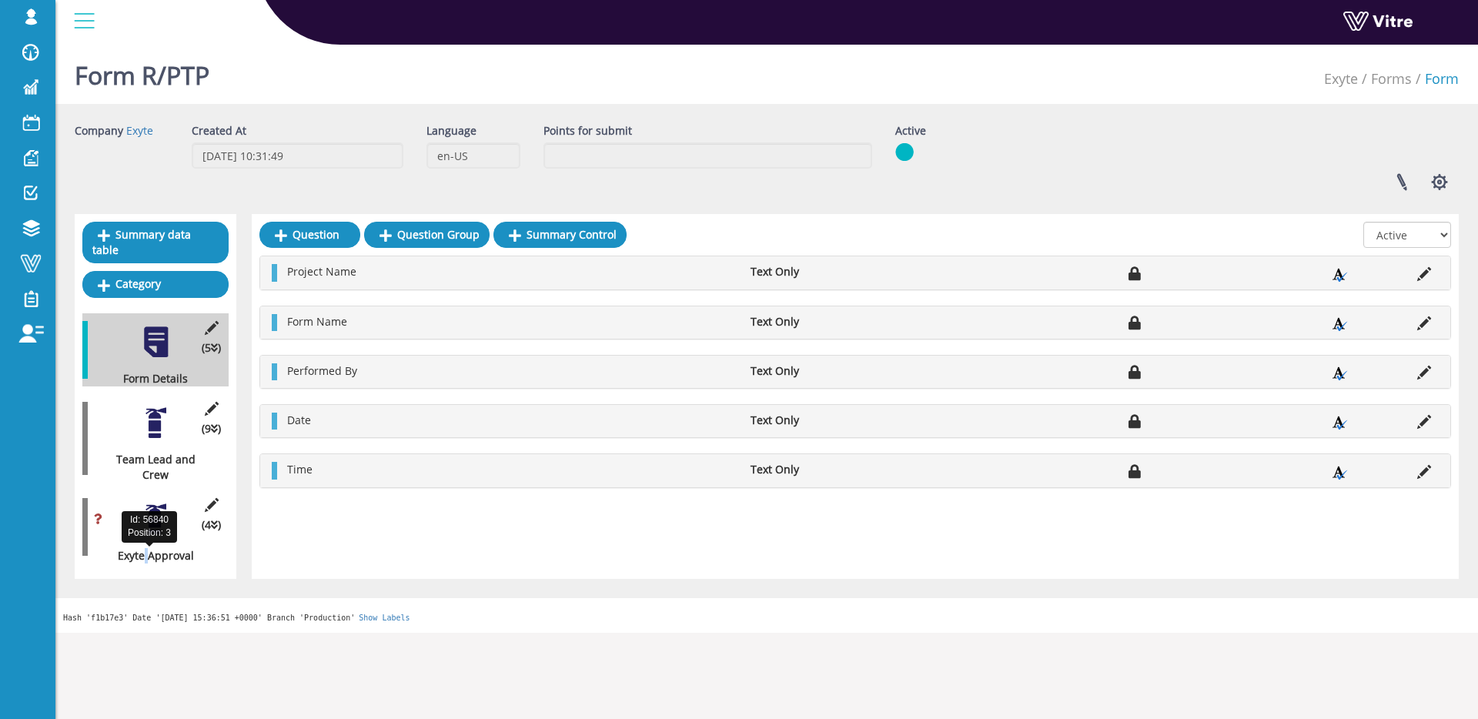
click at [143, 561] on div "Exyte Approval" at bounding box center [149, 555] width 135 height 15
click at [120, 555] on div "Exyte Approval" at bounding box center [149, 555] width 135 height 15
drag, startPoint x: 100, startPoint y: 560, endPoint x: 209, endPoint y: 559, distance: 109.3
click at [209, 559] on div "Exyte Approval" at bounding box center [149, 555] width 135 height 15
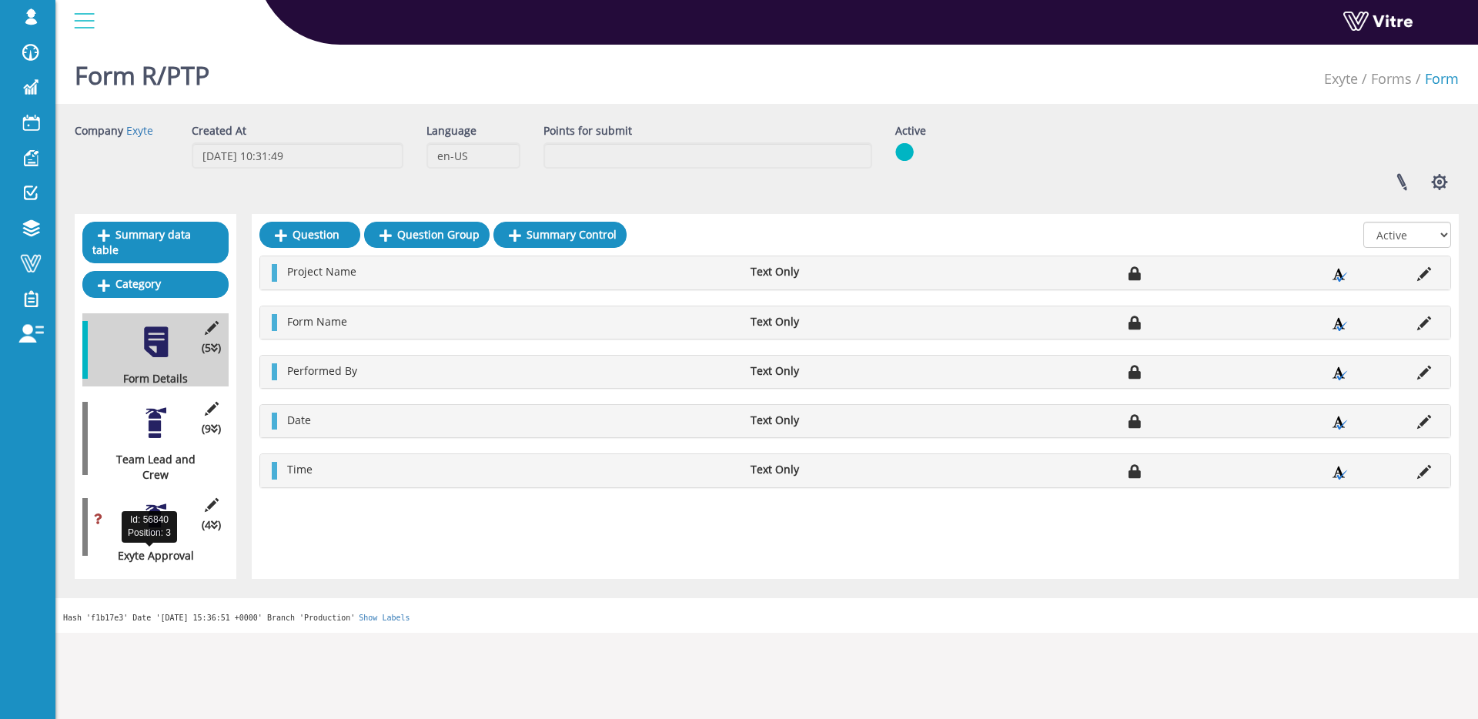
click at [207, 558] on div "Exyte Approval" at bounding box center [149, 555] width 135 height 15
drag, startPoint x: 177, startPoint y: 473, endPoint x: 110, endPoint y: 457, distance: 68.9
click at [110, 457] on div "Team Lead and Crew" at bounding box center [149, 467] width 135 height 31
